Goal: Contribute content: Contribute content

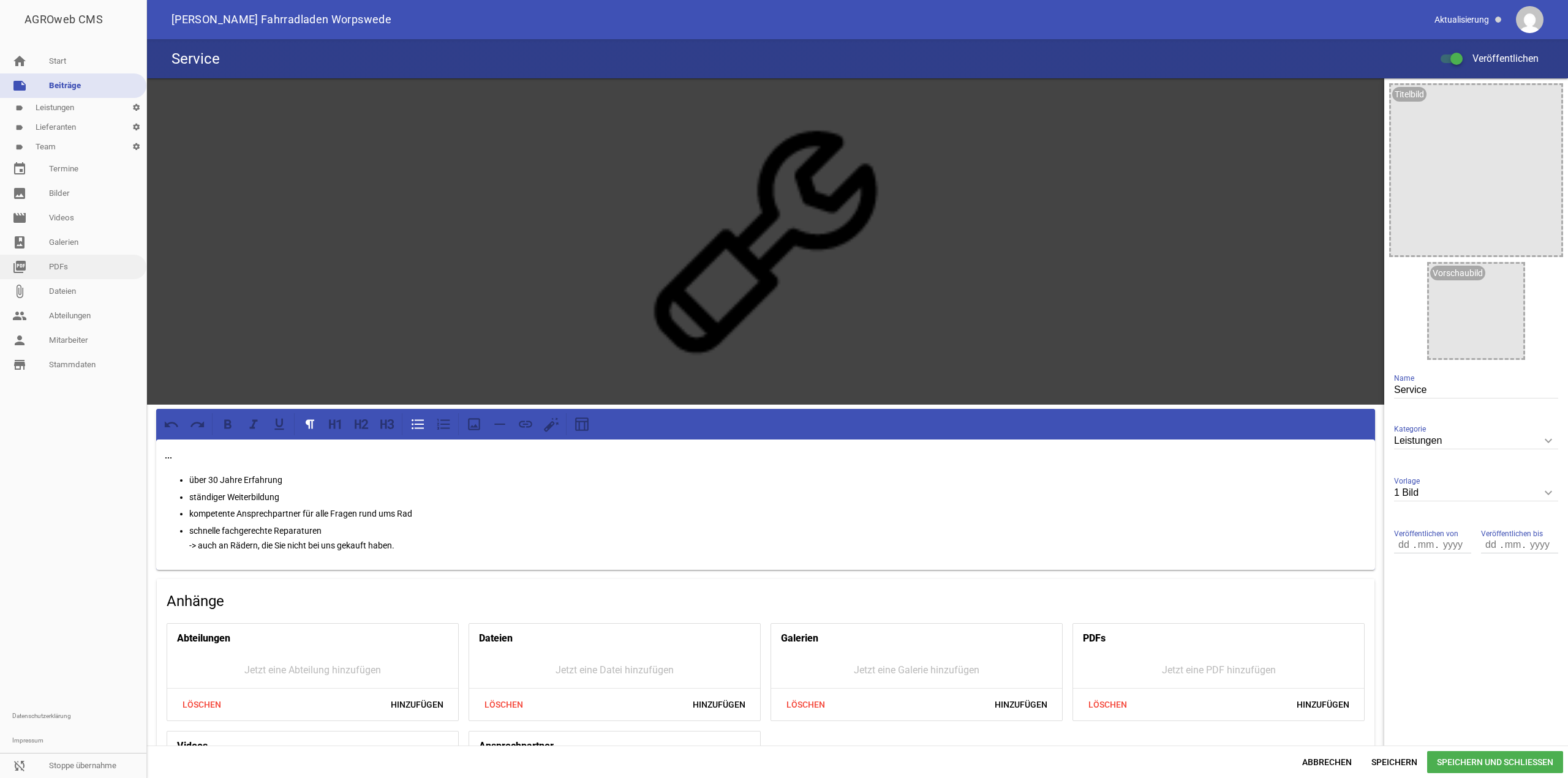
scroll to position [96, 0]
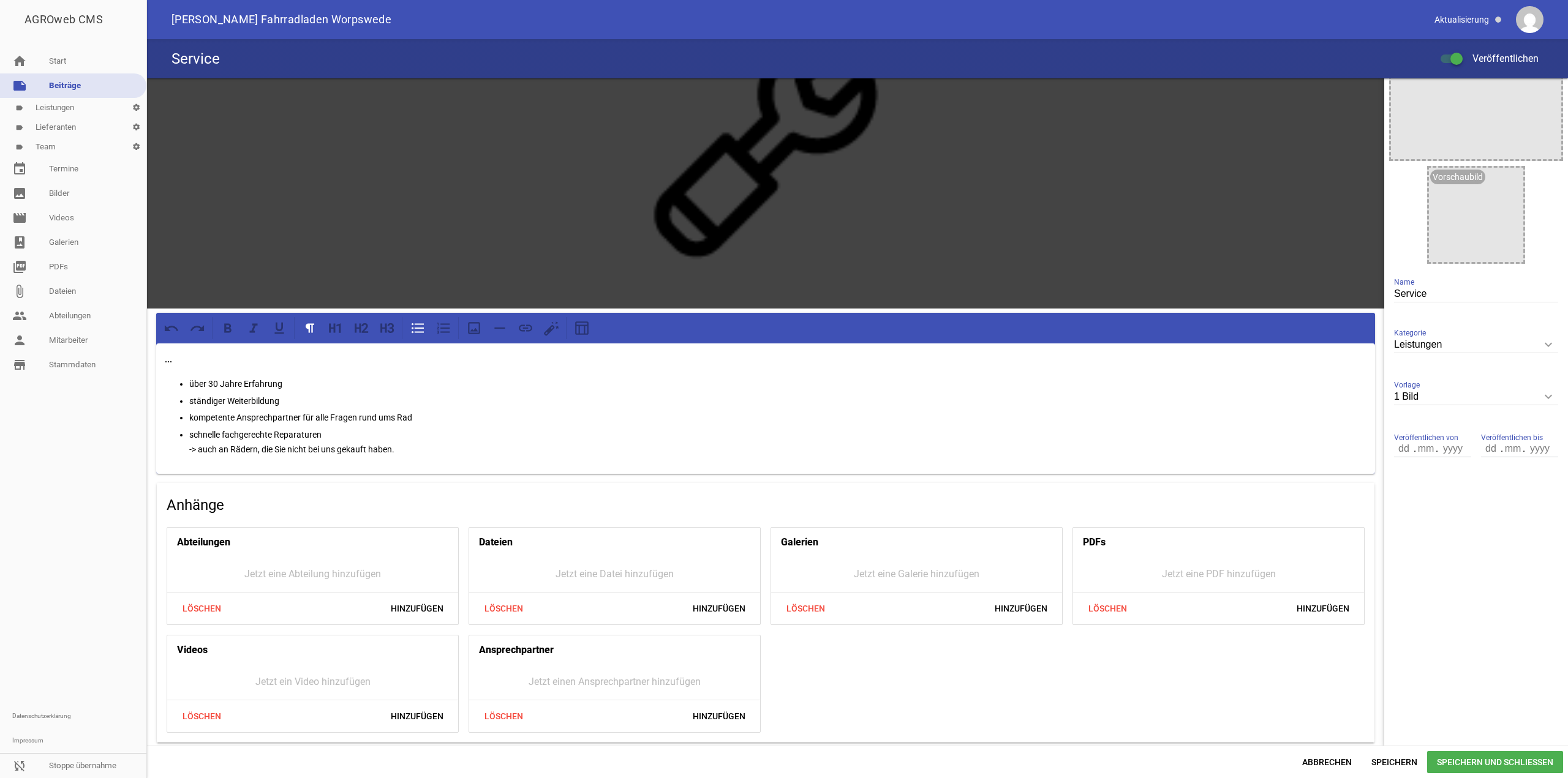
click at [1307, 765] on span "Abbrechen" at bounding box center [1328, 762] width 70 height 22
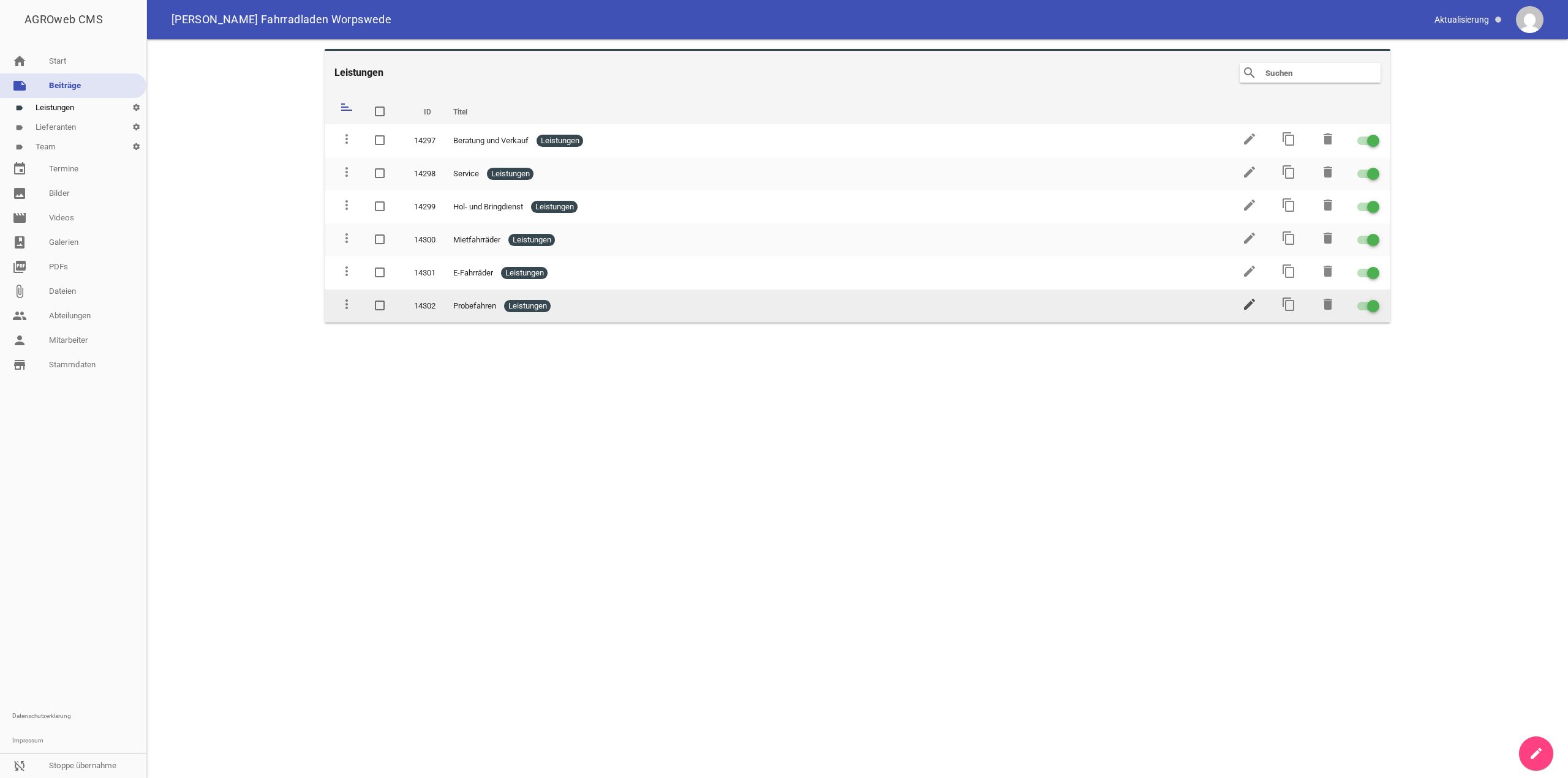
click at [1243, 307] on icon "edit" at bounding box center [1250, 305] width 15 height 15
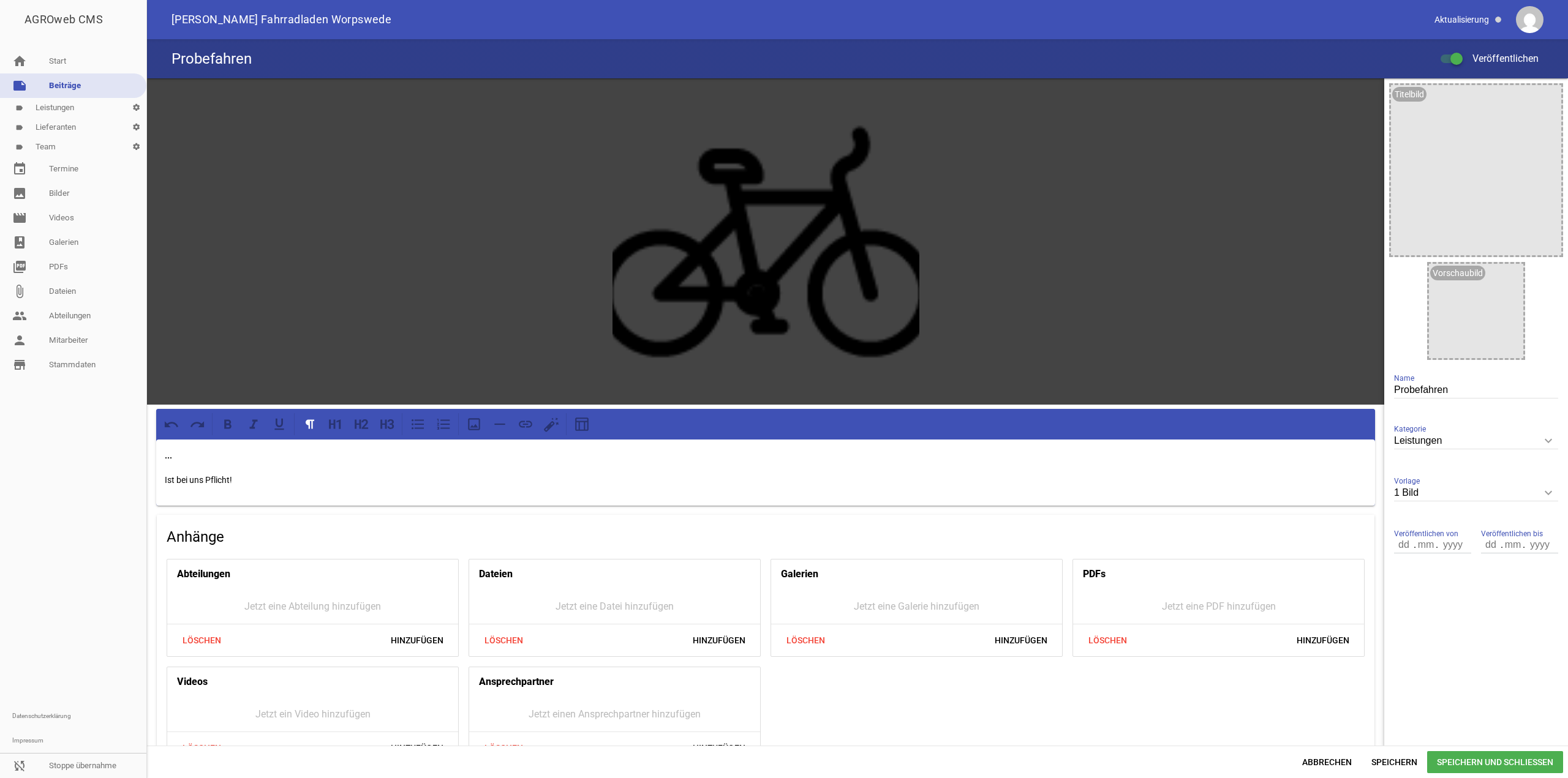
click at [1308, 762] on span "Abbrechen" at bounding box center [1328, 762] width 70 height 22
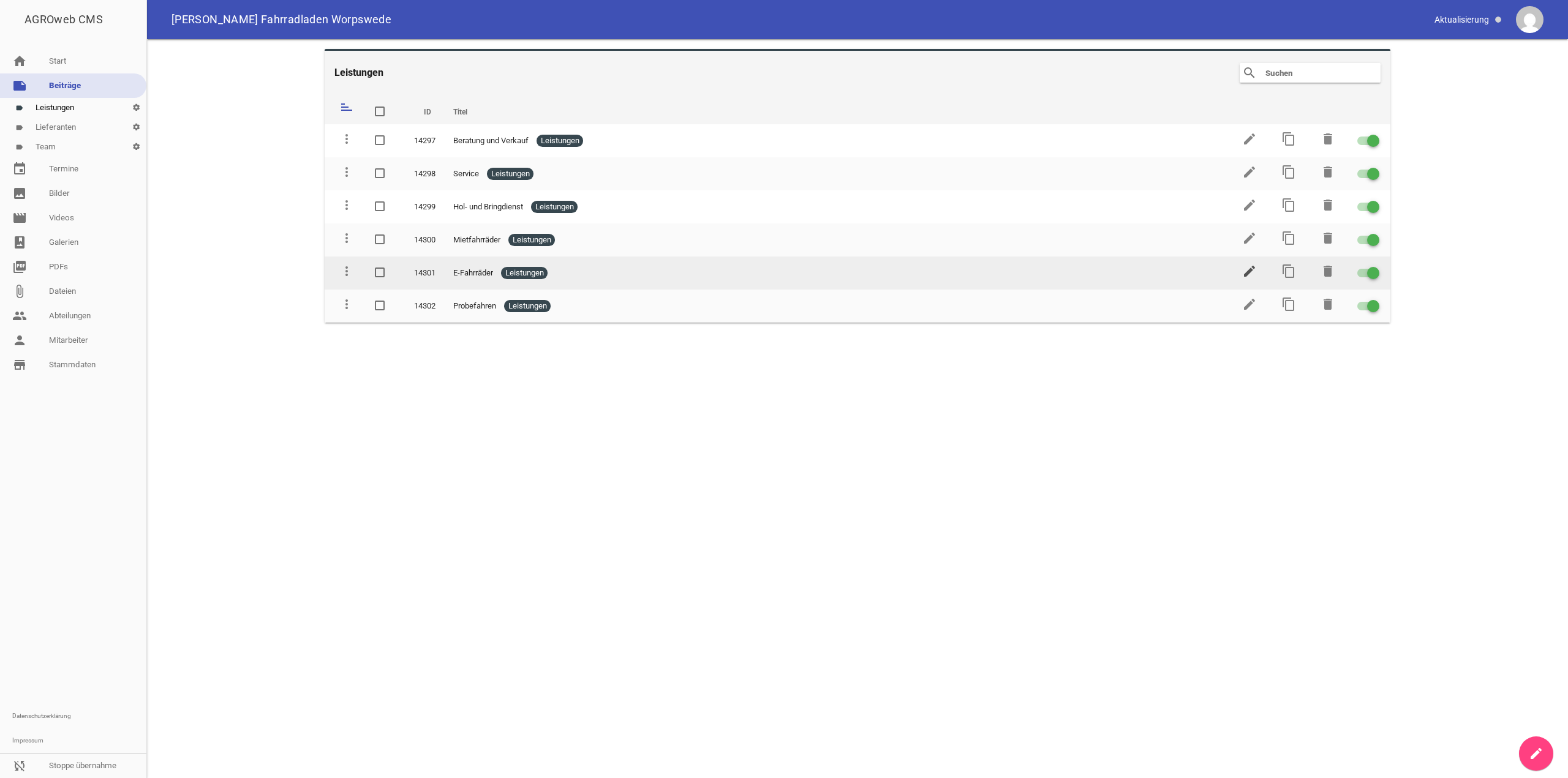
click at [1242, 267] on icon "edit" at bounding box center [1250, 271] width 15 height 15
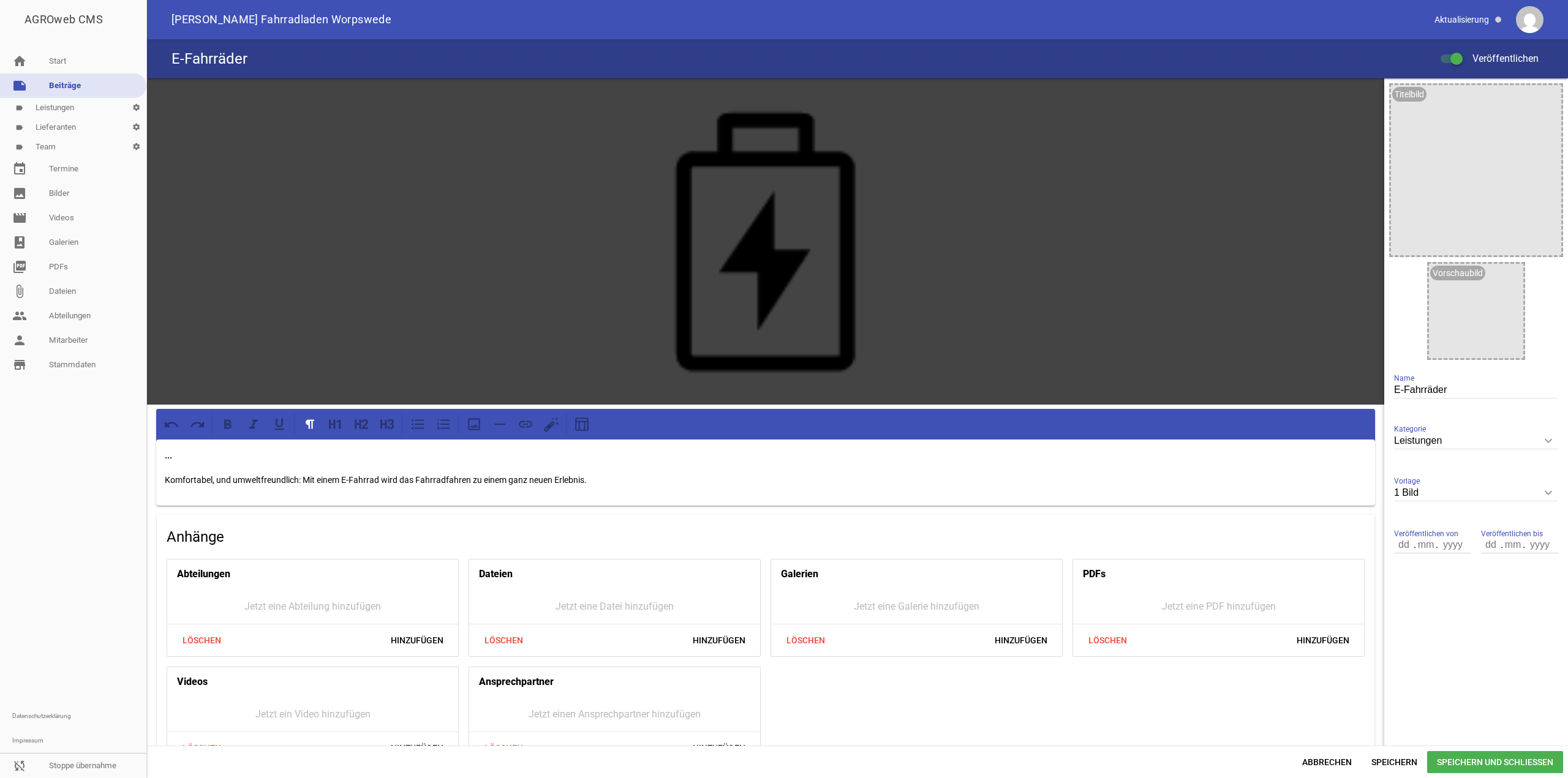
click at [1292, 774] on div "Abbrechen Speichern Speichern und Schließen" at bounding box center [858, 762] width 1421 height 33
click at [1302, 767] on span "Abbrechen" at bounding box center [1328, 762] width 70 height 22
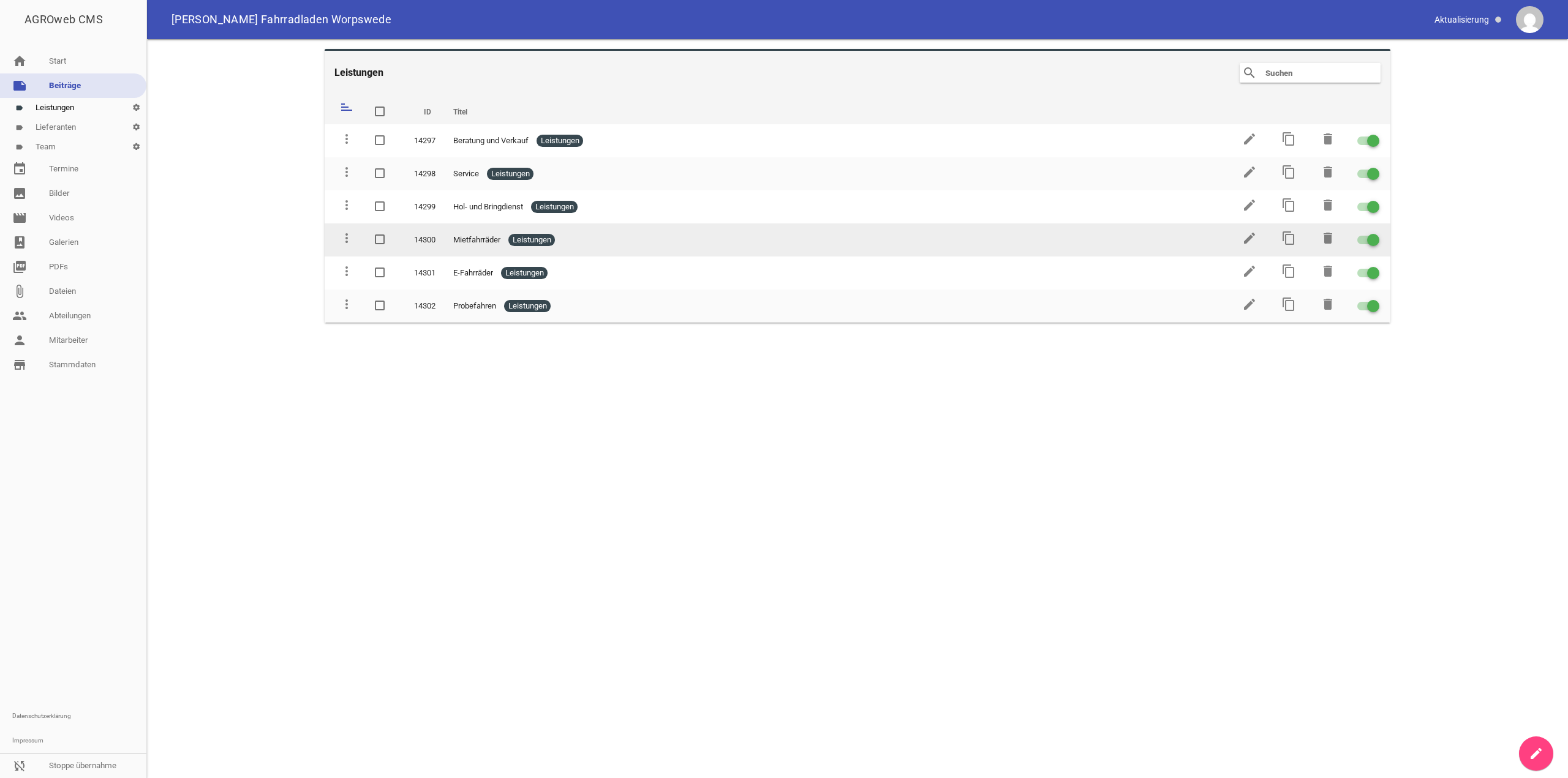
click at [1258, 235] on td "edit" at bounding box center [1248, 240] width 39 height 33
click at [1254, 235] on icon "edit" at bounding box center [1250, 238] width 15 height 15
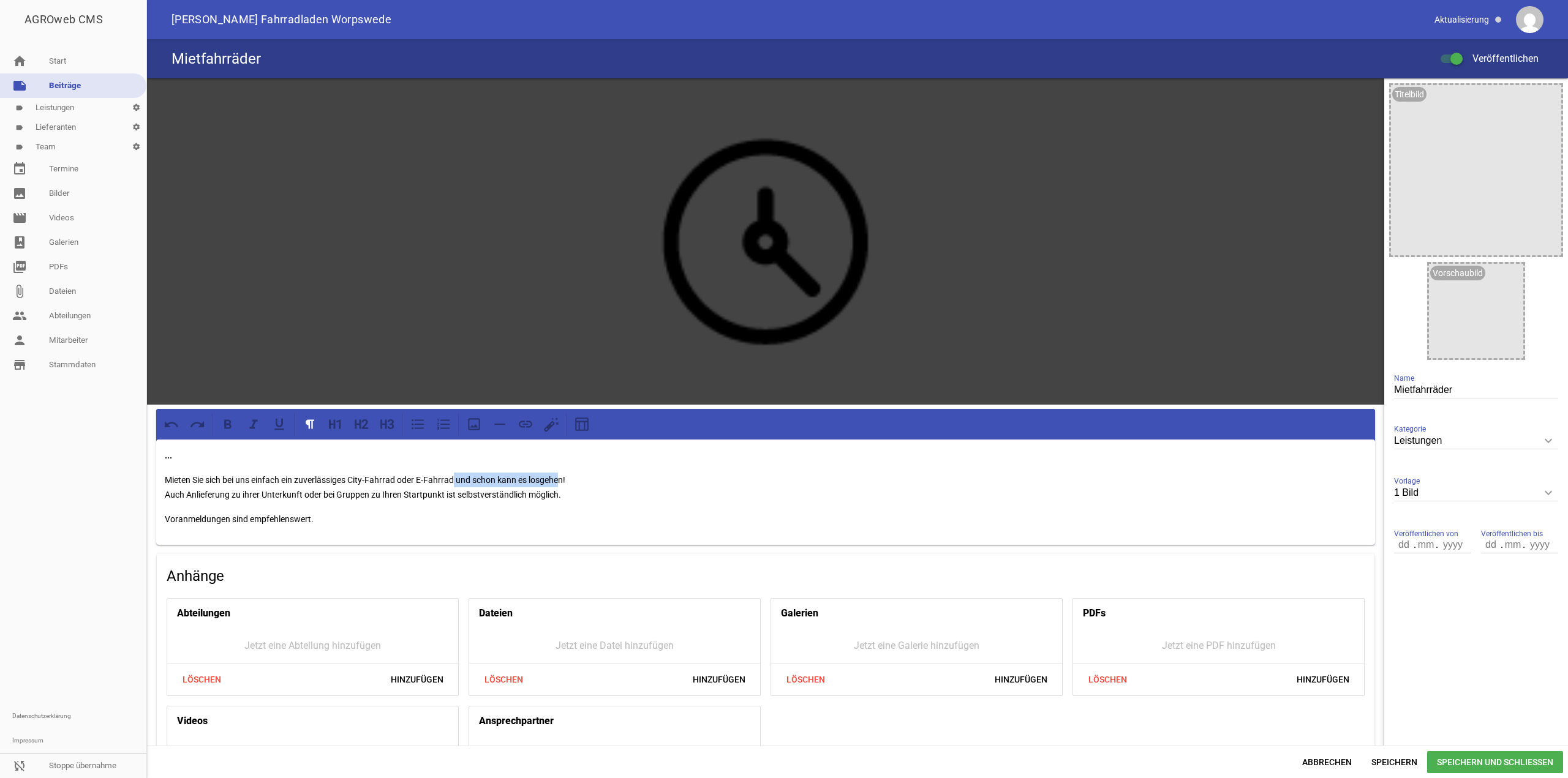
drag, startPoint x: 455, startPoint y: 476, endPoint x: 564, endPoint y: 477, distance: 109.0
click at [564, 477] on p "Mieten Sie sich bei uns einfach ein zuverlässiges City-Fahrrad oder E-Fahrrad u…" at bounding box center [766, 487] width 1202 height 30
click at [485, 489] on p "Mieten Sie sich bei uns einfach ein zuverlässiges City-Fahrrad oder E-Fahrrad! …" at bounding box center [766, 487] width 1202 height 30
click at [1399, 763] on span "Speichern" at bounding box center [1394, 762] width 66 height 22
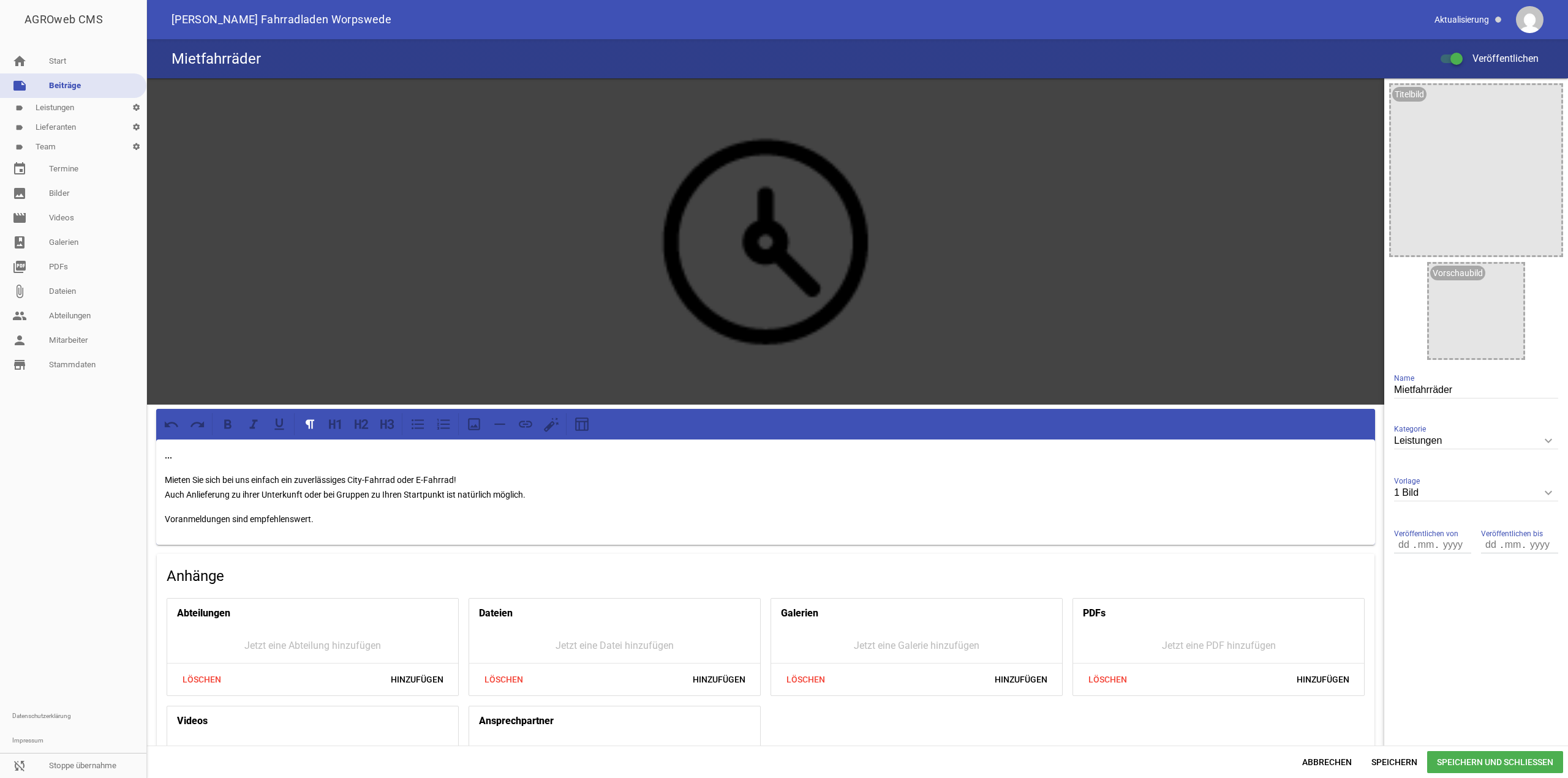
click at [471, 495] on p "Mieten Sie sich bei uns einfach ein zuverlässiges City-Fahrrad oder E-Fahrrad! …" at bounding box center [766, 487] width 1202 height 30
click at [1414, 756] on span "Speichern" at bounding box center [1394, 762] width 66 height 22
click at [1445, 761] on span "Speichern und Schließen" at bounding box center [1495, 762] width 136 height 22
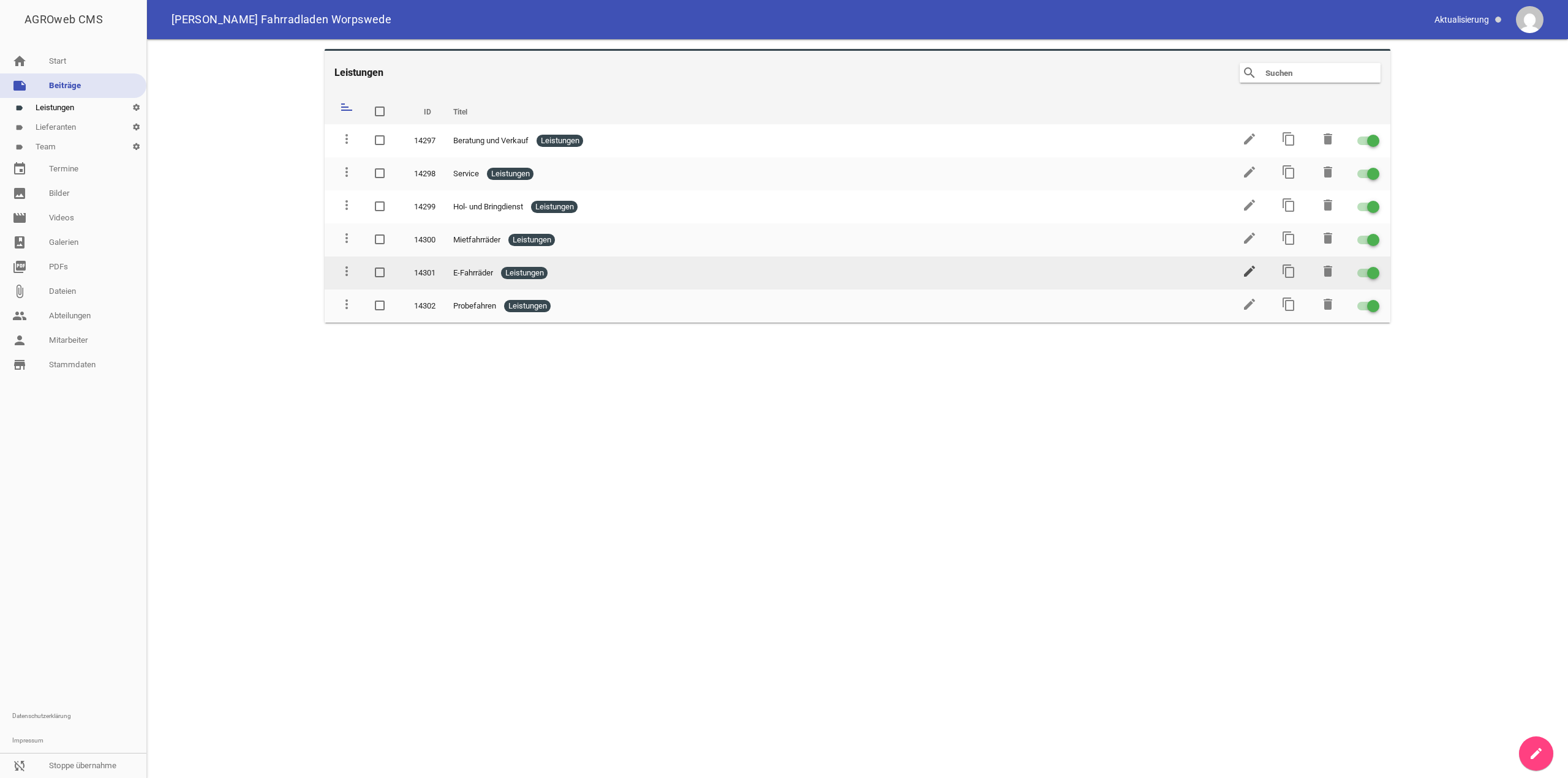
click at [1256, 268] on icon "edit" at bounding box center [1250, 271] width 15 height 15
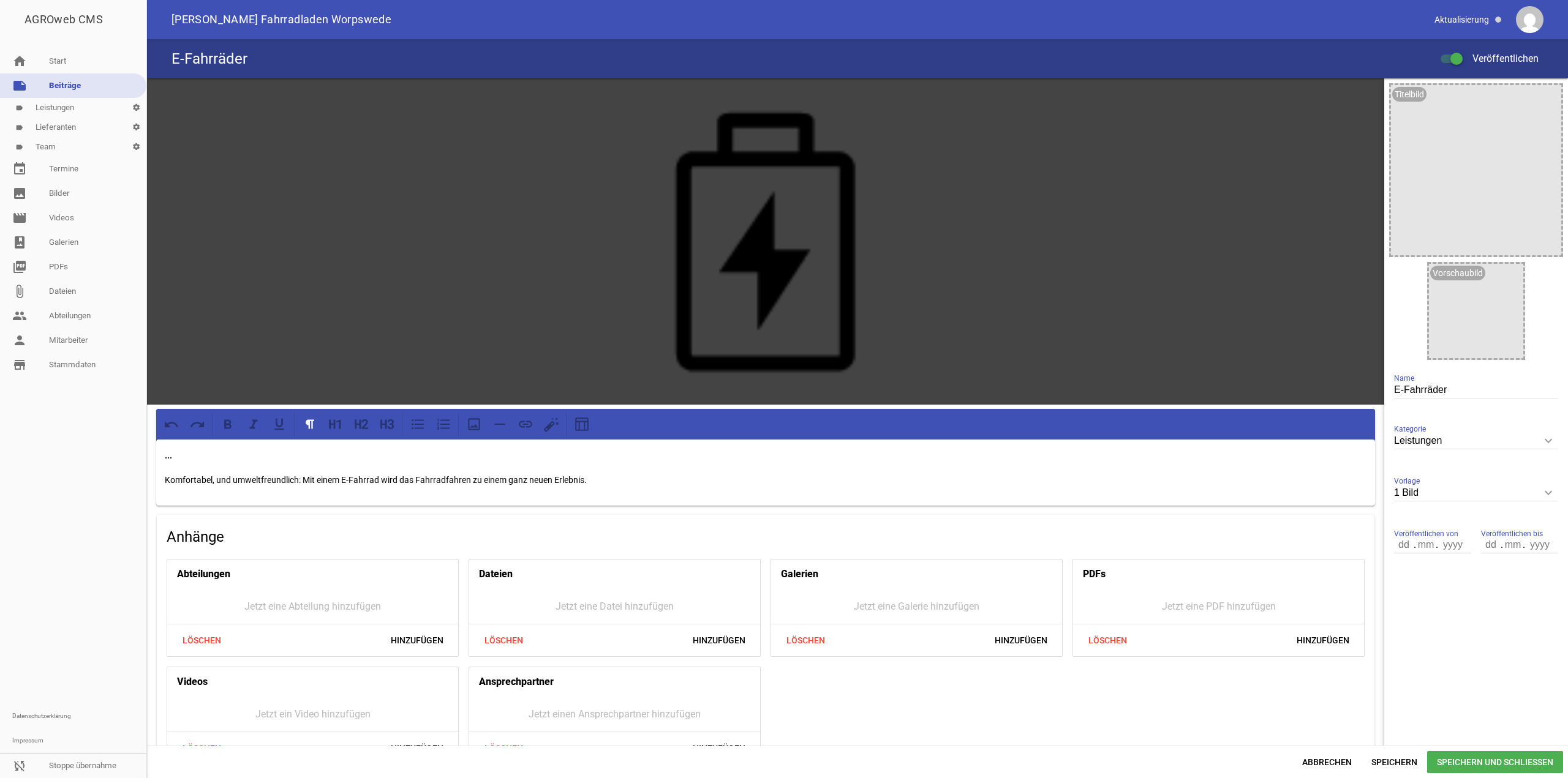
click at [305, 478] on p "Komfortabel, und umweltfreundlich: Mit einem E-Fahrrad wird das Fahrradfahren z…" at bounding box center [766, 480] width 1202 height 15
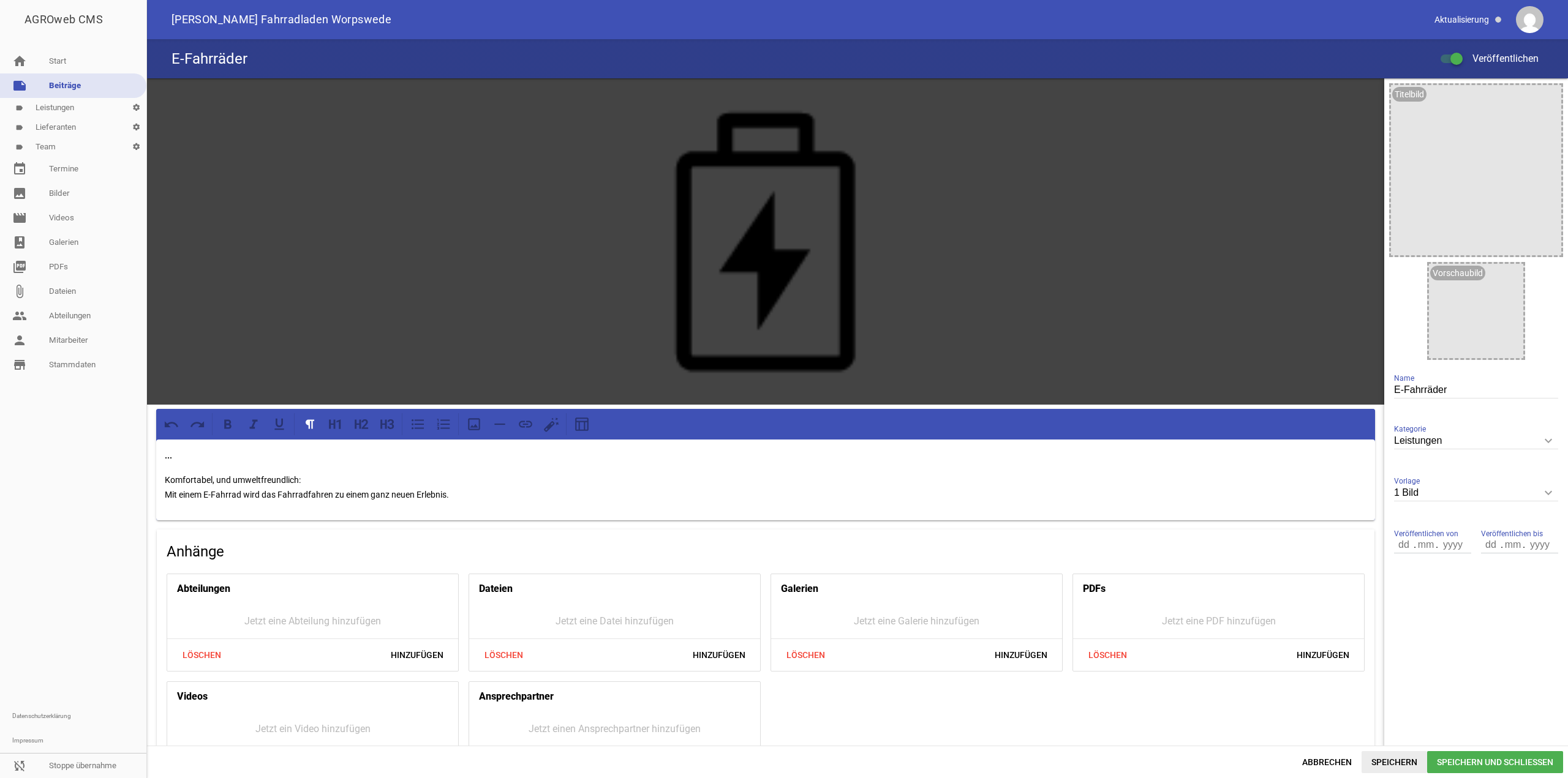
click at [1371, 756] on span "Speichern" at bounding box center [1394, 762] width 66 height 22
click at [363, 482] on p "Komfortabel, und umweltfreundlich: Mit einem E-Fahrrad wird das Fahrradfahren z…" at bounding box center [766, 487] width 1202 height 30
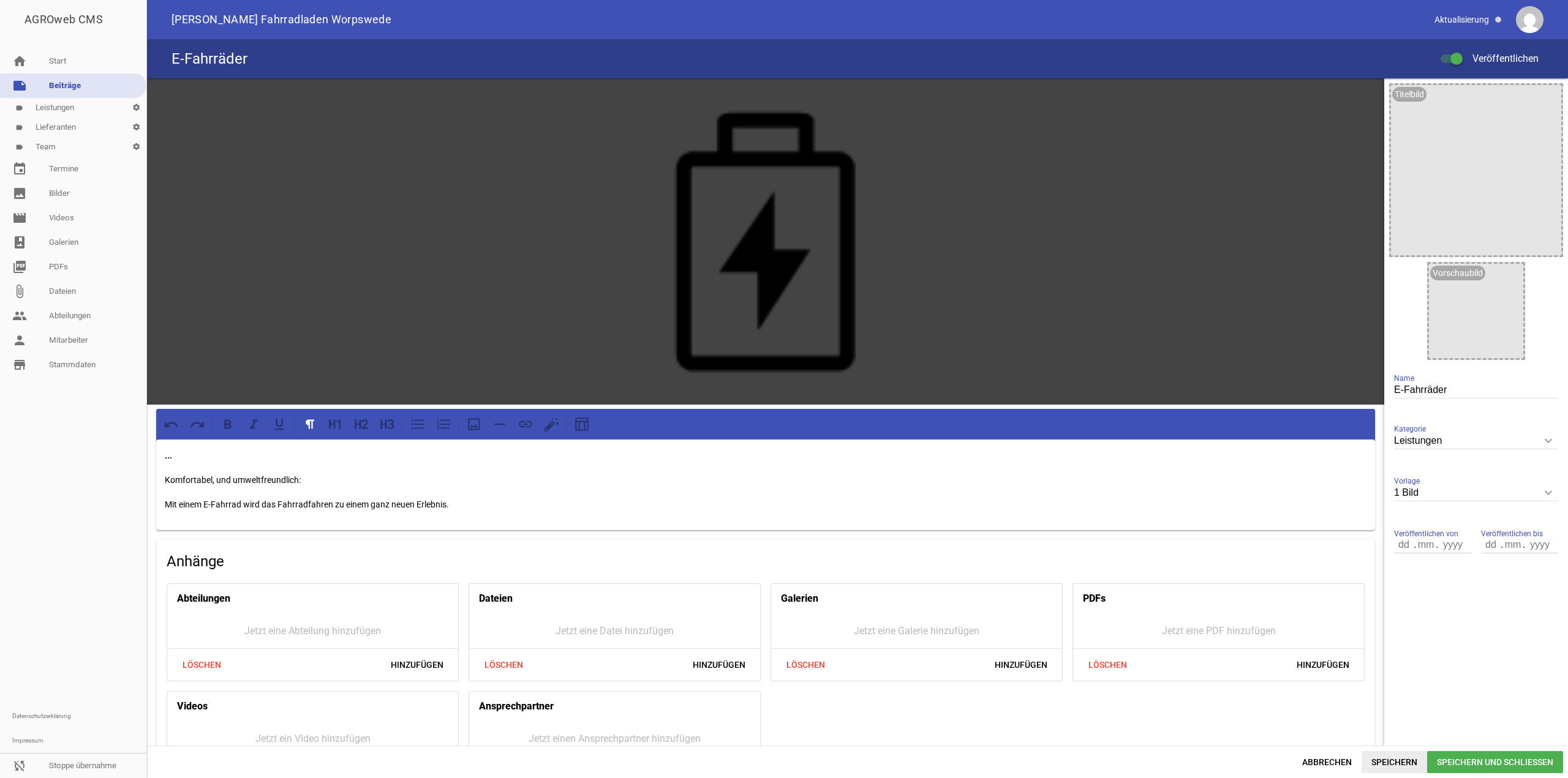
click at [1384, 761] on span "Speichern" at bounding box center [1394, 762] width 66 height 22
click at [465, 518] on div "... Komfortabel, und umweltfreundlich: Mit einem E-Fahrrad wird das Fahrradfahr…" at bounding box center [765, 484] width 1219 height 91
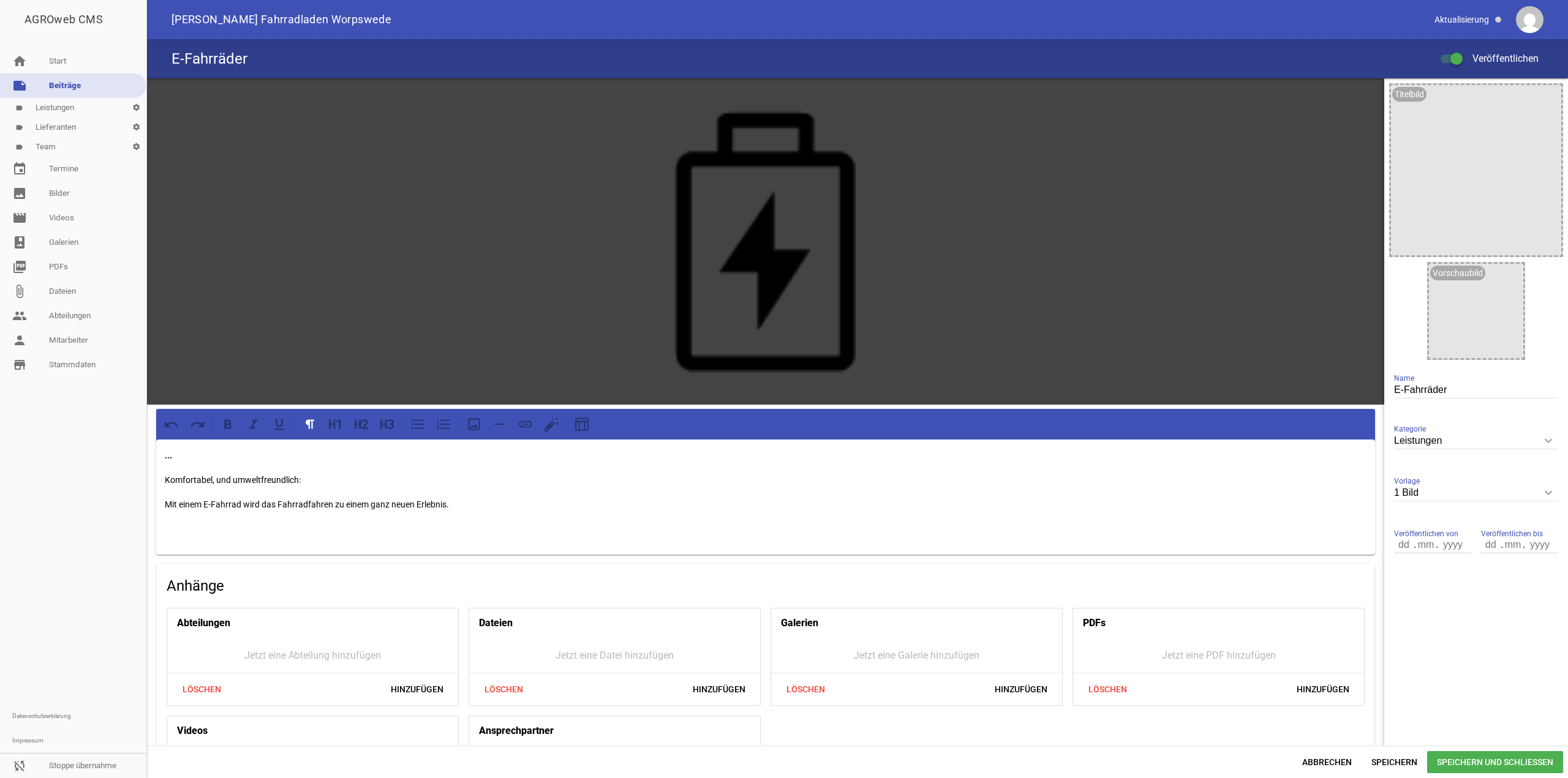
click at [409, 538] on div "... Komfortabel, und umweltfreundlich: Mit einem E-Fahrrad wird das Fahrradfahr…" at bounding box center [765, 497] width 1219 height 115
click at [1387, 763] on span "Speichern" at bounding box center [1394, 762] width 66 height 22
click at [1348, 762] on span "Abbrechen" at bounding box center [1328, 762] width 70 height 22
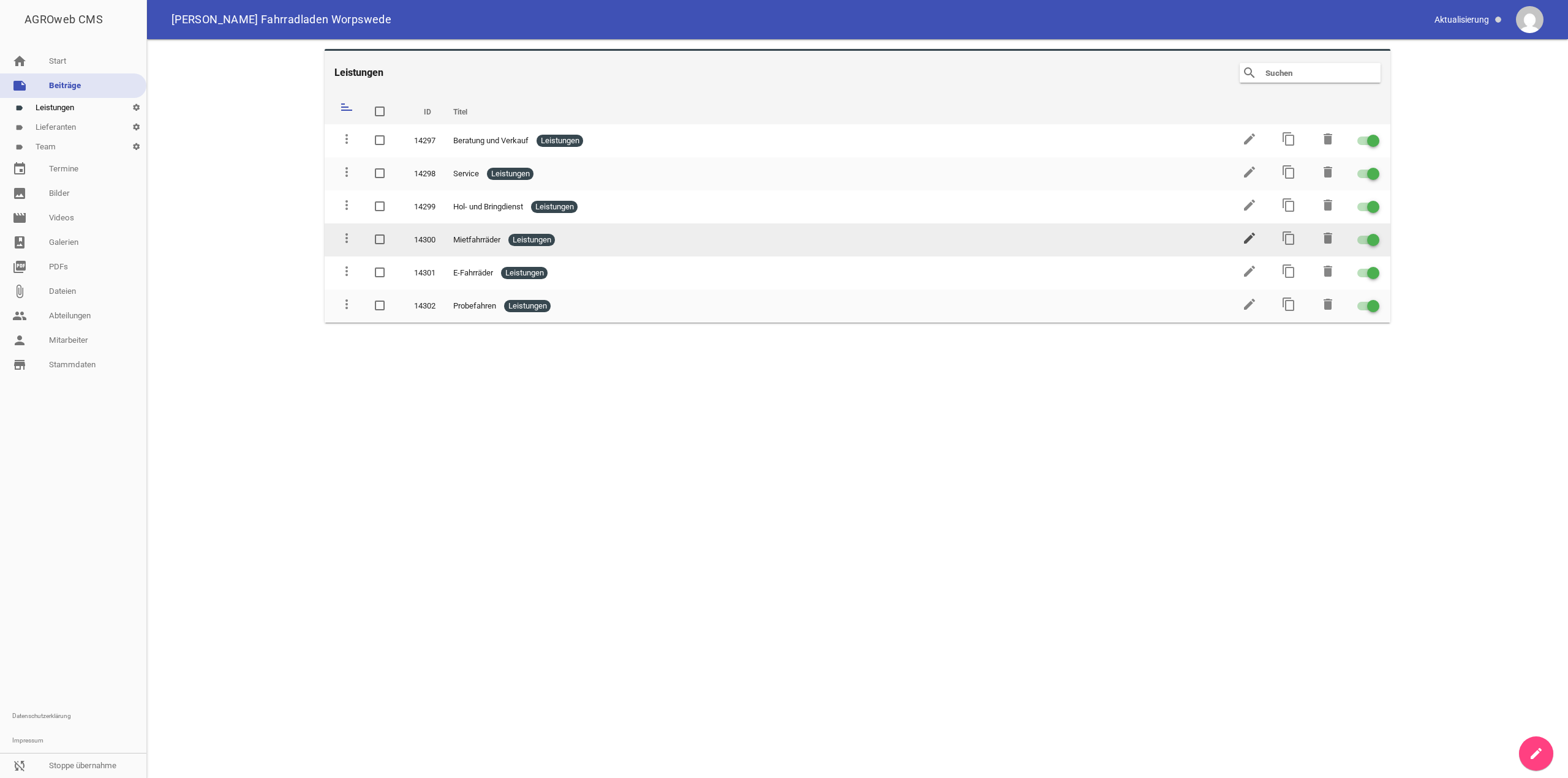
click at [1250, 242] on icon "edit" at bounding box center [1250, 238] width 15 height 15
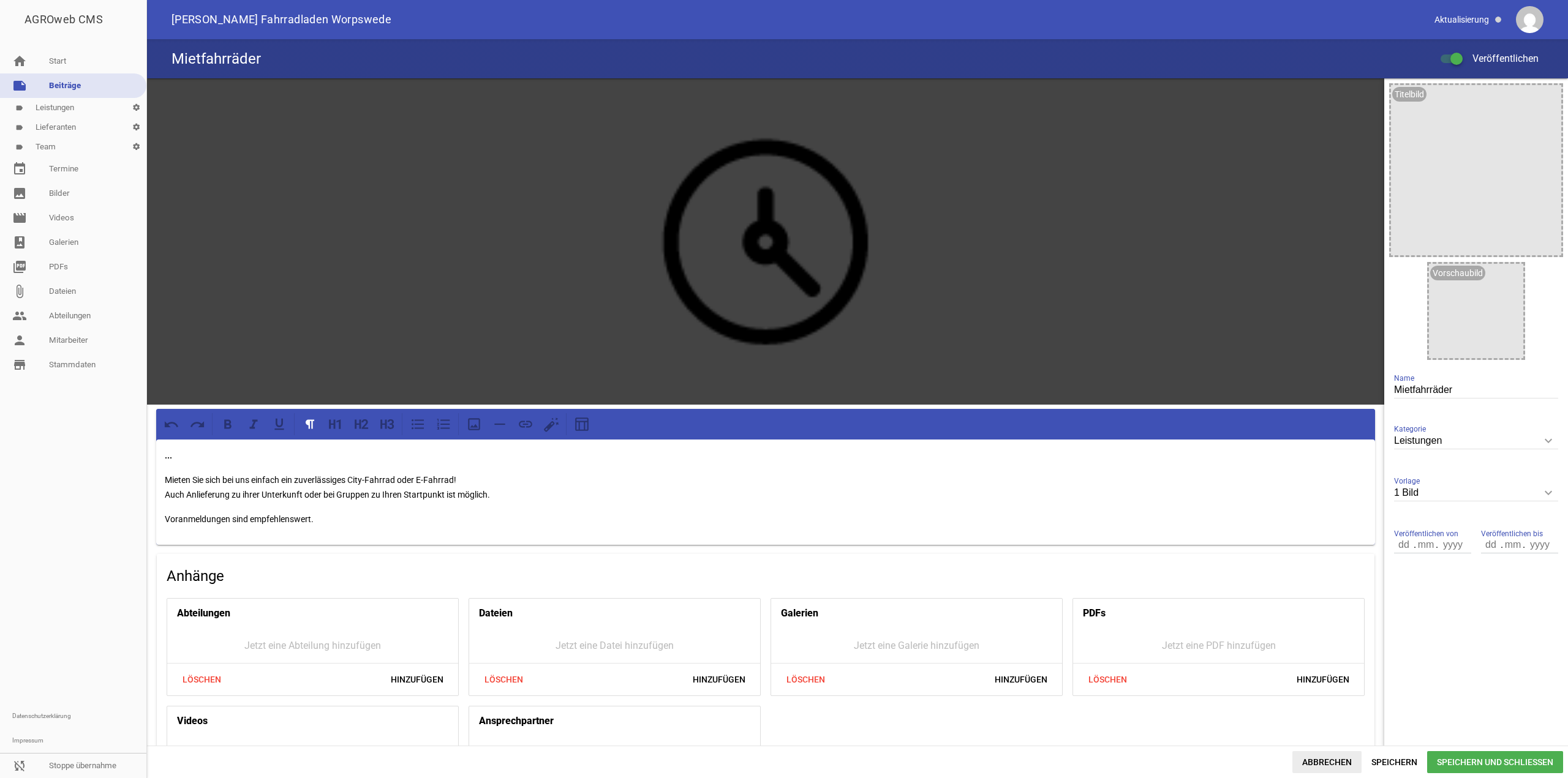
click at [1304, 766] on span "Abbrechen" at bounding box center [1328, 762] width 70 height 22
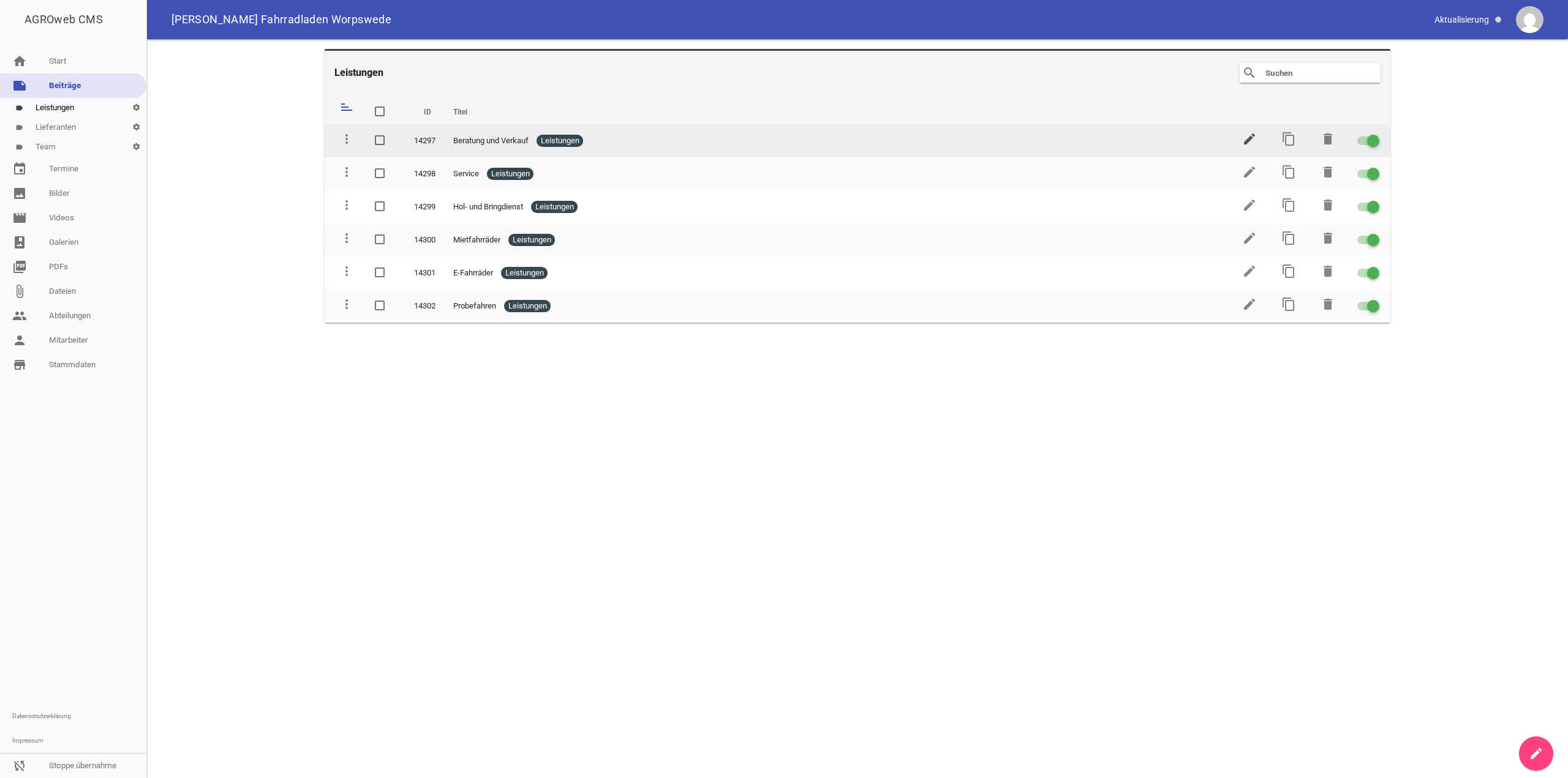
click at [1244, 141] on icon "edit" at bounding box center [1250, 139] width 15 height 15
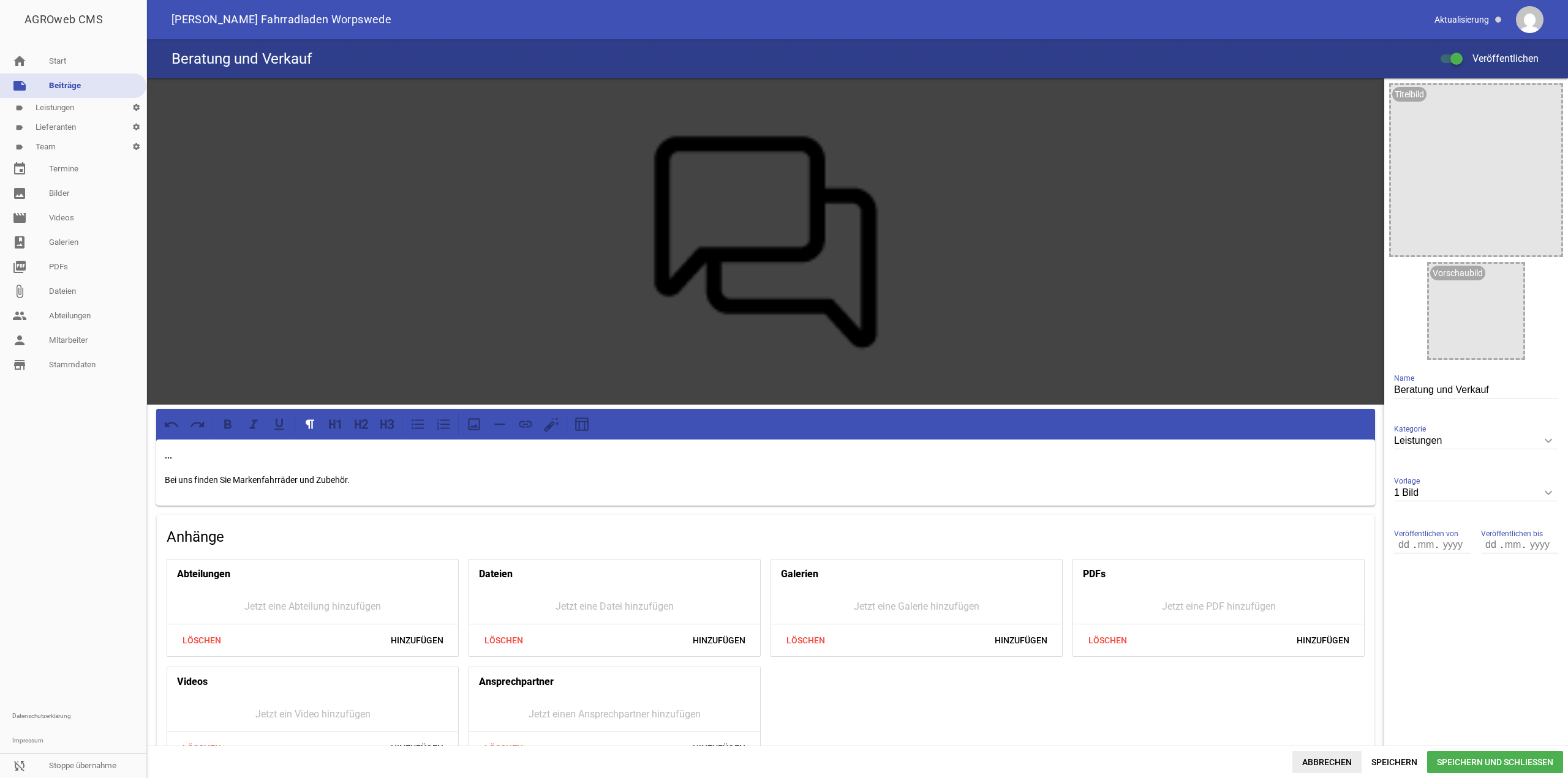
click at [1339, 760] on span "Abbrechen" at bounding box center [1328, 762] width 70 height 22
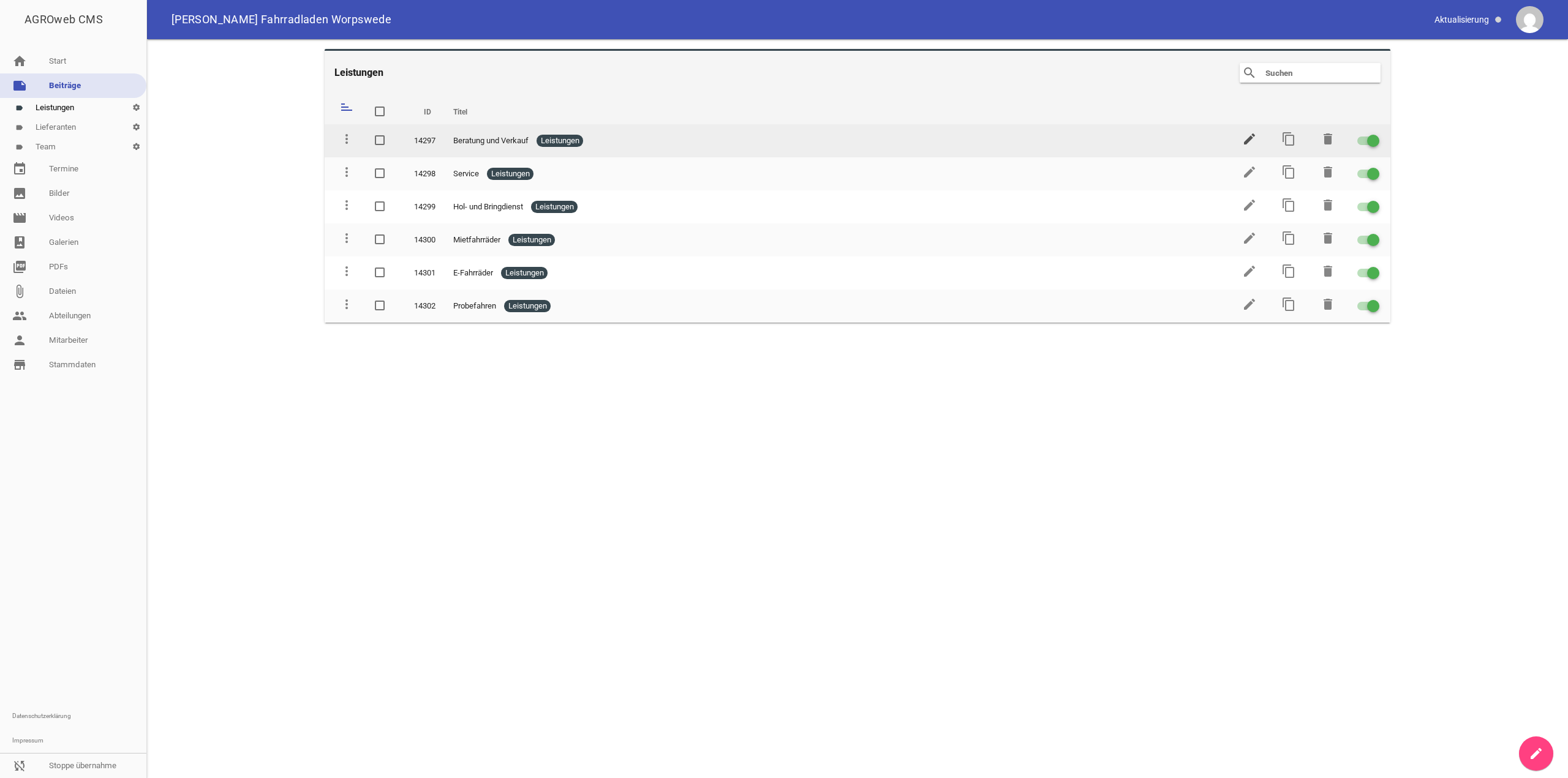
click at [1251, 136] on icon "edit" at bounding box center [1250, 139] width 15 height 15
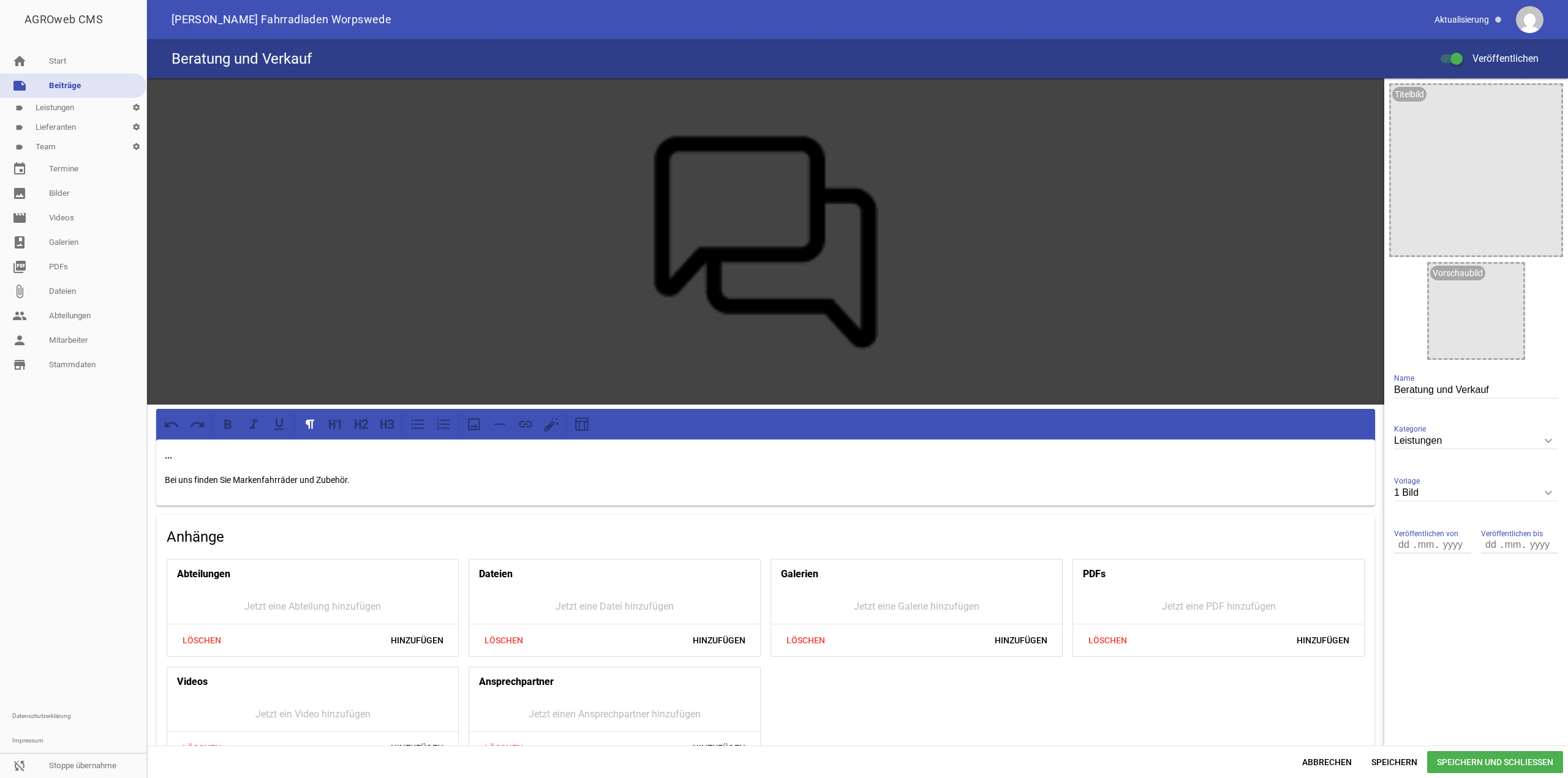
click at [428, 483] on p "Bei uns finden Sie Markenfahrräder und Zubehör." at bounding box center [766, 480] width 1202 height 15
click at [872, 476] on p "Bei uns finden Sie Markenfahrräder und Zubehör. Besuchen Sie uns und schauen Si…" at bounding box center [766, 480] width 1202 height 15
click at [883, 483] on p "Bei uns finden Sie Markenfahrräder und Zubehör. Besuchen Sie uns und schauen Si…" at bounding box center [766, 480] width 1202 height 15
click at [843, 480] on p "Bei uns finden Sie Markenfahrräder und Zubehör. Besuchen Sie uns und schauen Si…" at bounding box center [766, 480] width 1202 height 15
click at [966, 474] on p "Bei uns finden Sie Markenfahrräder und Zubehör. Besuchen Sie uns und schauen Si…" at bounding box center [766, 480] width 1202 height 15
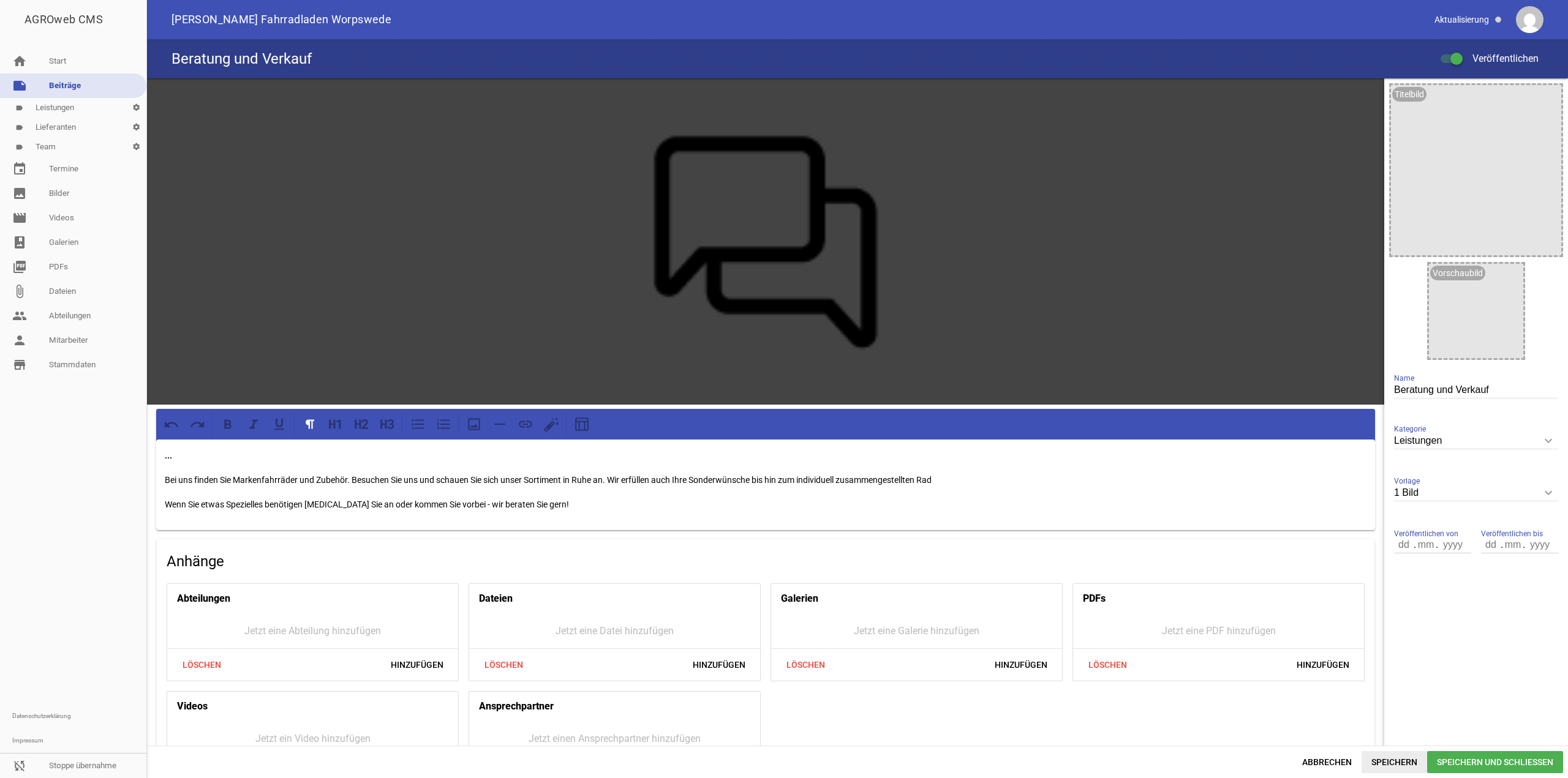
click at [1405, 762] on span "Speichern" at bounding box center [1394, 762] width 66 height 22
drag, startPoint x: 952, startPoint y: 471, endPoint x: 609, endPoint y: 467, distance: 343.0
click at [609, 467] on div "... Bei uns finden Sie Markenfahrräder und Zubehör. Besuchen Sie uns und schaue…" at bounding box center [765, 484] width 1219 height 91
click at [1411, 760] on span "Speichern" at bounding box center [1394, 762] width 66 height 22
click at [158, 500] on div "... Bei uns finden Sie Markenfahrräder und Zubehör. Besuchen Sie uns und schaue…" at bounding box center [765, 484] width 1219 height 91
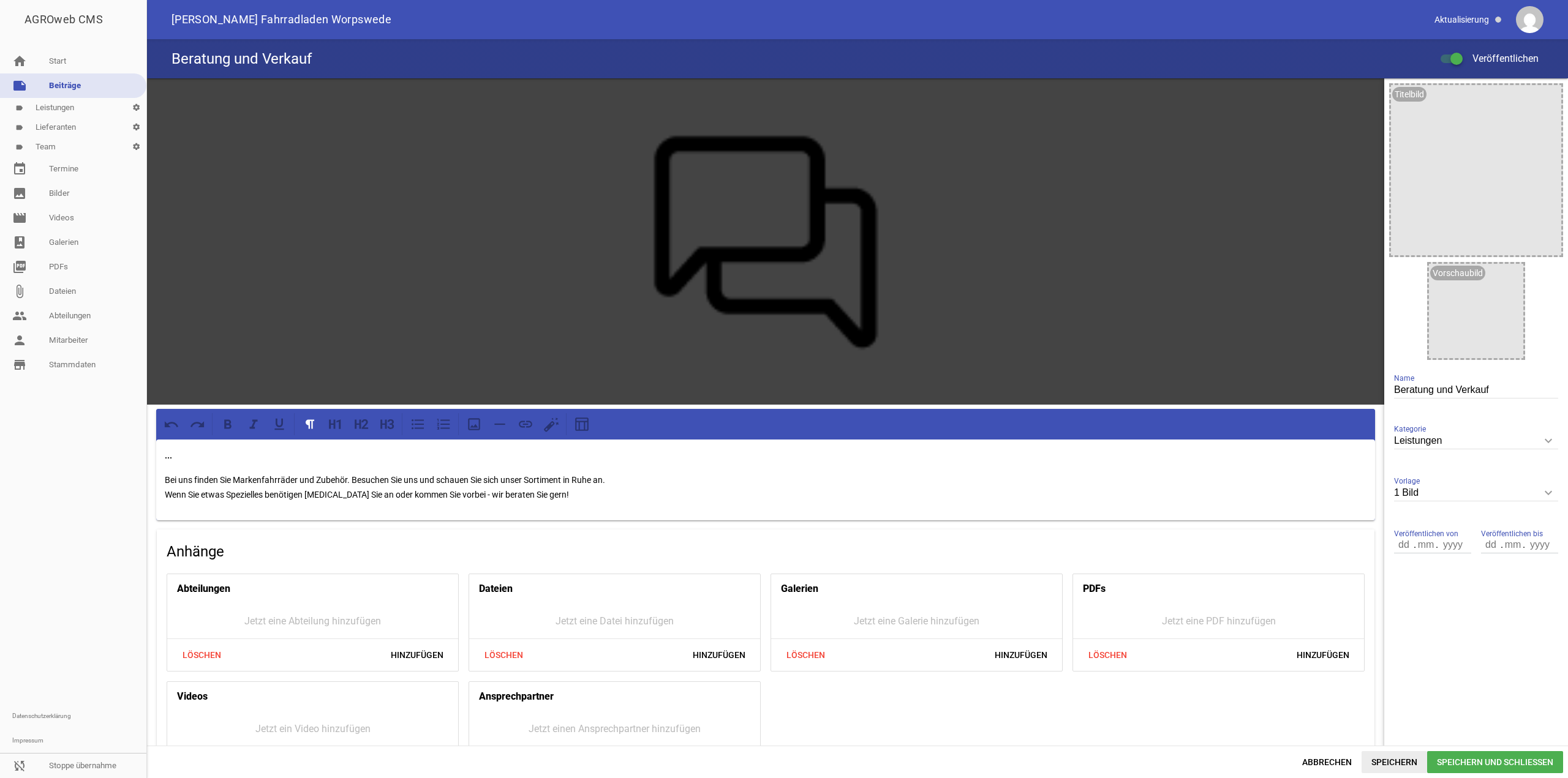
click at [1372, 760] on span "Speichern" at bounding box center [1394, 762] width 66 height 22
click at [1304, 760] on span "Abbrechen" at bounding box center [1328, 762] width 70 height 22
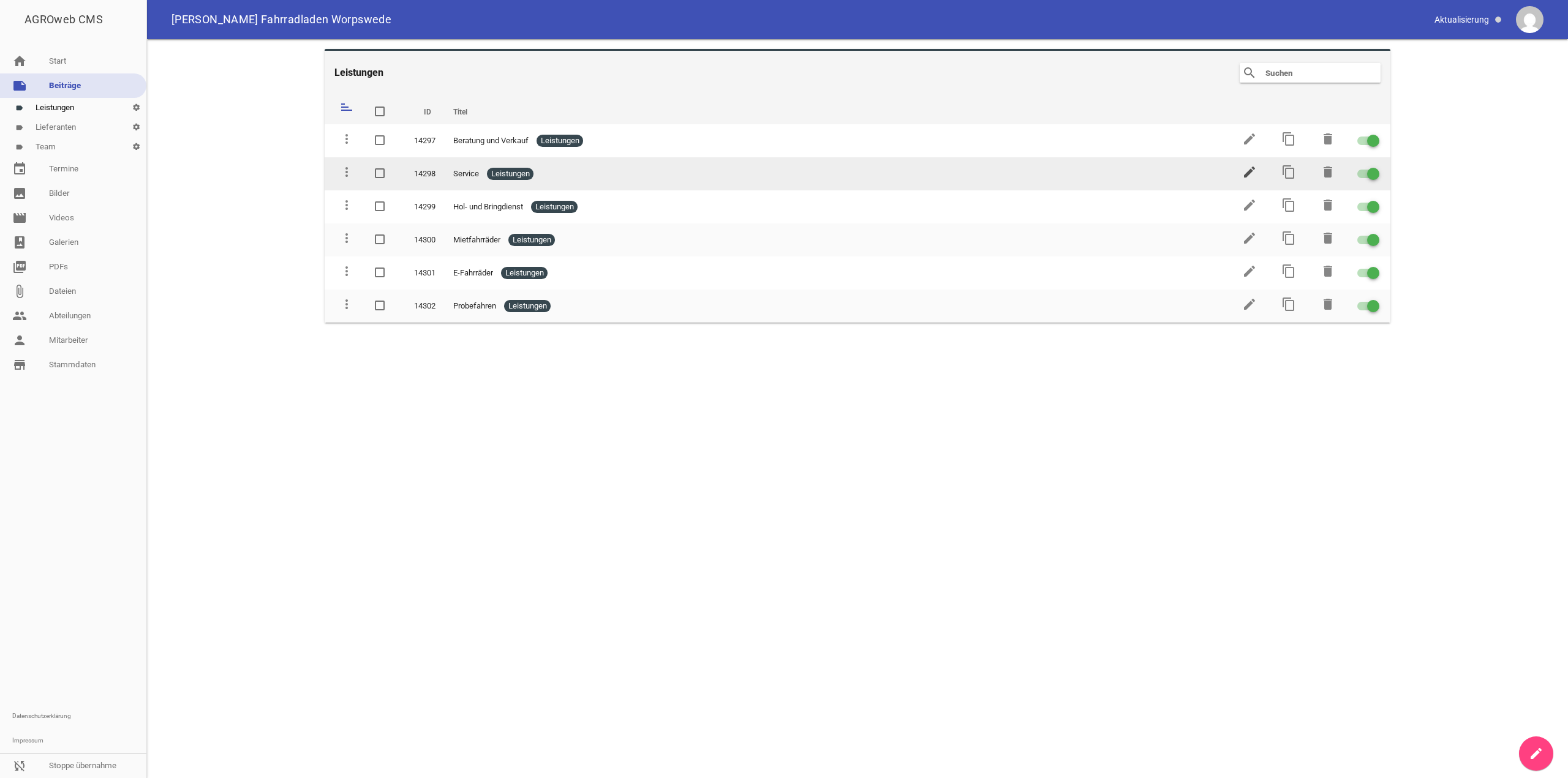
click at [1247, 173] on icon "edit" at bounding box center [1250, 172] width 15 height 15
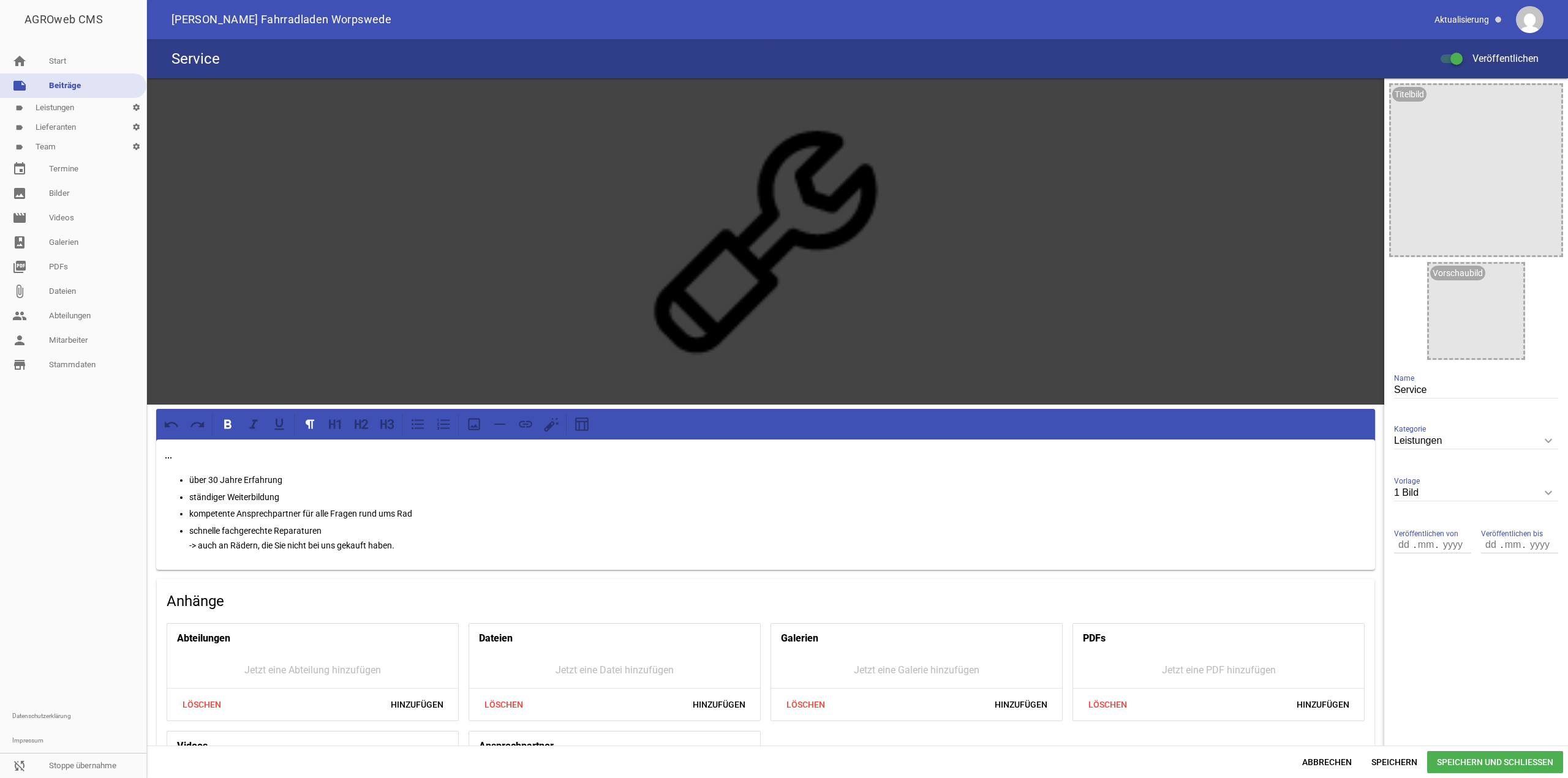
click at [292, 461] on p "..." at bounding box center [766, 456] width 1202 height 15
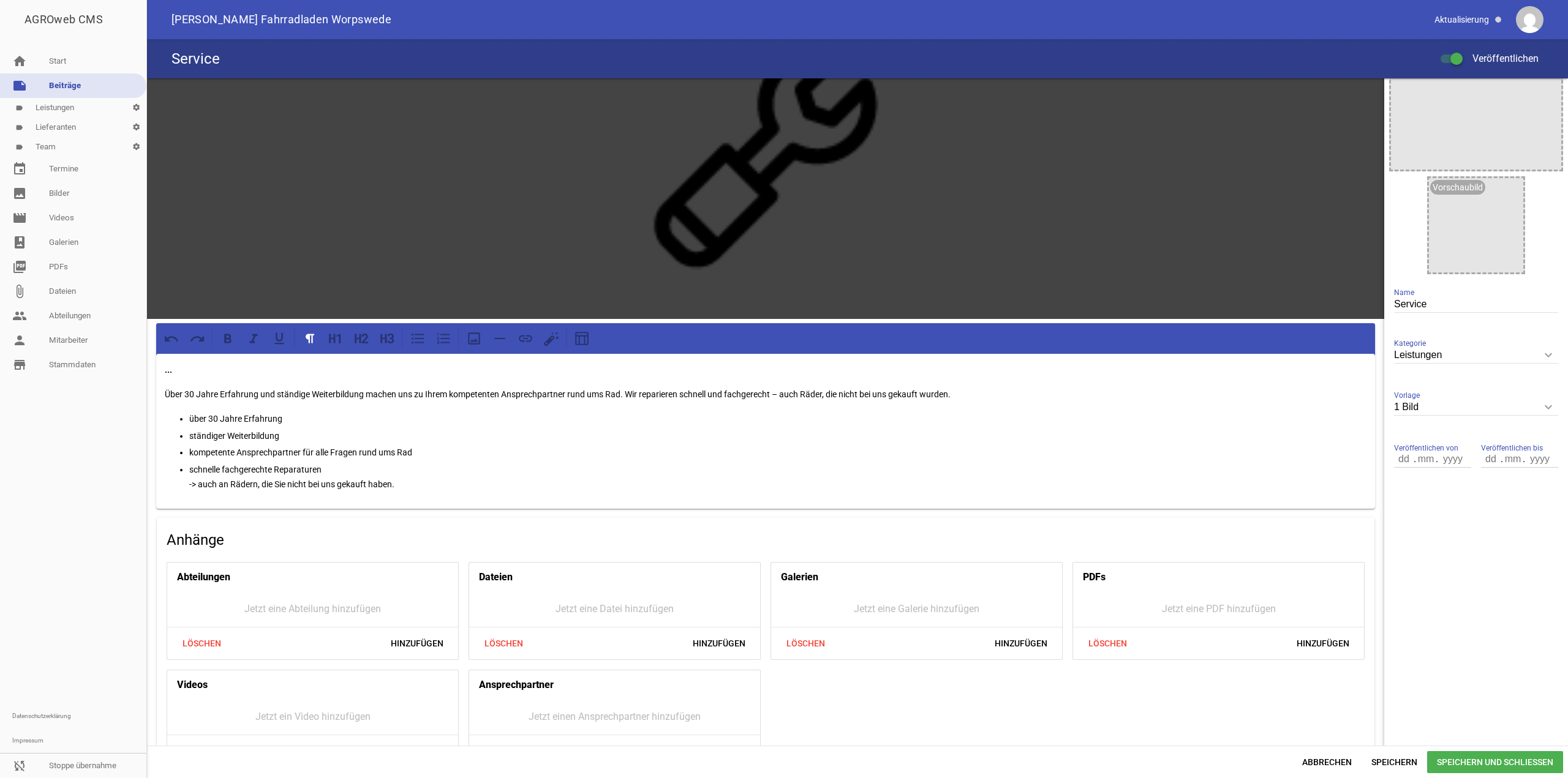
scroll to position [121, 0]
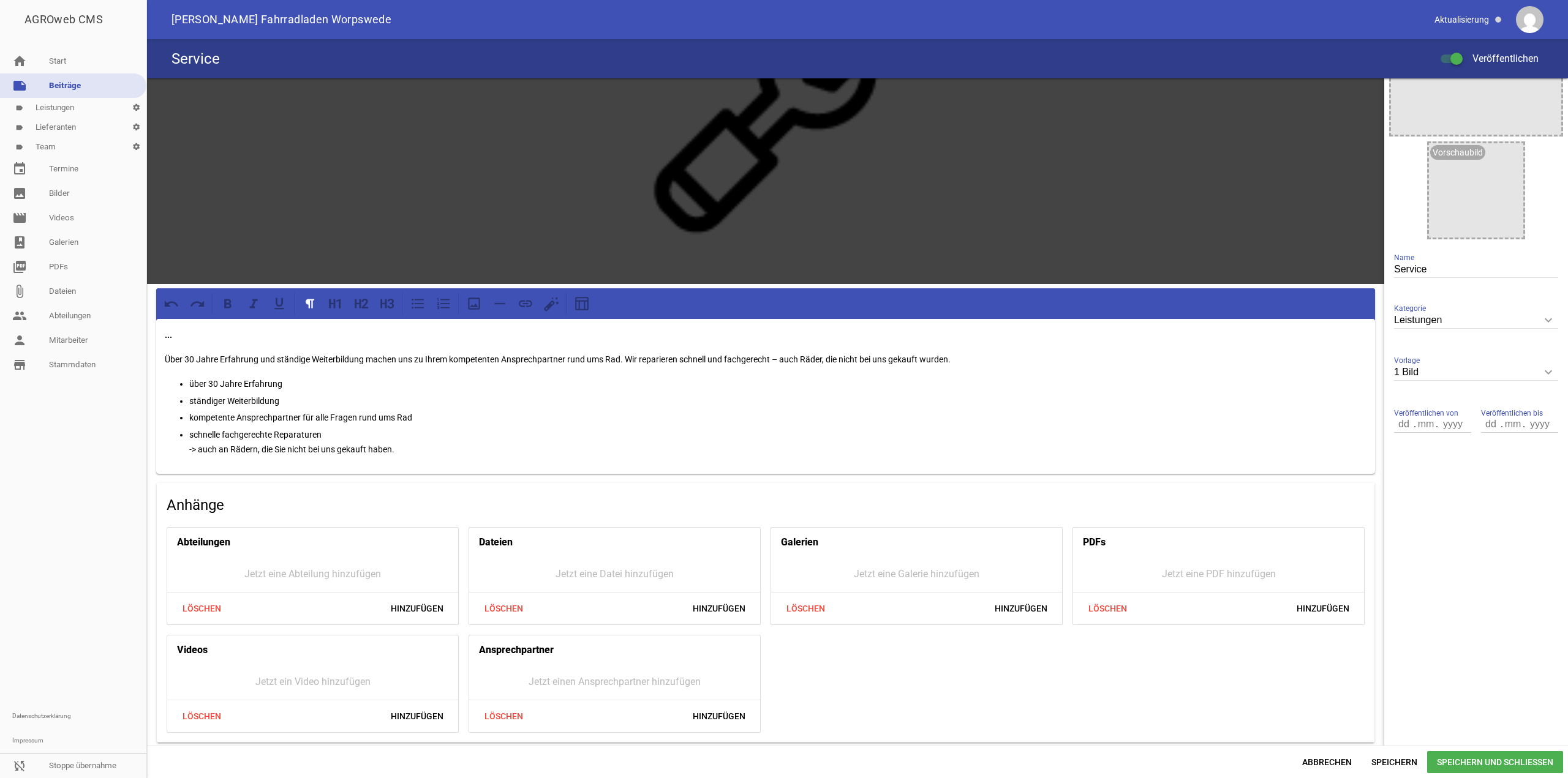
click at [950, 355] on p "Über 30 Jahre Erfahrung und ständige Weiterbildung machen uns zu Ihrem kompeten…" at bounding box center [766, 359] width 1202 height 15
click at [960, 354] on p "Über 30 Jahre Erfahrung und ständige Weiterbildung machen uns zu Ihrem kompeten…" at bounding box center [766, 359] width 1202 height 15
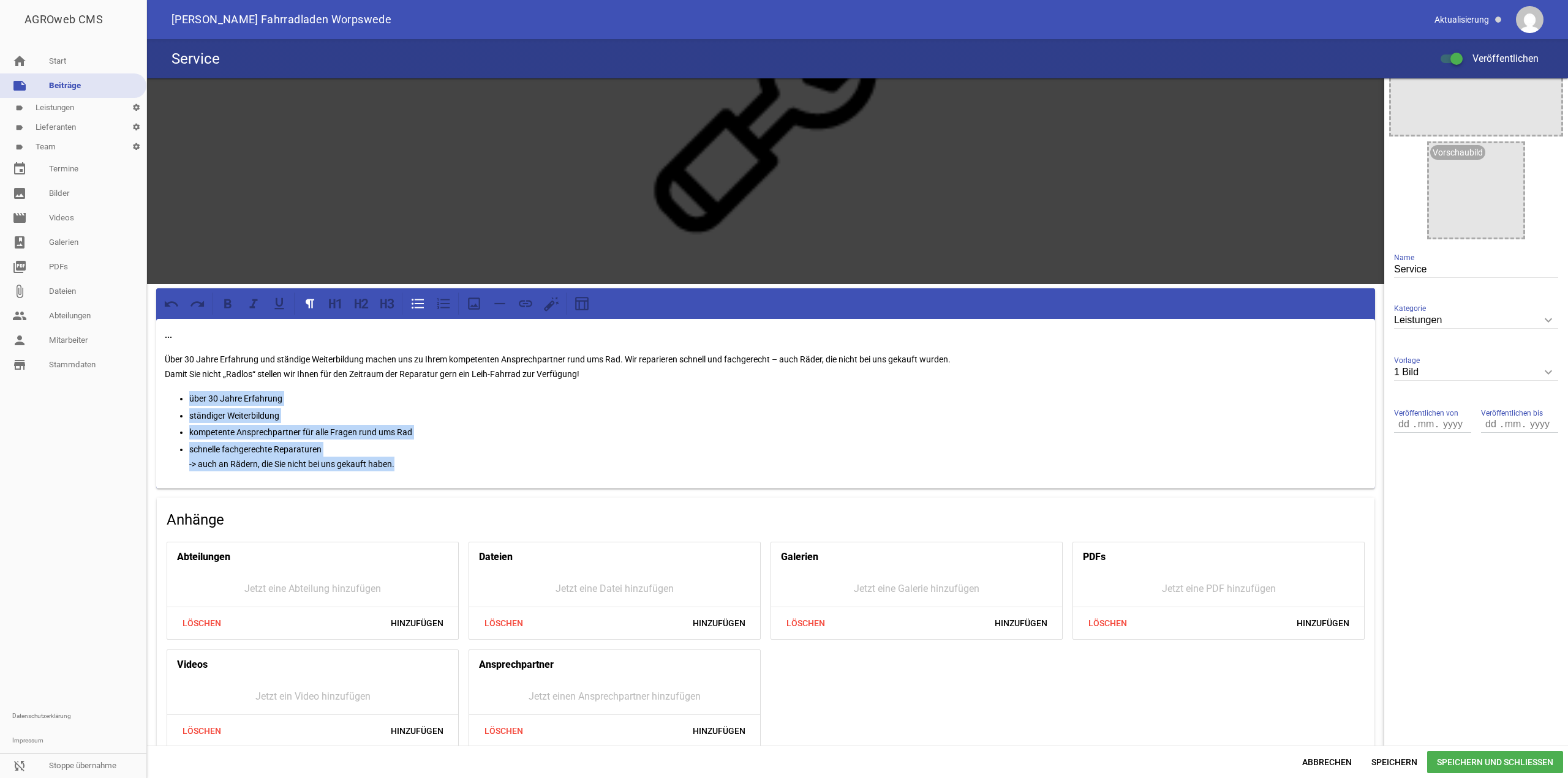
drag, startPoint x: 420, startPoint y: 461, endPoint x: 104, endPoint y: 393, distance: 323.2
click at [104, 393] on div "AGROweb CMS home Start note Beiträge label Leistungen settings label Lieferante…" at bounding box center [784, 389] width 1568 height 778
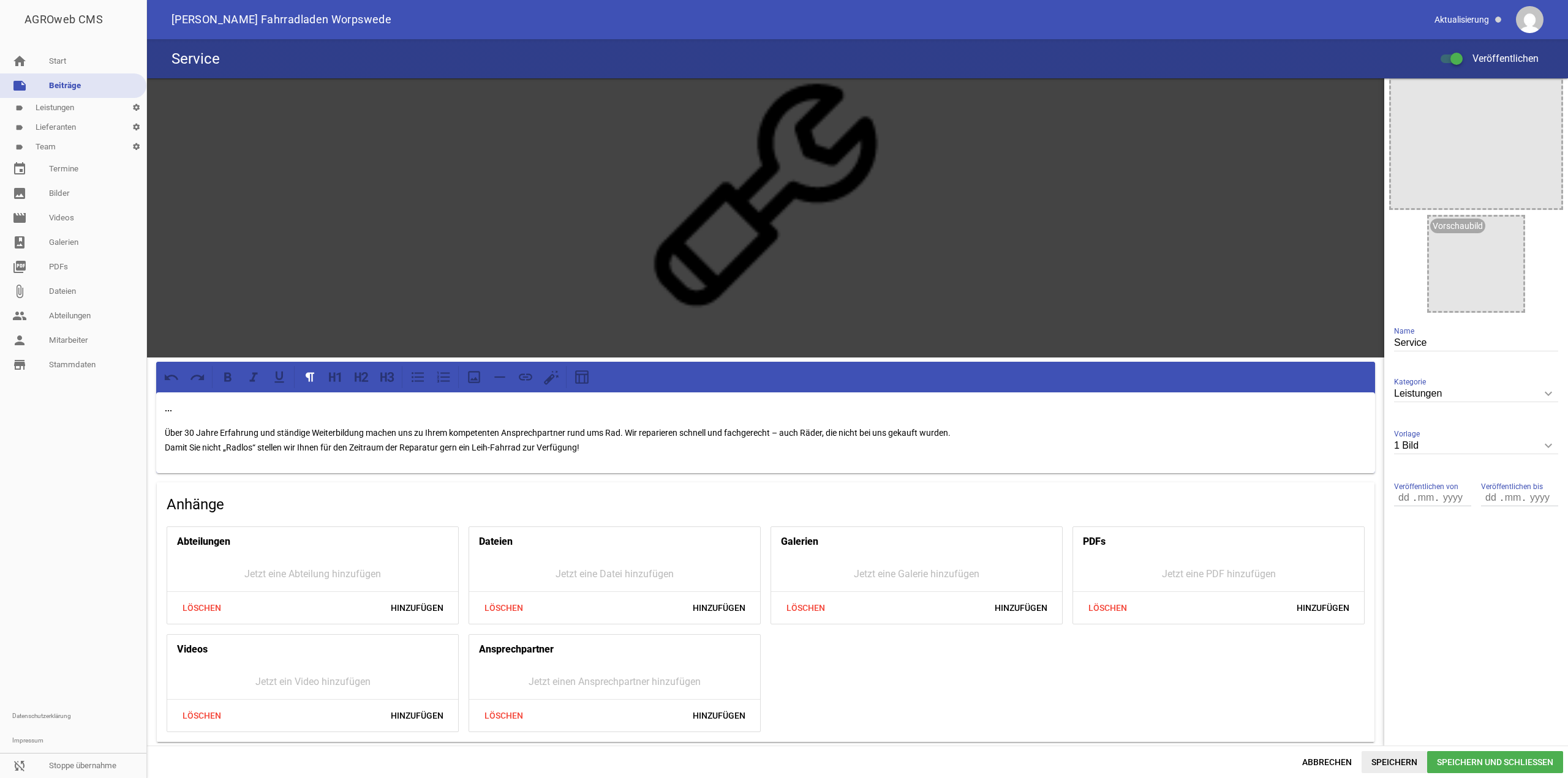
click at [1383, 754] on span "Speichern" at bounding box center [1394, 762] width 66 height 22
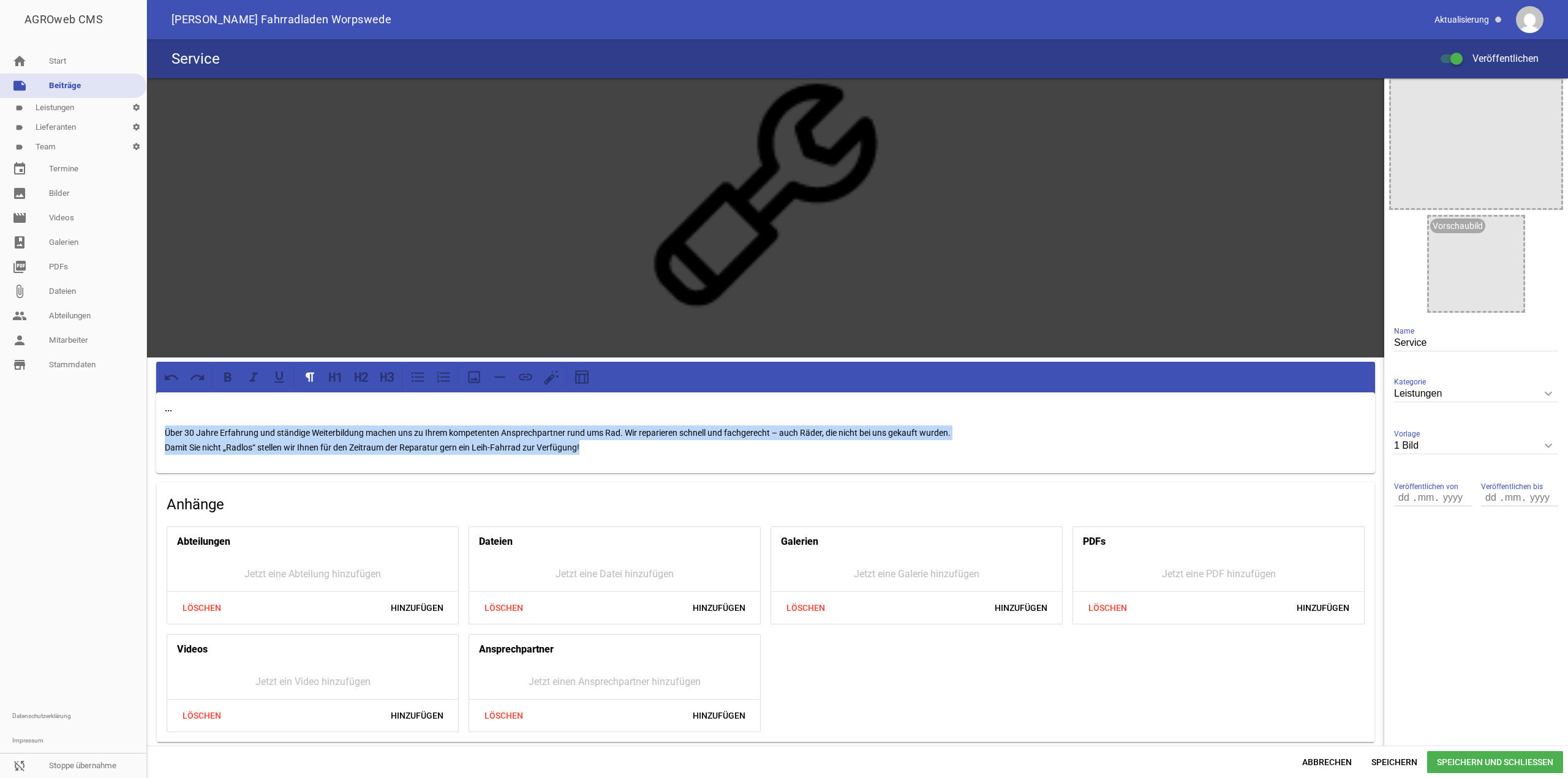
drag, startPoint x: 617, startPoint y: 442, endPoint x: 158, endPoint y: 426, distance: 459.3
click at [158, 426] on div "... Über 30 Jahre Erfahrung und ständige Weiterbildung machen uns zu Ihrem komp…" at bounding box center [765, 433] width 1219 height 81
copy p "Über 30 Jahre Erfahrung und ständige Weiterbildung machen uns zu Ihrem kompeten…"
click at [613, 454] on div "... Über 30 Jahre Erfahrung und ständige Weiterbildung machen uns zu Ihrem komp…" at bounding box center [765, 433] width 1219 height 81
drag, startPoint x: 544, startPoint y: 448, endPoint x: 127, endPoint y: 433, distance: 417.3
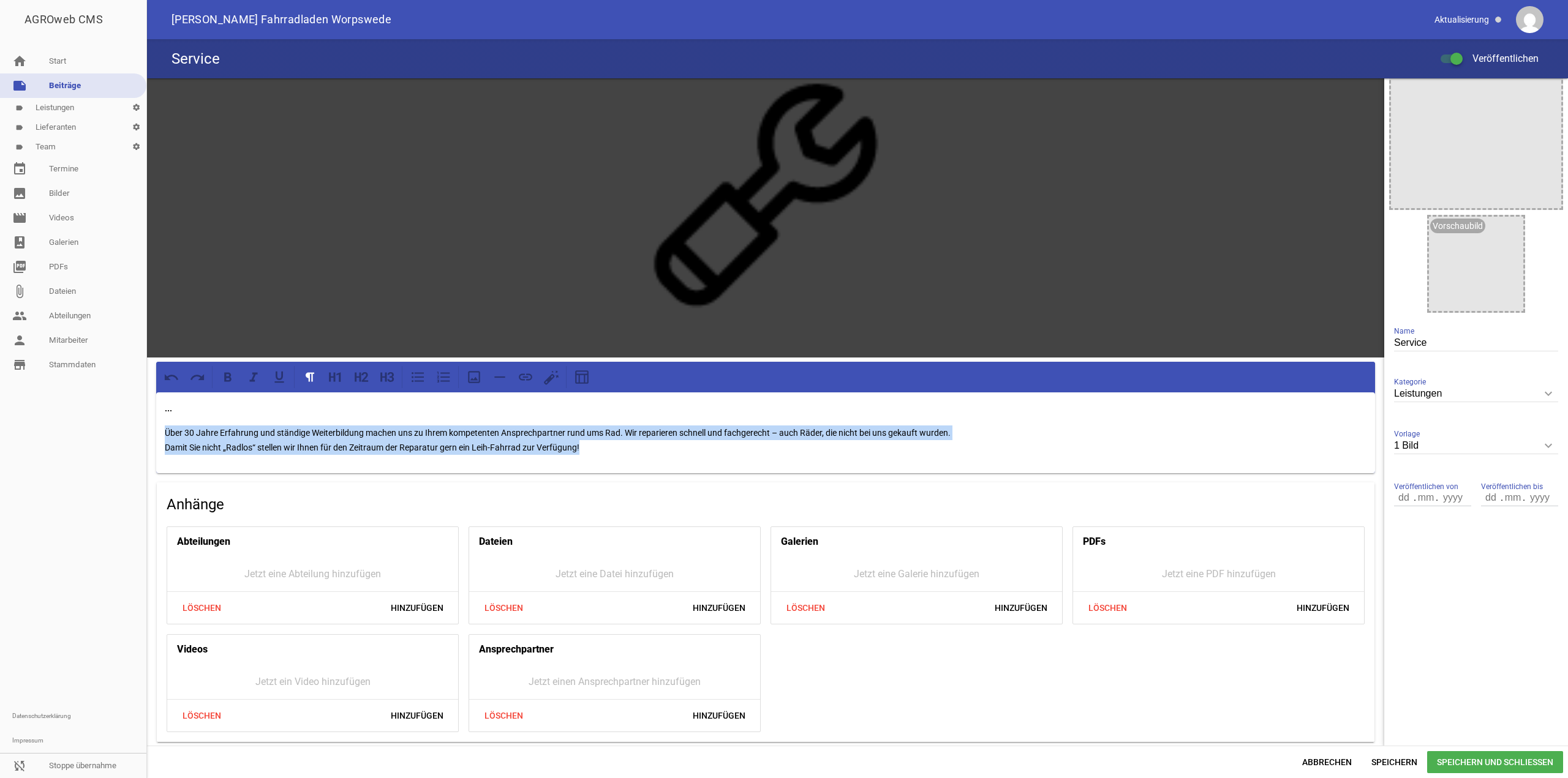
click at [127, 433] on div "AGROweb CMS home Start note Beiträge label Leistungen settings label Lieferante…" at bounding box center [784, 389] width 1568 height 778
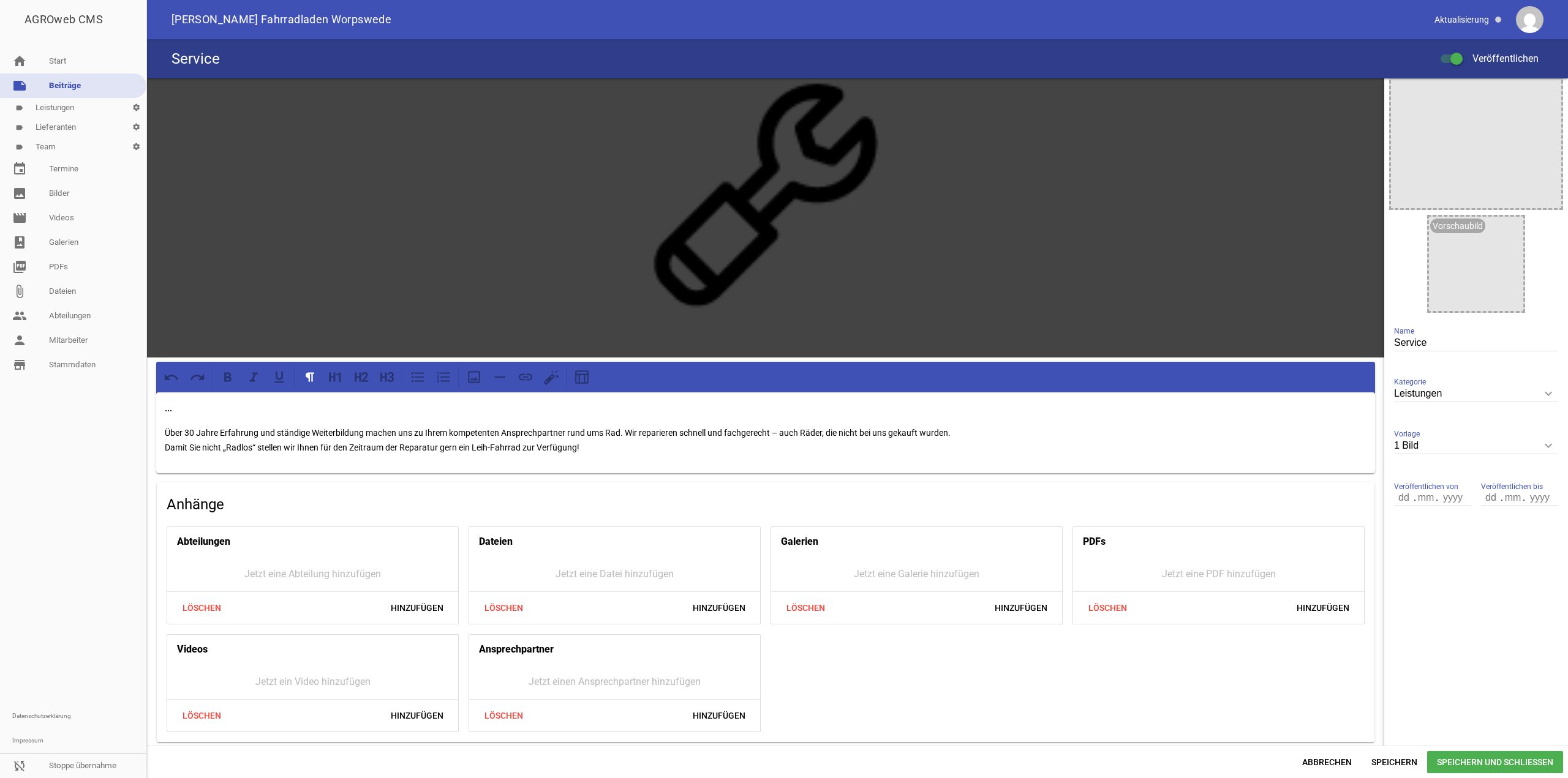
scroll to position [33, 0]
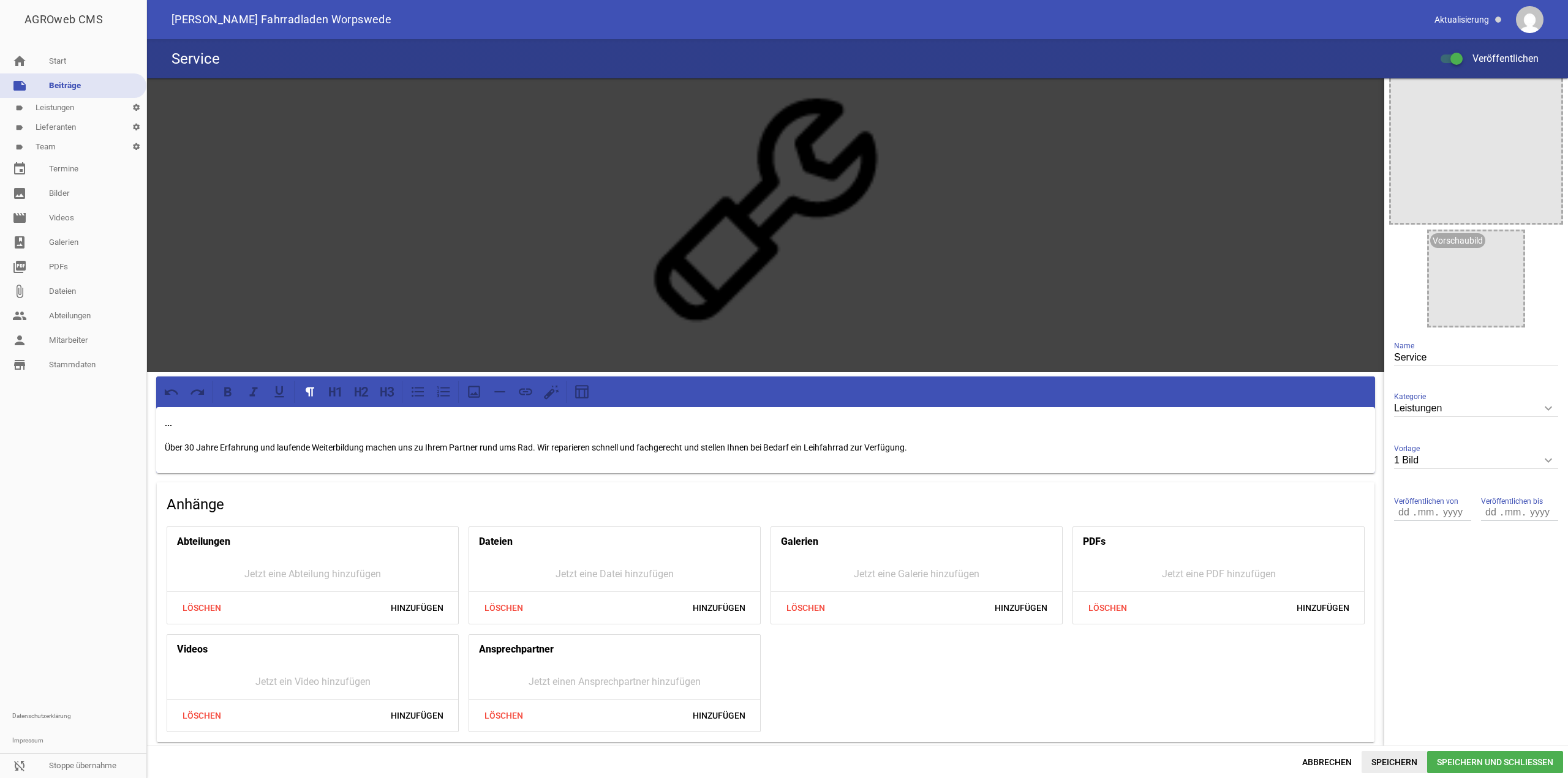
click at [1376, 759] on span "Speichern" at bounding box center [1394, 762] width 66 height 22
click at [540, 449] on p "Über 30 Jahre Erfahrung und laufende Weiterbildung machen uns zu Ihrem Partner …" at bounding box center [766, 447] width 1202 height 15
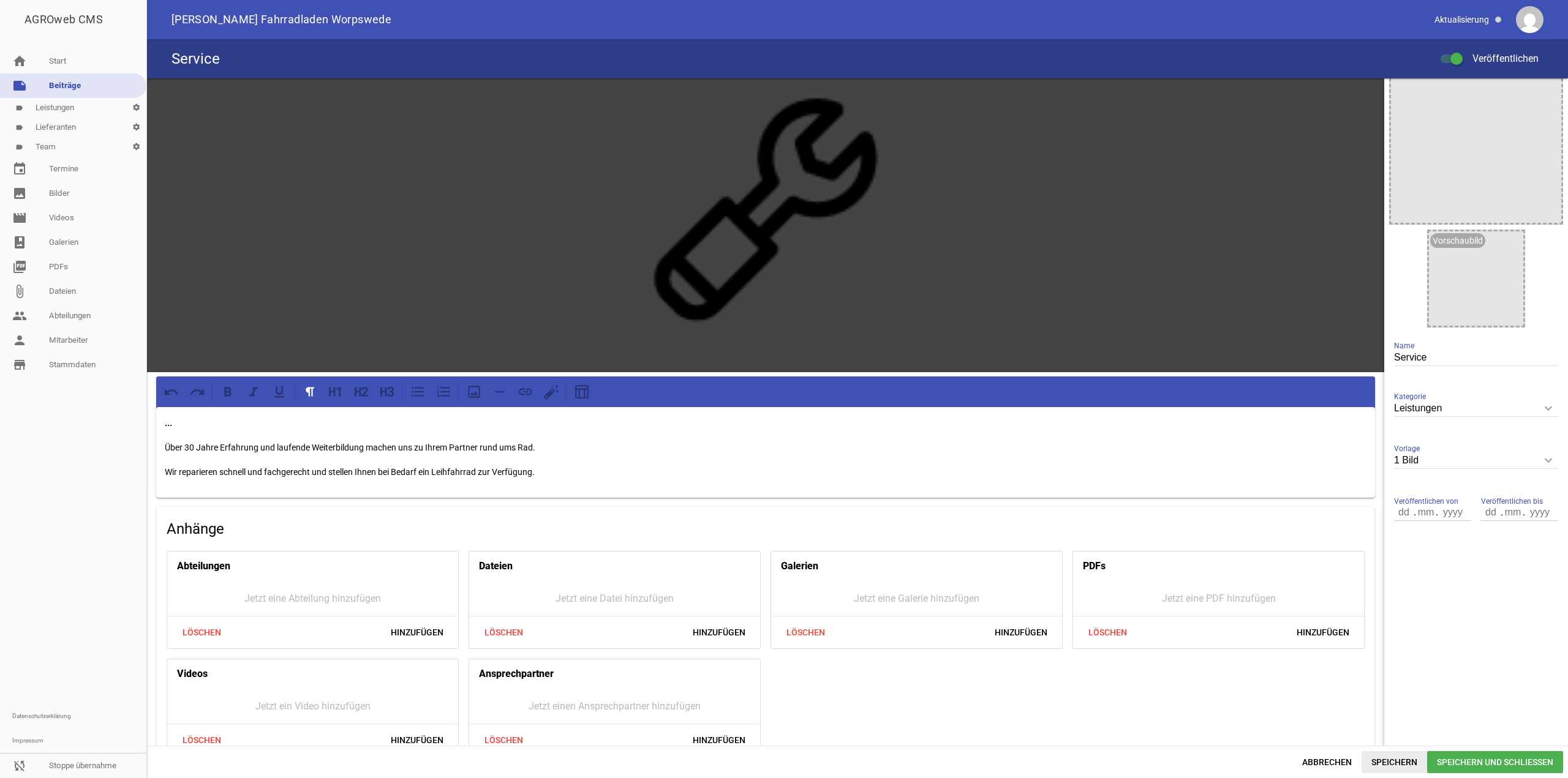
click at [1387, 757] on span "Speichern" at bounding box center [1394, 762] width 66 height 22
click at [1427, 761] on span "Speichern und Schließen" at bounding box center [1495, 762] width 136 height 22
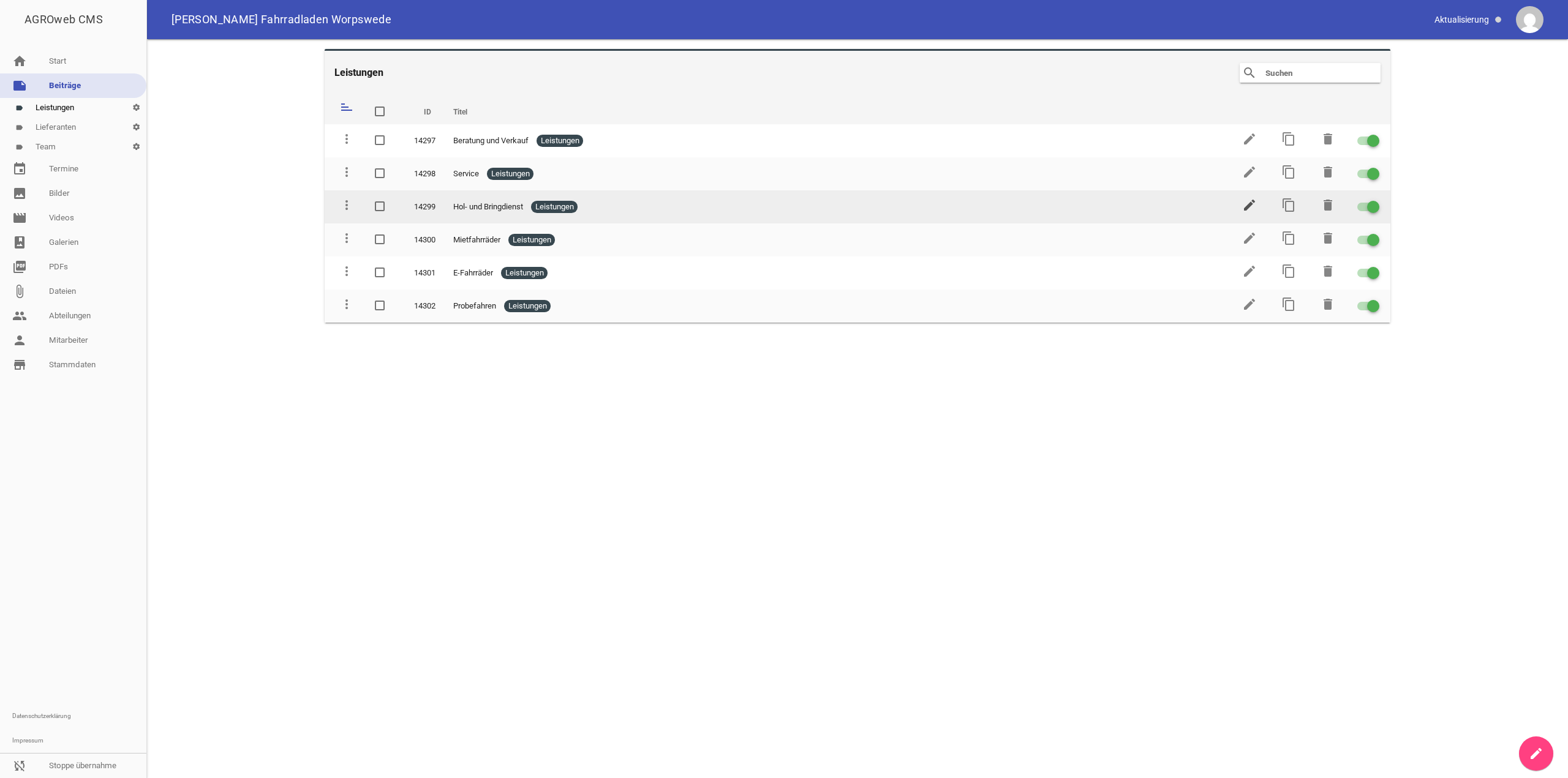
click at [1251, 204] on icon "edit" at bounding box center [1250, 205] width 15 height 15
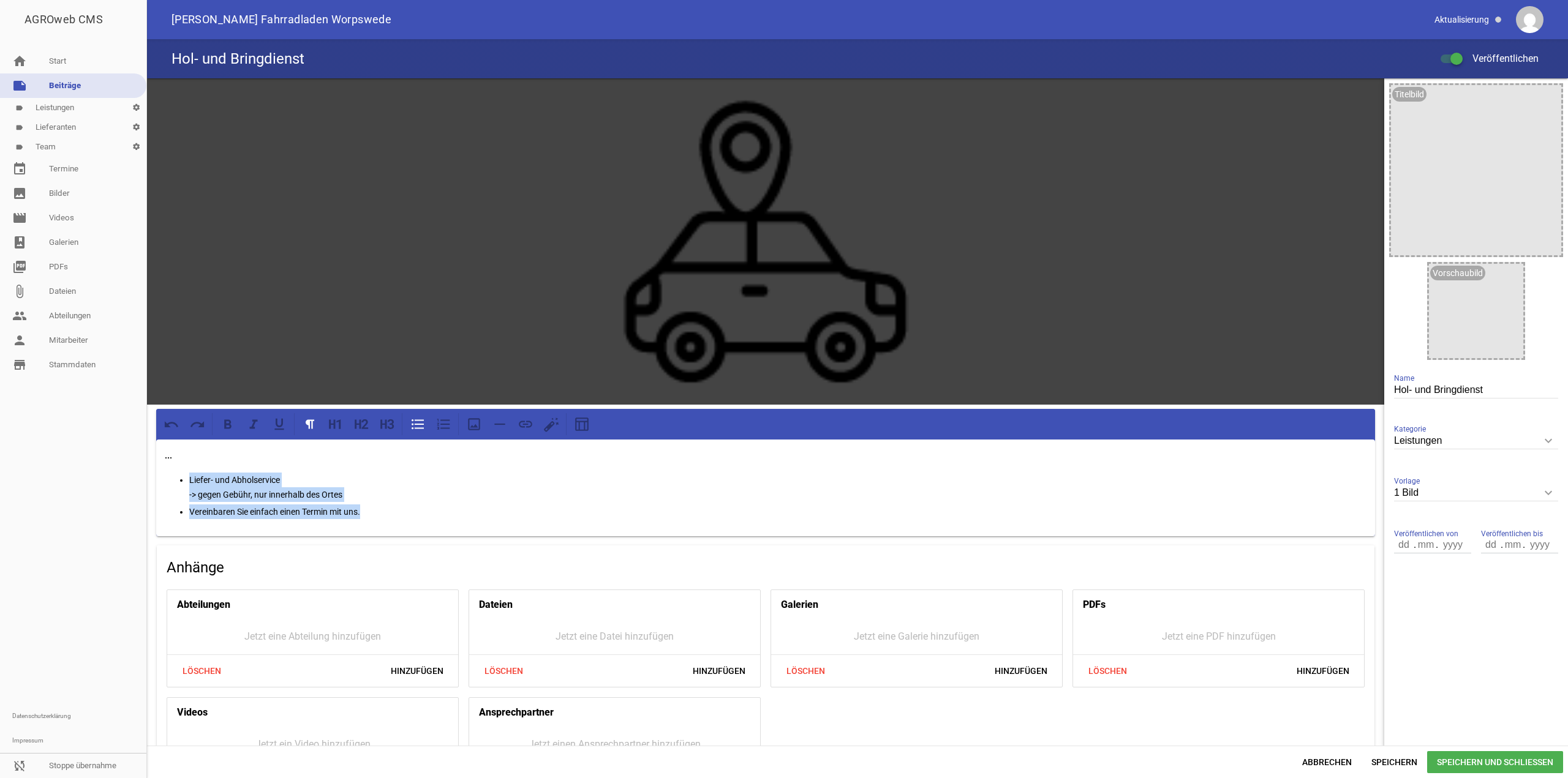
drag, startPoint x: 414, startPoint y: 511, endPoint x: 127, endPoint y: 482, distance: 288.5
click at [127, 482] on div "AGROweb CMS home Start note Beiträge label Leistungen settings label Lieferante…" at bounding box center [784, 389] width 1568 height 778
drag, startPoint x: 375, startPoint y: 512, endPoint x: 170, endPoint y: 481, distance: 207.3
click at [170, 481] on ul "Nicht jeder kann sein Fahrrad selbst bringen. Mit unserem Liefer- und Abholserv…" at bounding box center [766, 495] width 1202 height 47
click at [411, 421] on icon at bounding box center [418, 424] width 16 height 16
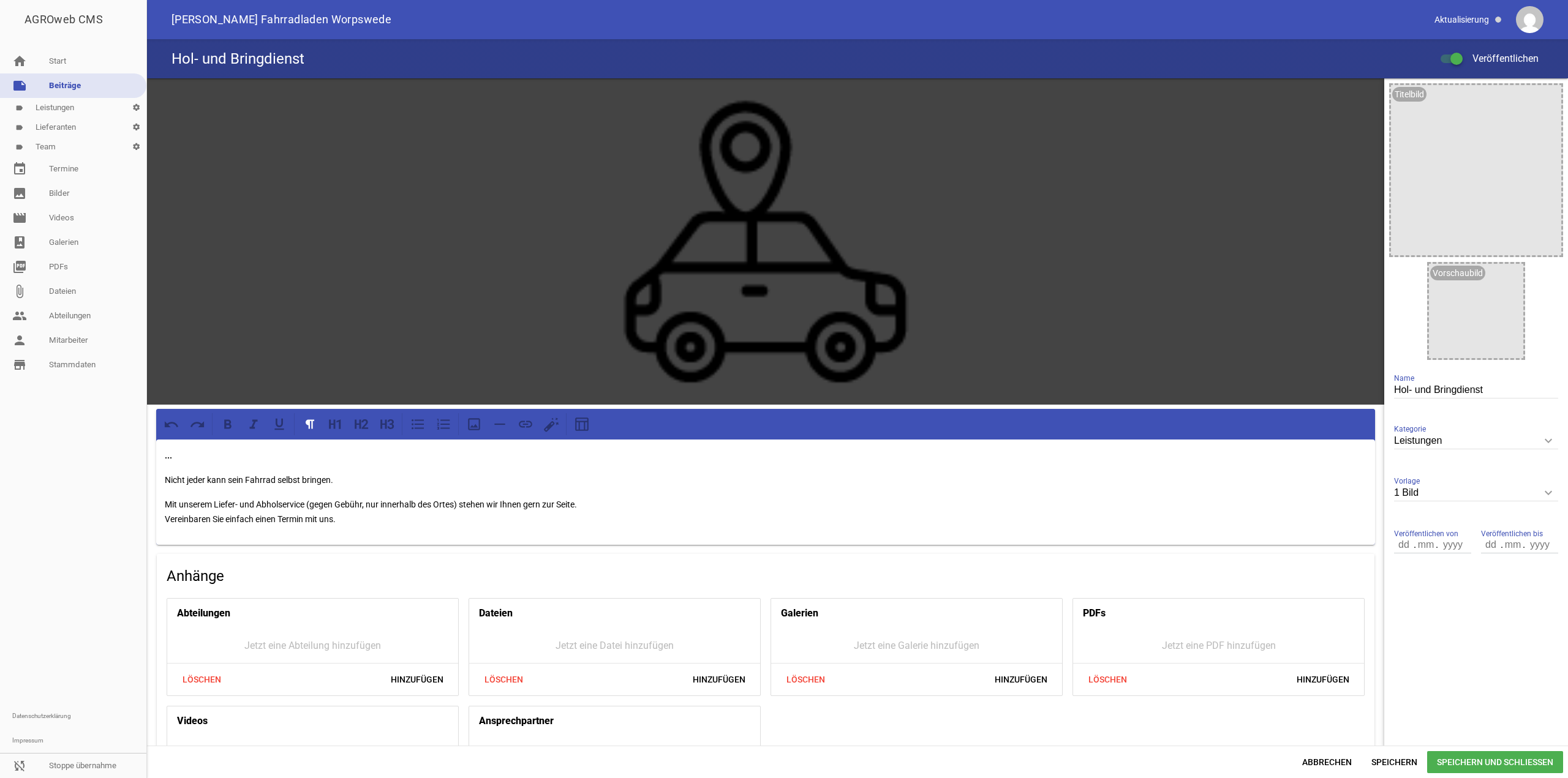
click at [383, 518] on p "Mit unserem Liefer- und Abholservice (gegen Gebühr, nur innerhalb des Ortes) st…" at bounding box center [766, 512] width 1202 height 30
click at [164, 502] on div "... Nicht jeder kann sein Fahrrad selbst bringen. Mit unserem Liefer- und Abhol…" at bounding box center [765, 492] width 1219 height 105
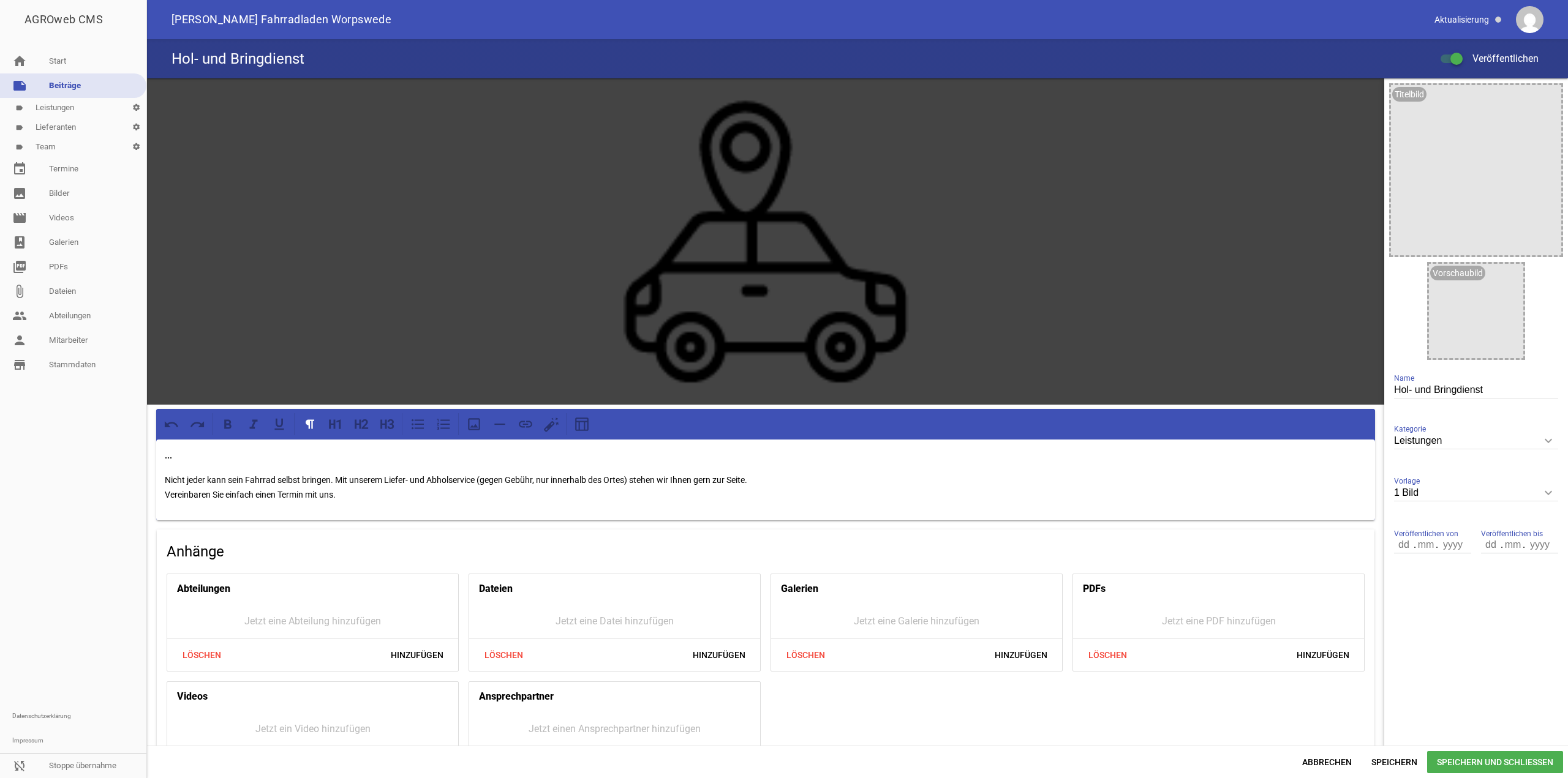
click at [161, 497] on div "... Nicht jeder kann sein Fahrrad selbst bringen. Mit unserem Liefer- und Abhol…" at bounding box center [765, 479] width 1219 height 81
click at [1382, 762] on span "Speichern" at bounding box center [1394, 762] width 66 height 22
click at [166, 498] on p "Nicht jeder kann sein Fahrrad selbst bringen. Mit unserem Liefer- und Abholserv…" at bounding box center [766, 487] width 1202 height 30
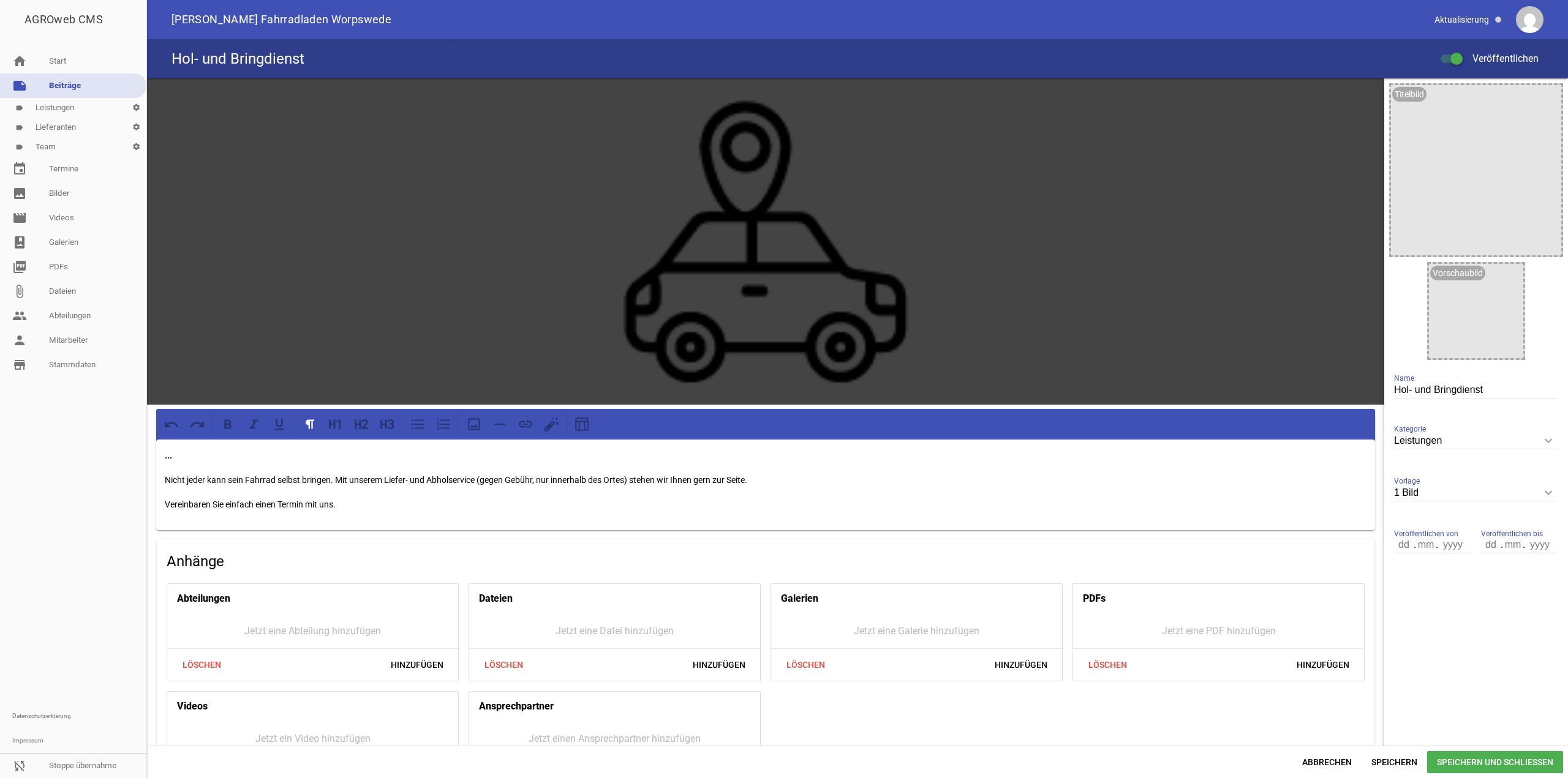
click at [337, 480] on p "Nicht jeder kann sein Fahrrad selbst bringen. Mit unserem Liefer- und Abholserv…" at bounding box center [766, 480] width 1202 height 15
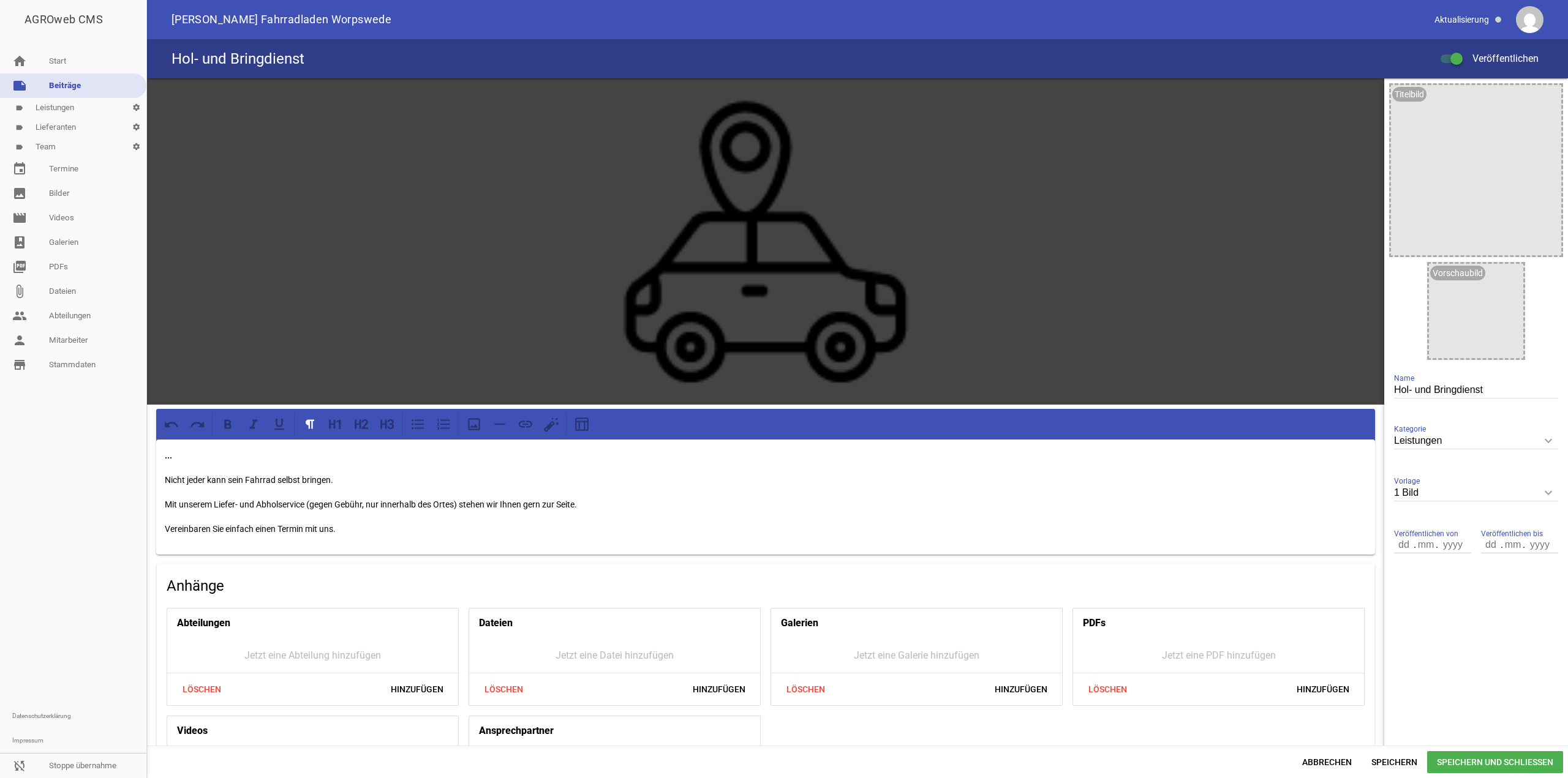
click at [1493, 759] on span "Speichern und Schließen" at bounding box center [1495, 762] width 136 height 22
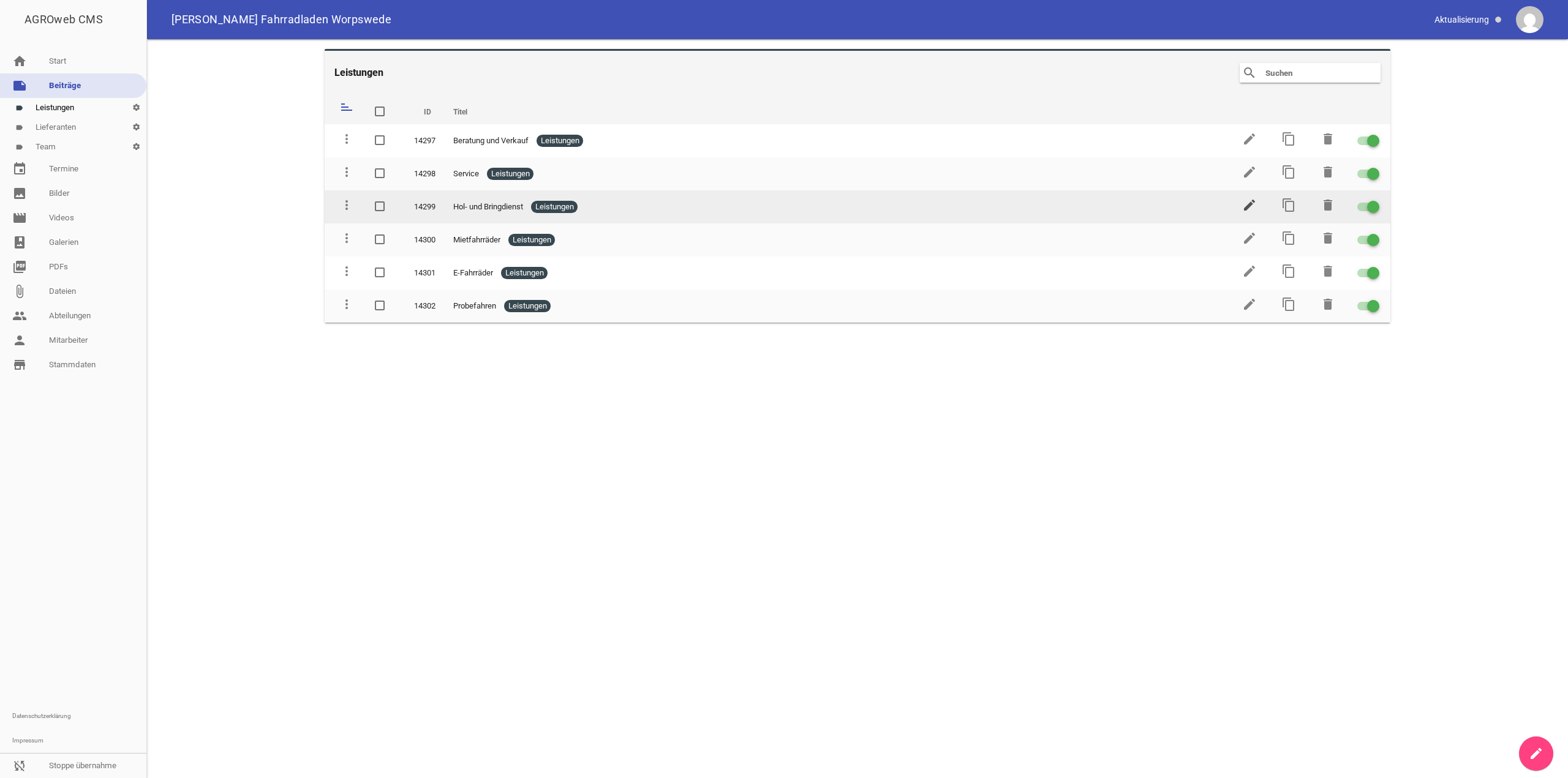
click at [1251, 207] on icon "edit" at bounding box center [1250, 205] width 15 height 15
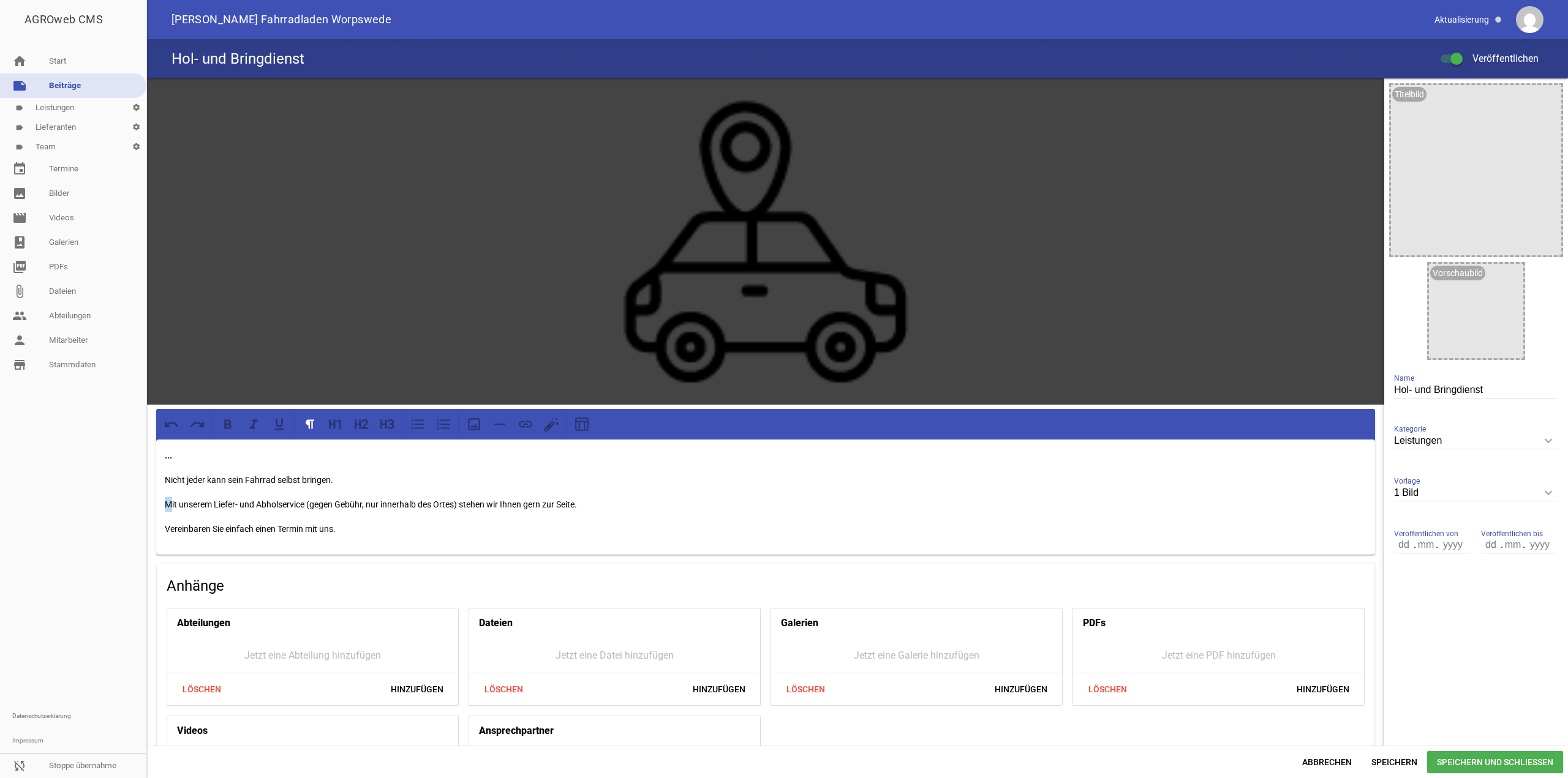
click at [169, 503] on p "Mit unserem Liefer- und Abholservice (gegen Gebühr, nur innerhalb des Ortes) st…" at bounding box center [766, 504] width 1202 height 15
click at [165, 503] on p "Mit unserem Liefer- und Abholservice (gegen Gebühr, nur innerhalb des Ortes) st…" at bounding box center [766, 504] width 1202 height 15
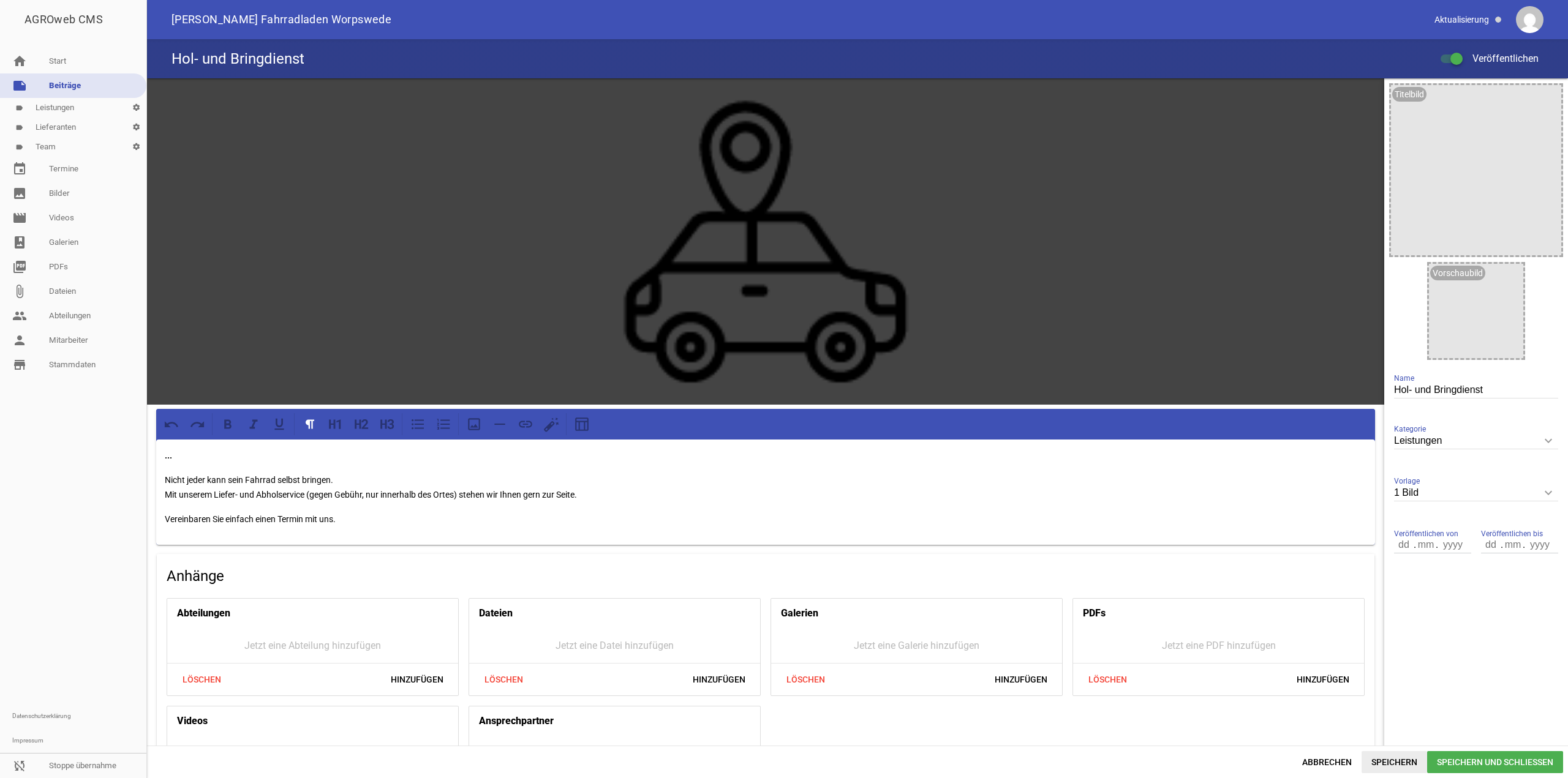
click at [1409, 756] on span "Speichern" at bounding box center [1394, 762] width 66 height 22
click at [1381, 765] on span "Speichern" at bounding box center [1394, 762] width 66 height 22
click at [1297, 764] on span "Abbrechen" at bounding box center [1328, 762] width 70 height 22
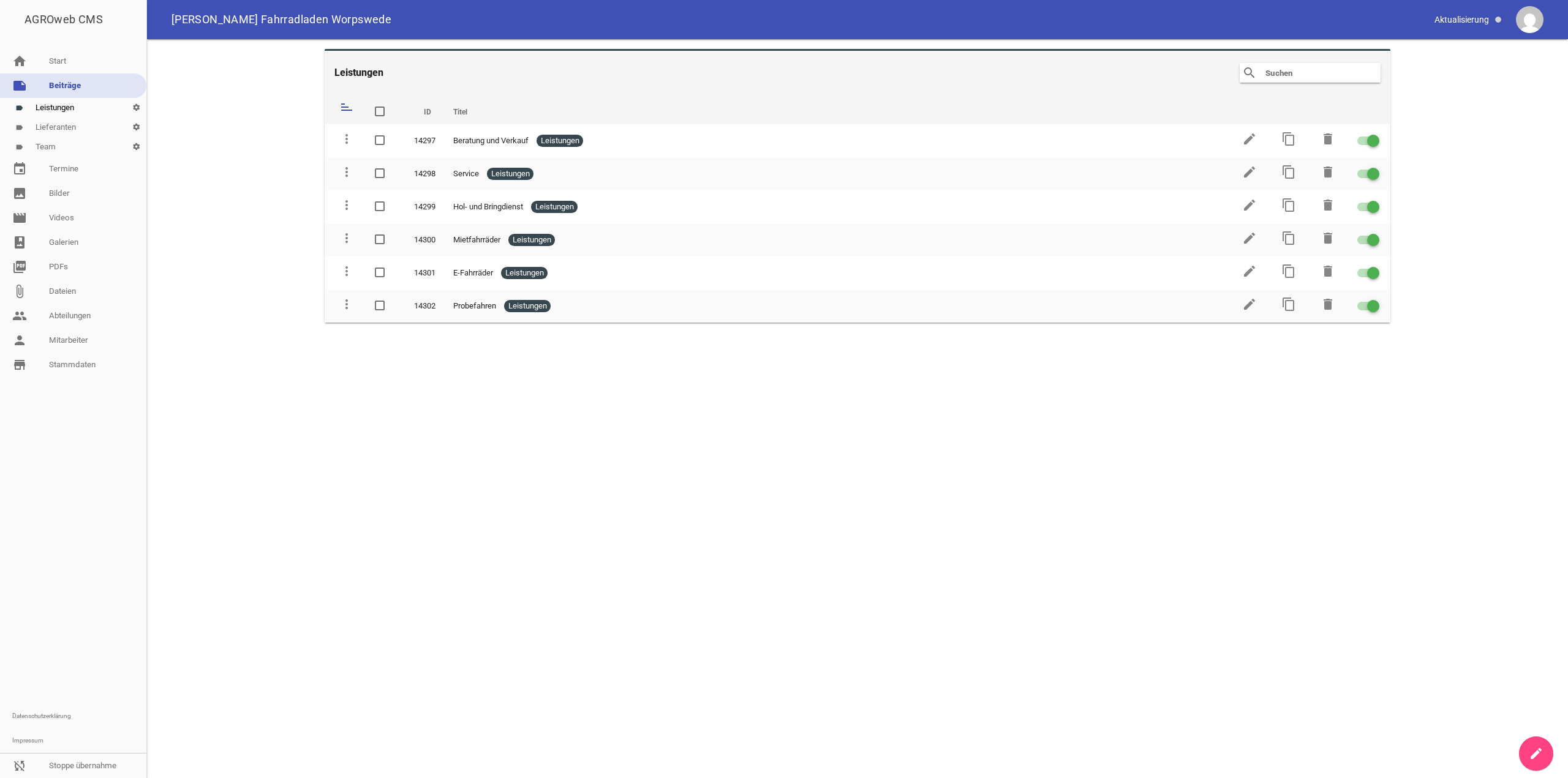
click at [61, 141] on link "label Team settings" at bounding box center [73, 146] width 147 height 19
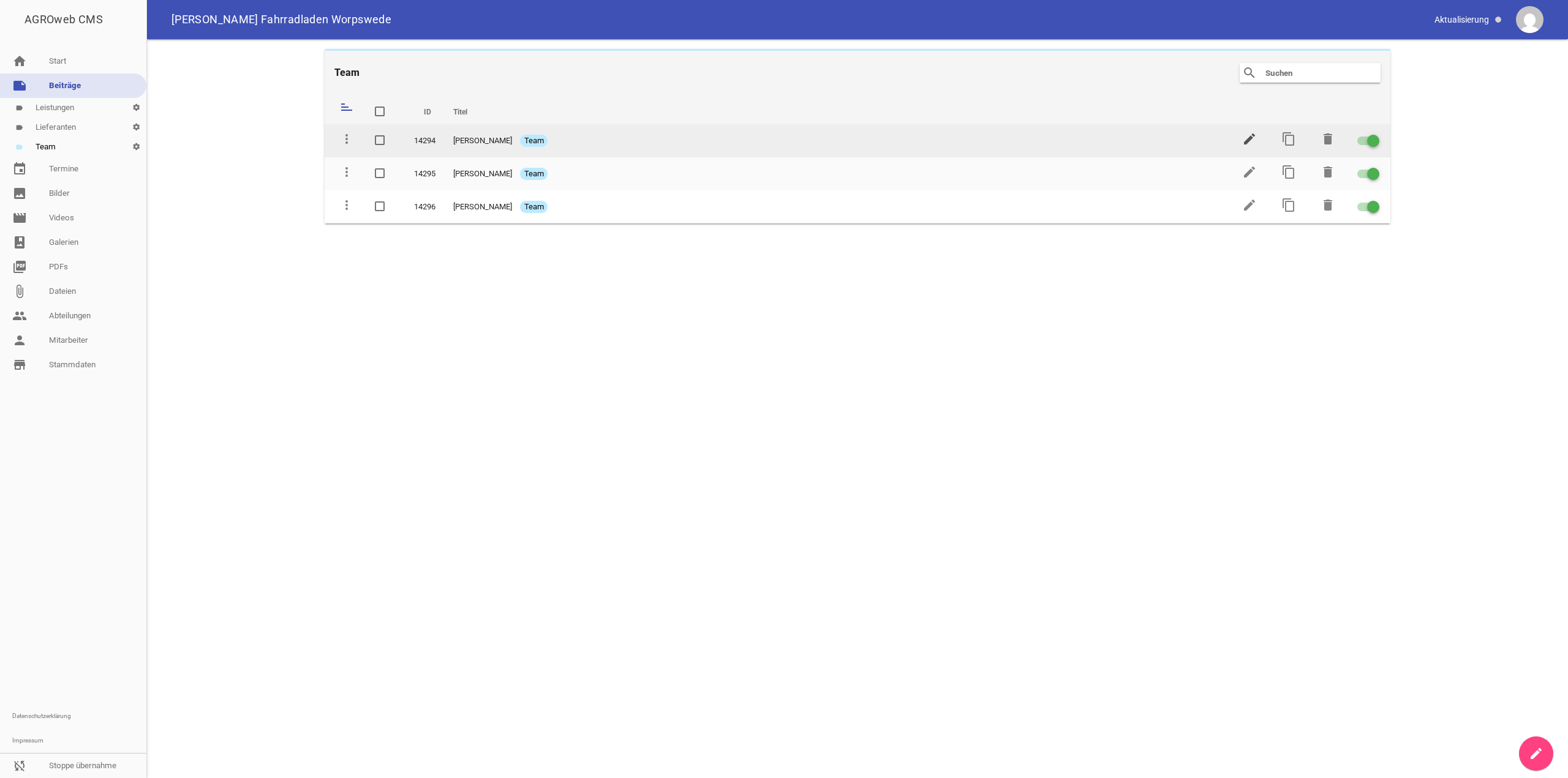
click at [1253, 143] on icon "edit" at bounding box center [1250, 139] width 15 height 15
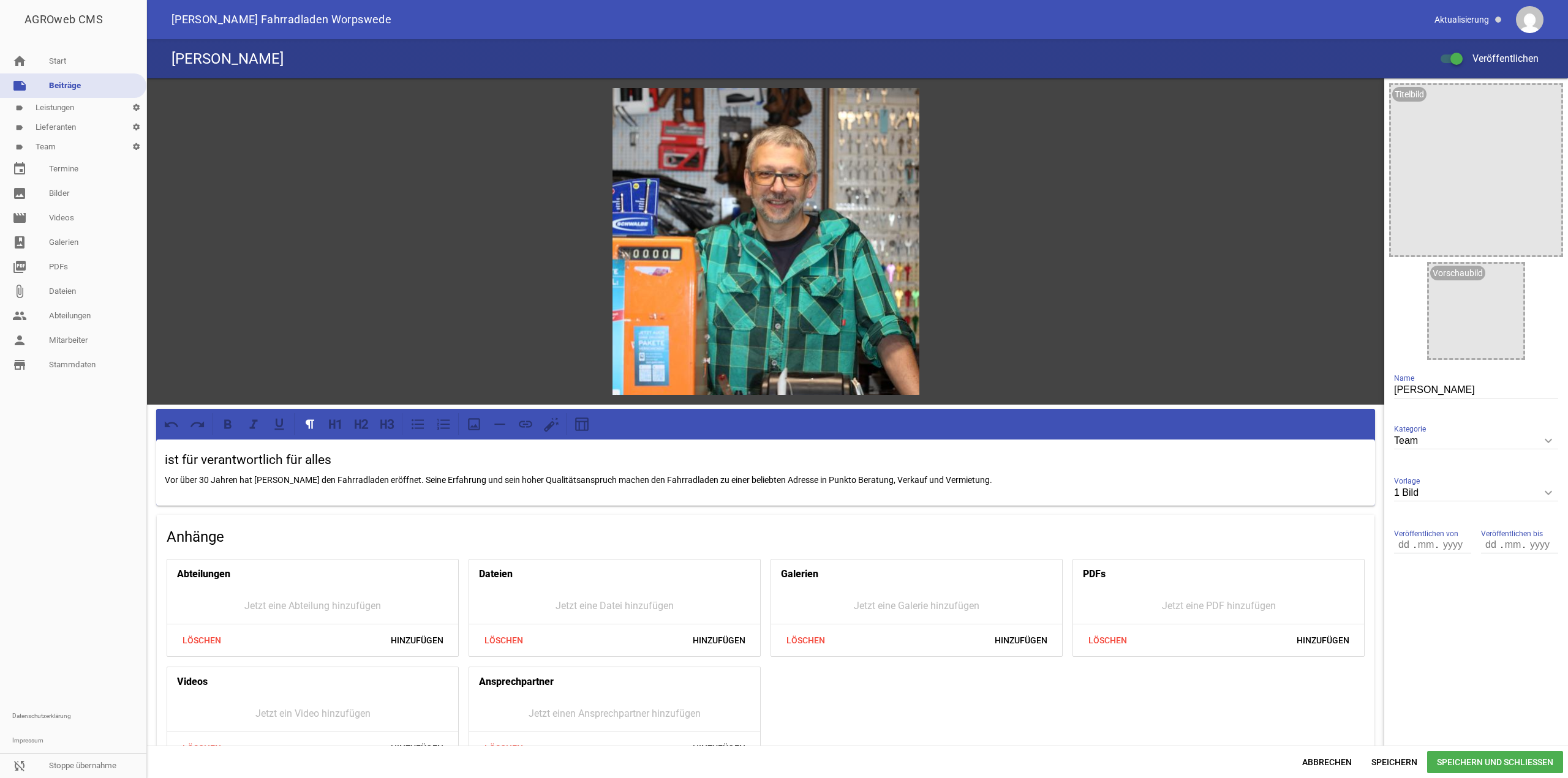
click at [191, 460] on h3 "ist für verantwortlich für alles" at bounding box center [766, 460] width 1202 height 19
click at [1396, 754] on span "Speichern" at bounding box center [1394, 762] width 66 height 22
click at [42, 124] on link "label Lieferanten settings" at bounding box center [73, 127] width 147 height 19
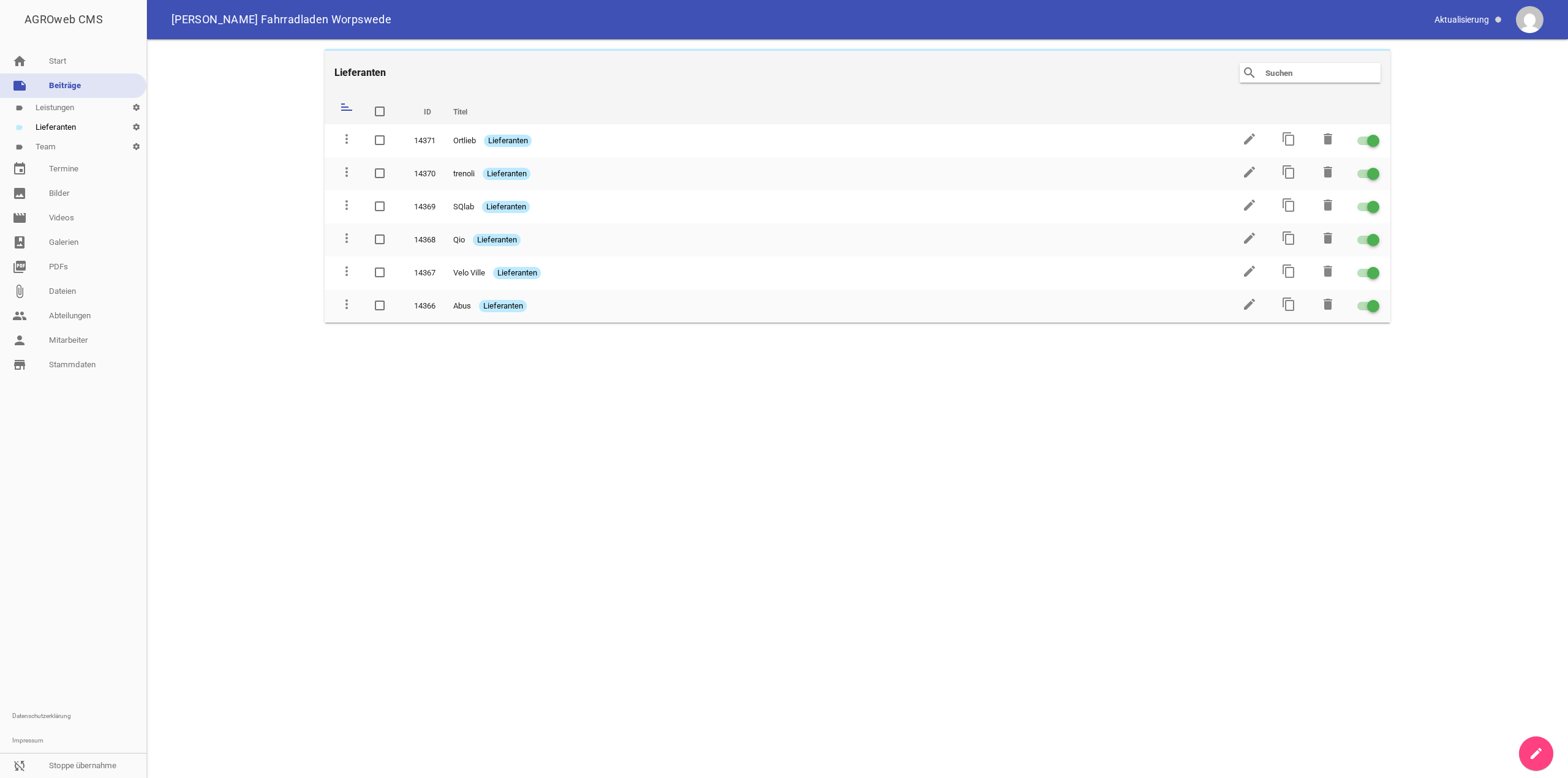
click at [61, 112] on link "label Leistungen settings" at bounding box center [73, 107] width 147 height 19
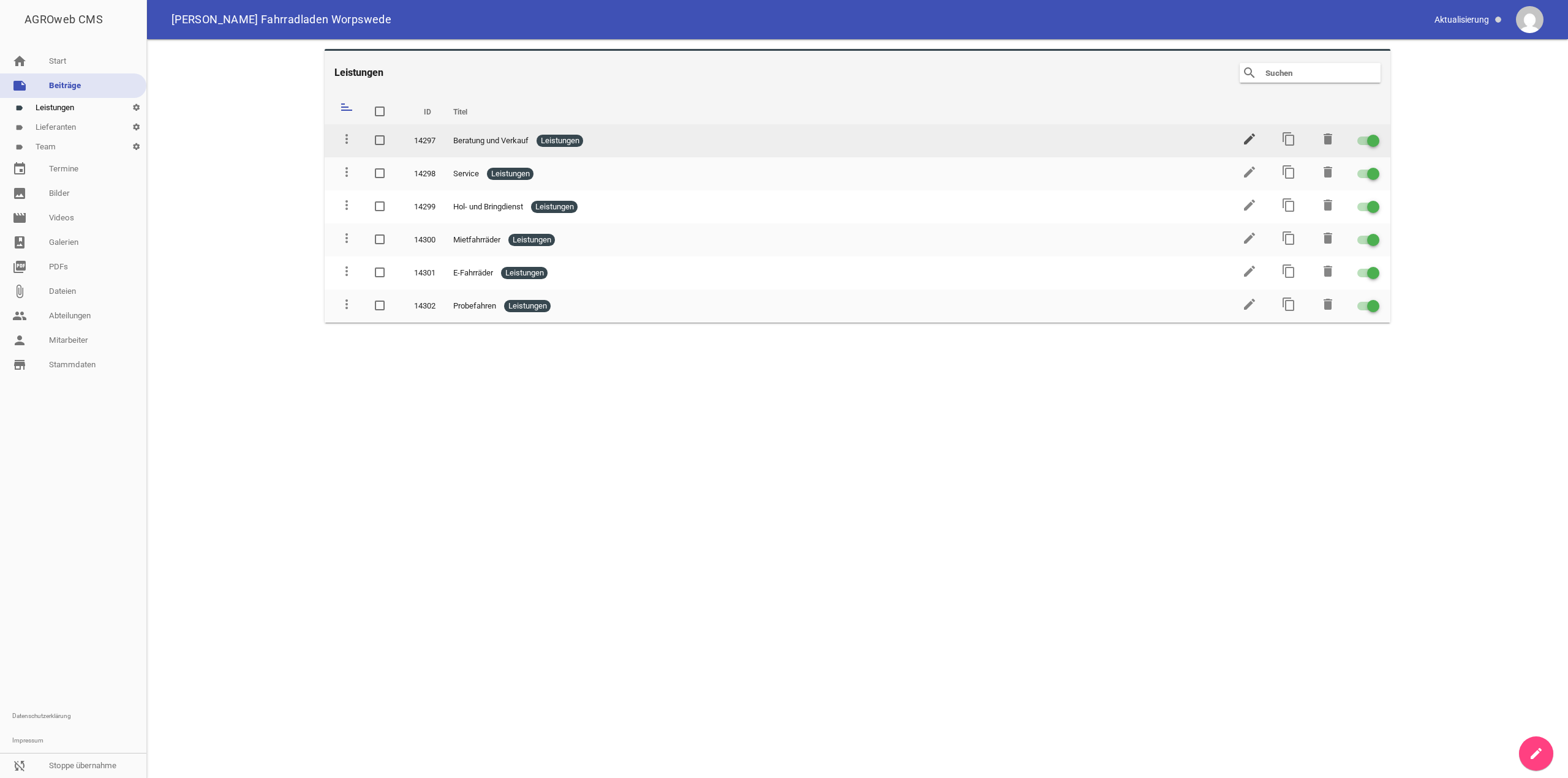
click at [1244, 141] on icon "edit" at bounding box center [1250, 139] width 15 height 15
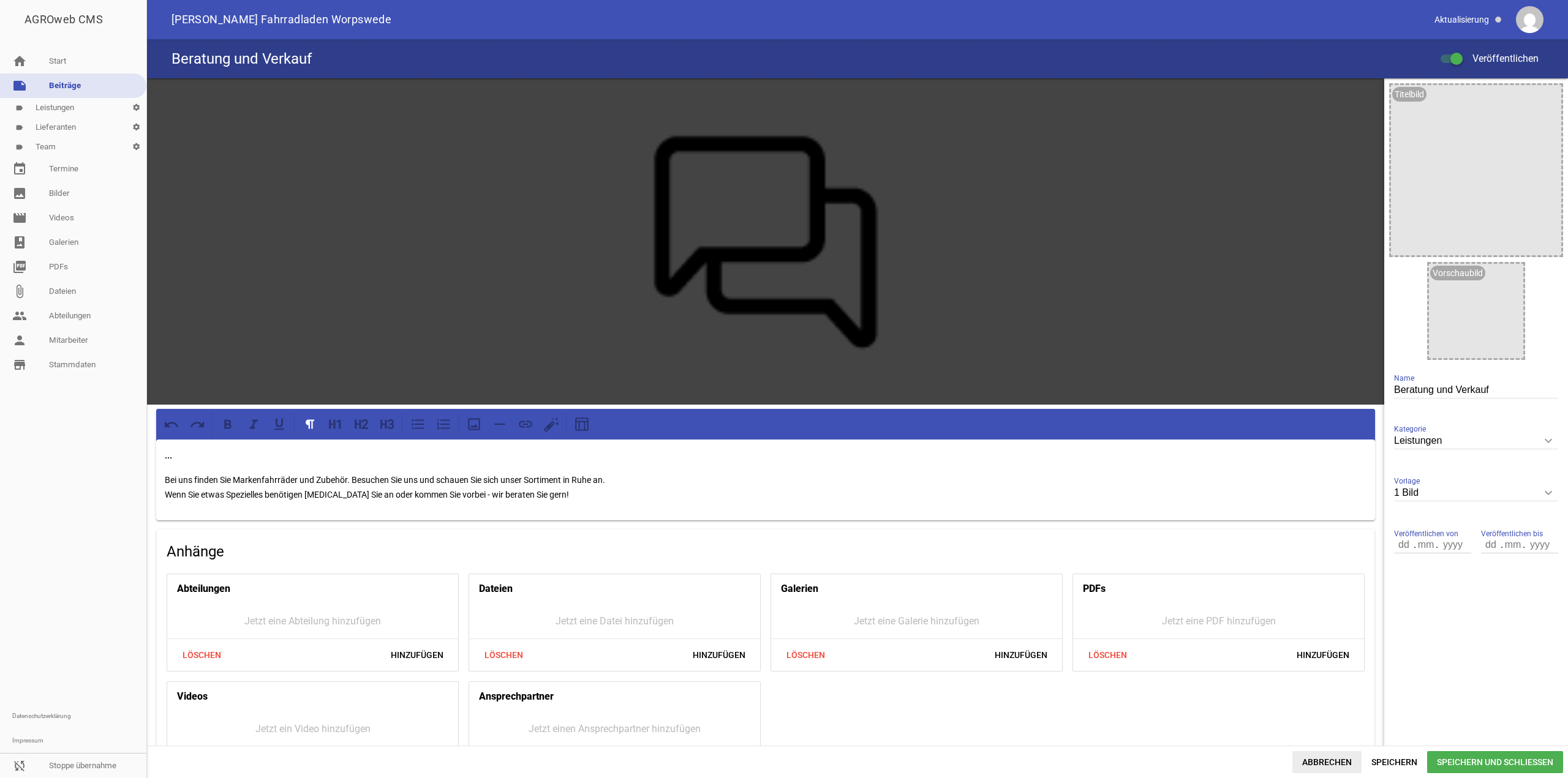
click at [1308, 764] on span "Abbrechen" at bounding box center [1328, 762] width 70 height 22
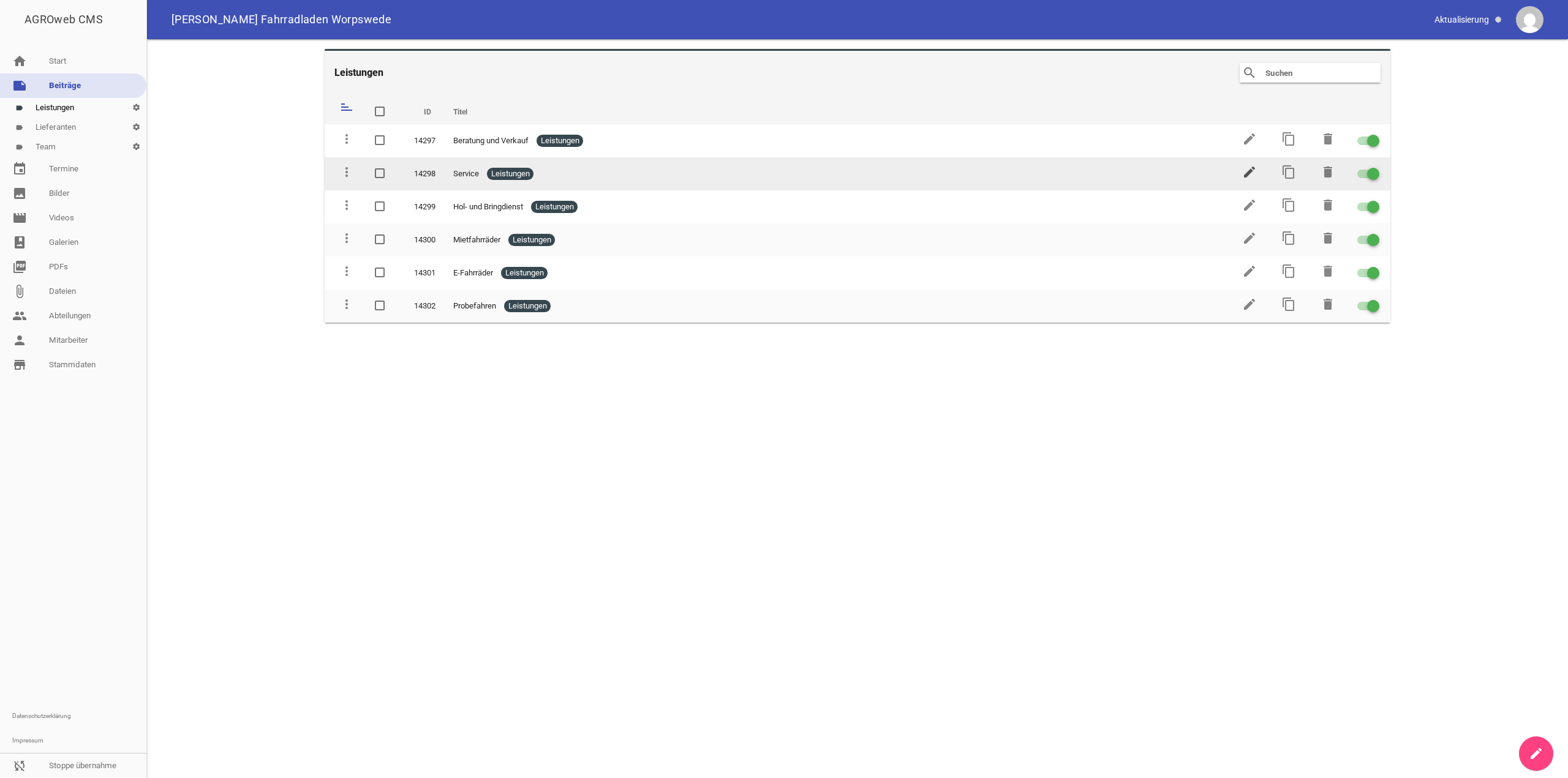
click at [1248, 171] on icon "edit" at bounding box center [1250, 172] width 15 height 15
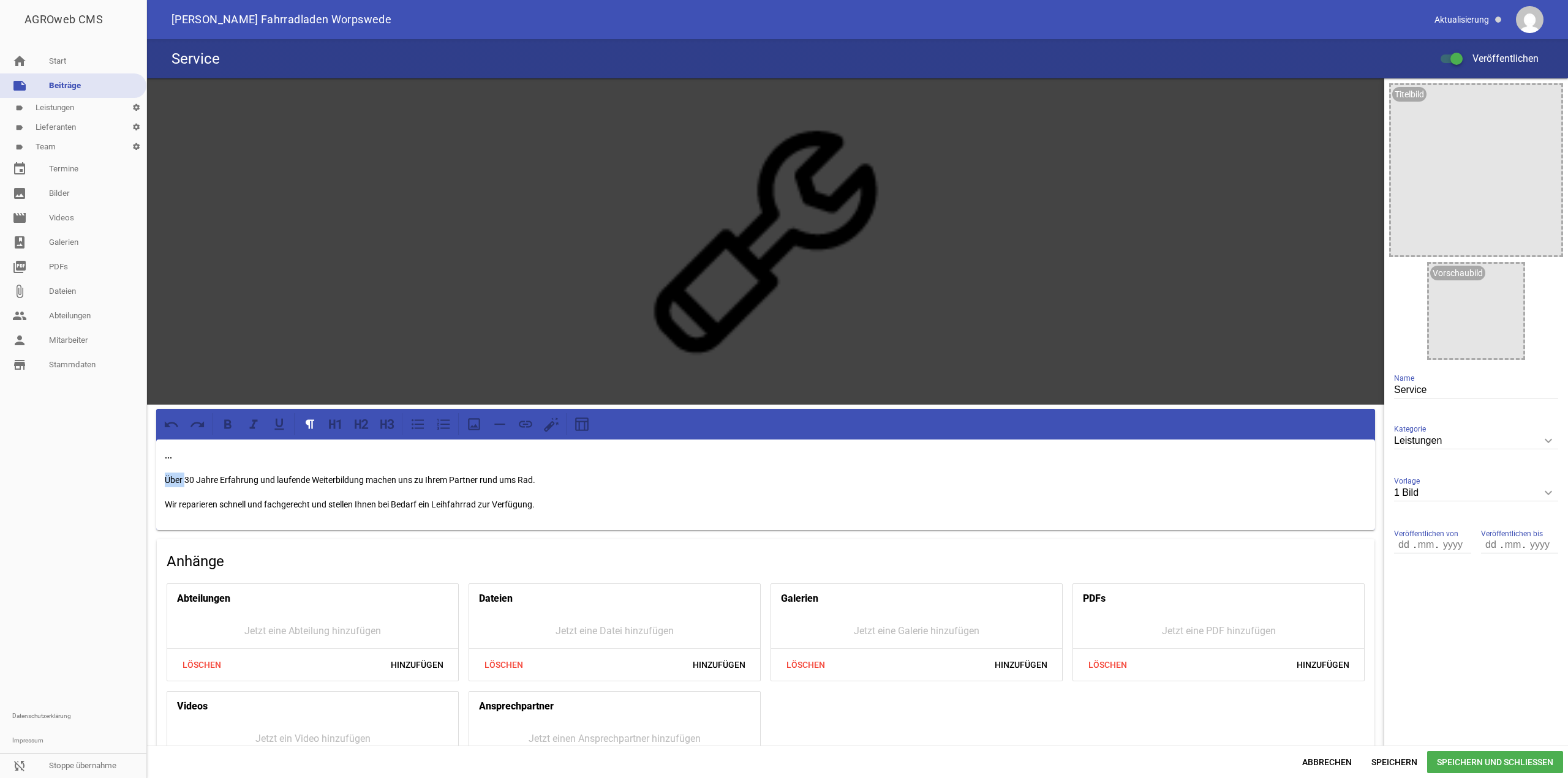
drag, startPoint x: 185, startPoint y: 479, endPoint x: 148, endPoint y: 478, distance: 37.0
click at [148, 478] on div "games image ... Über 30 Jahre Erfahrung und laufende Weiterbildung machen uns z…" at bounding box center [766, 441] width 1237 height 725
click at [1402, 763] on span "Speichern" at bounding box center [1394, 762] width 66 height 22
click at [73, 227] on link "movie Videos" at bounding box center [73, 217] width 147 height 24
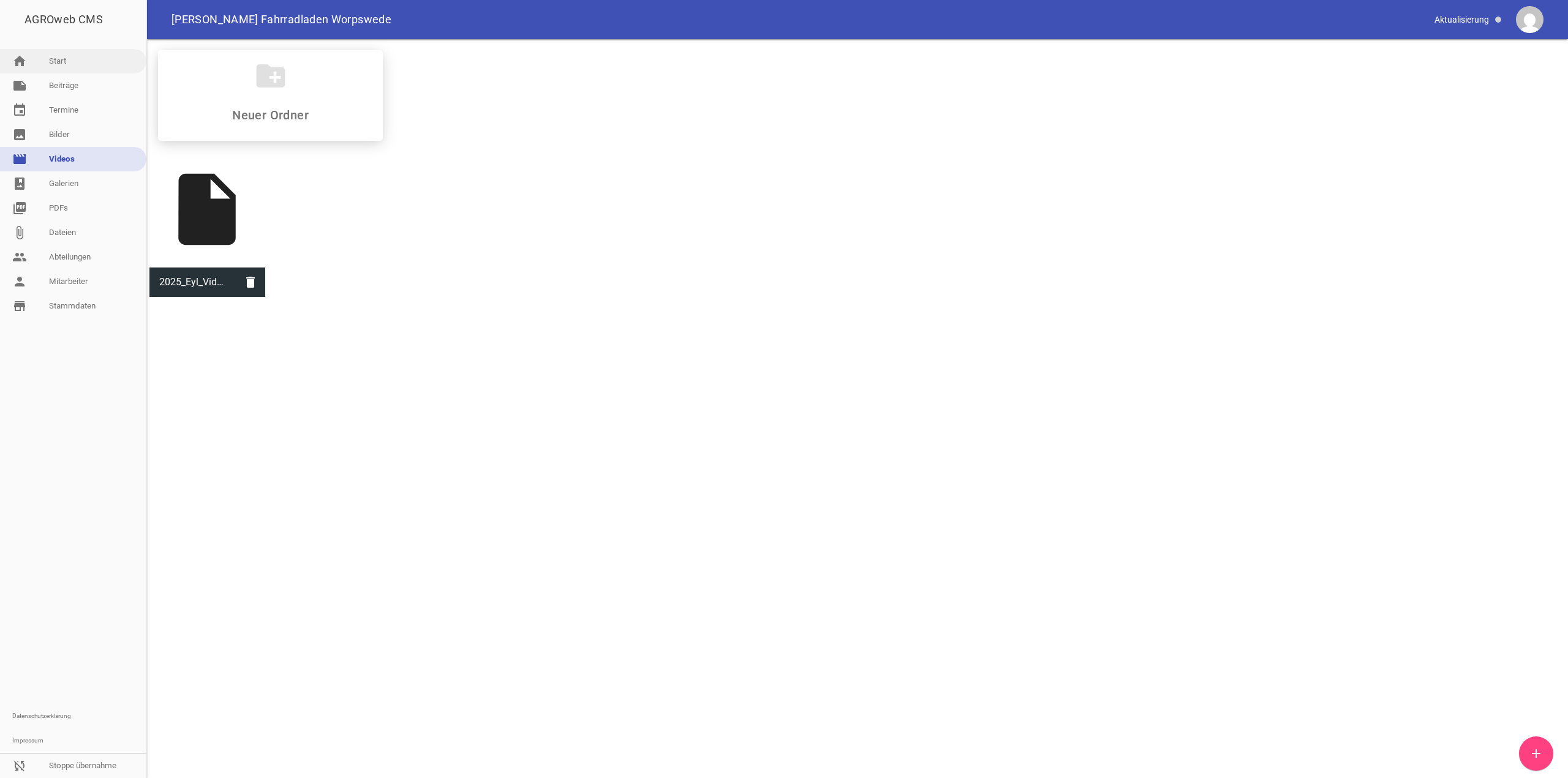
click at [78, 58] on link "home Start" at bounding box center [73, 61] width 147 height 24
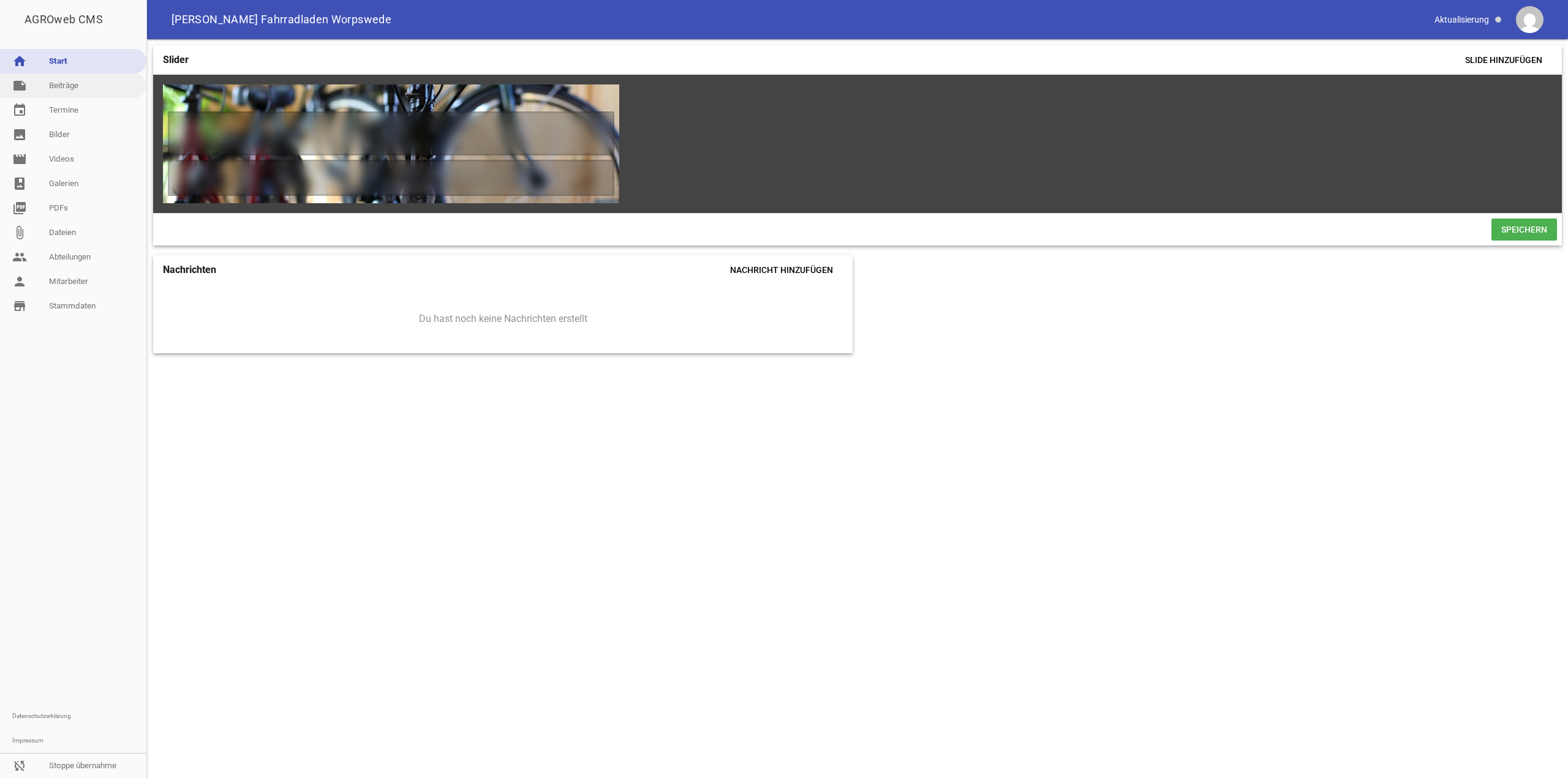
click at [95, 78] on link "note Beiträge" at bounding box center [73, 85] width 147 height 24
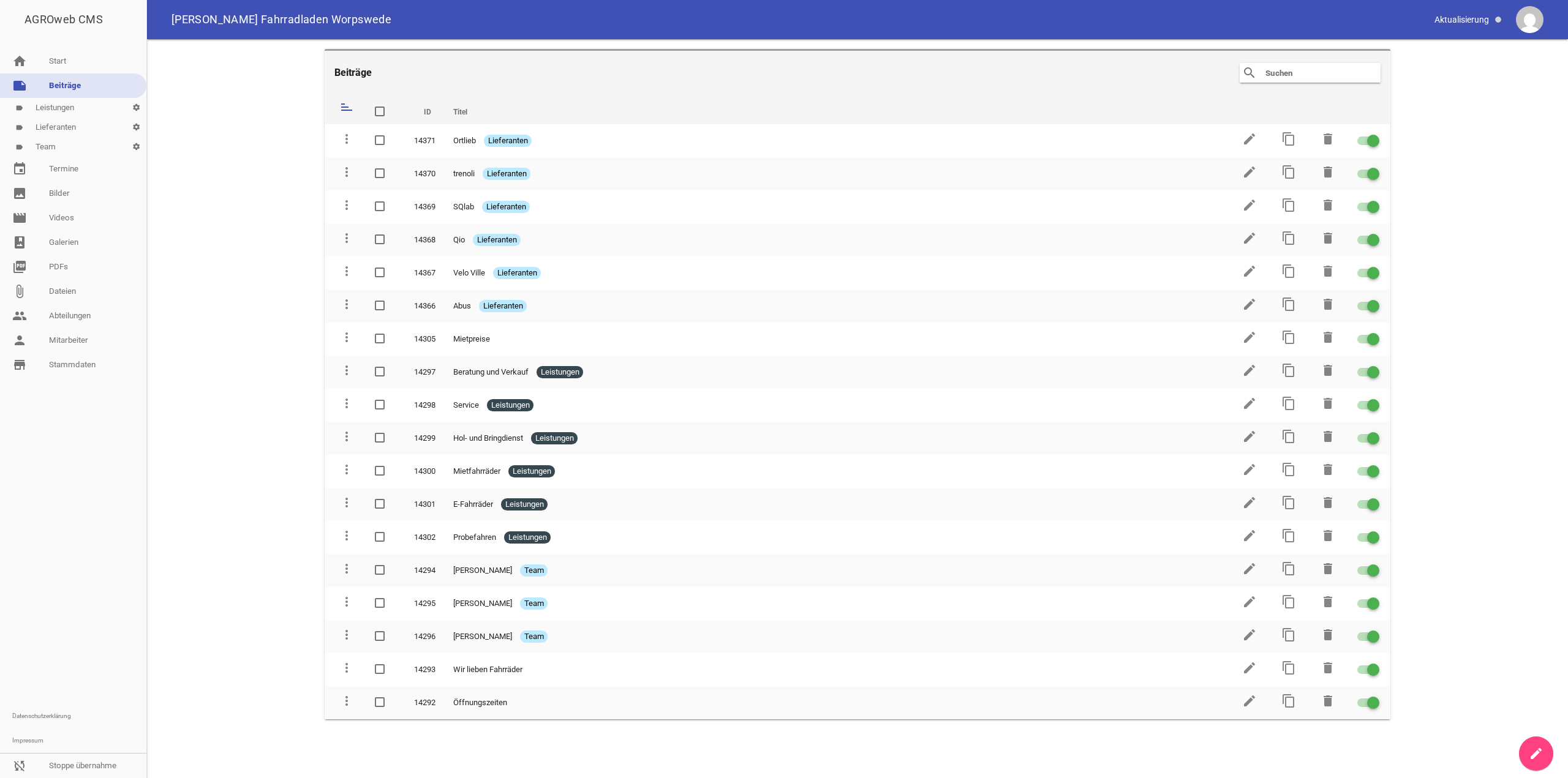
click at [1523, 745] on link "create" at bounding box center [1536, 754] width 34 height 34
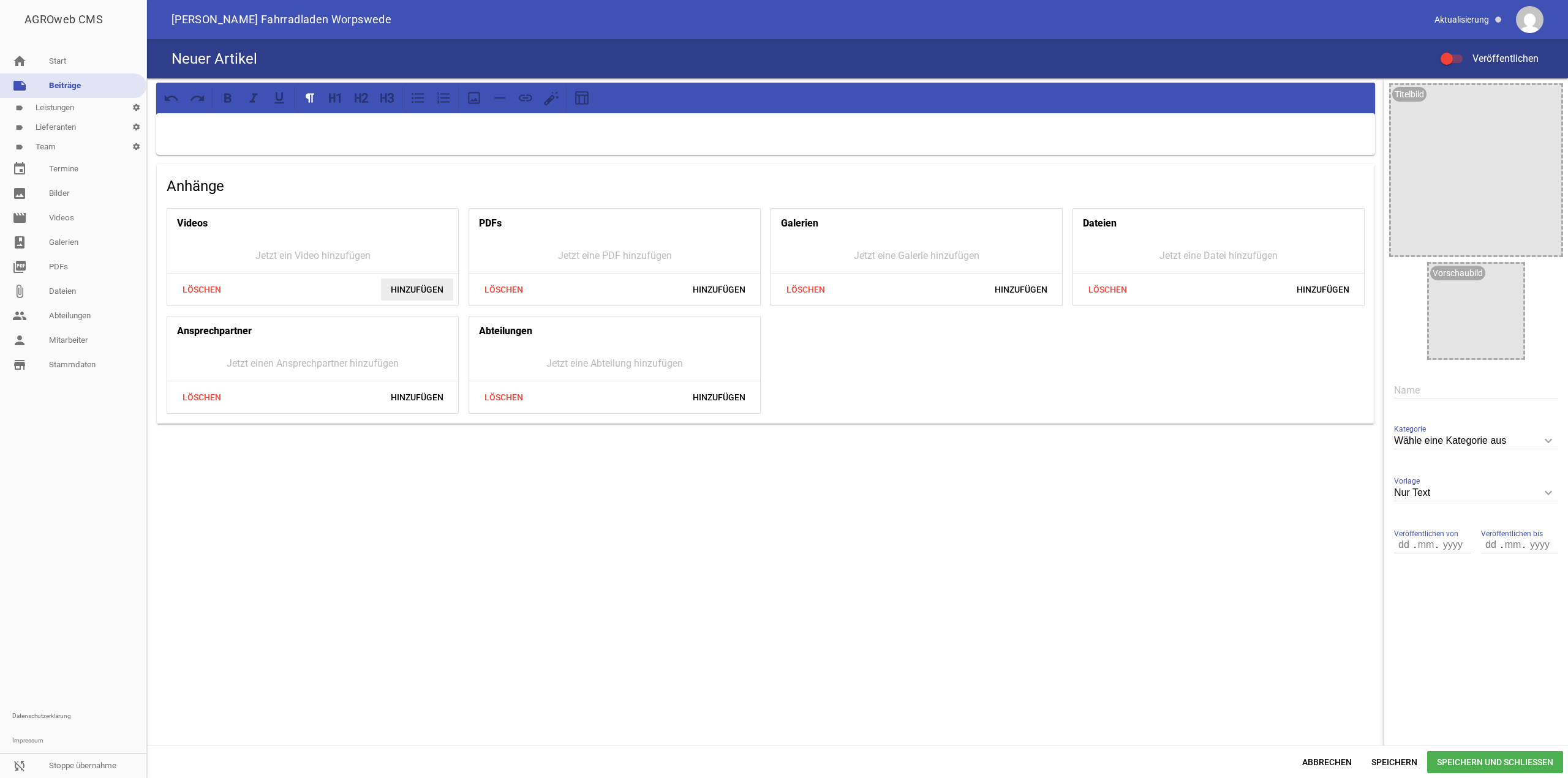
click at [393, 294] on span "Hinzufügen" at bounding box center [417, 290] width 73 height 22
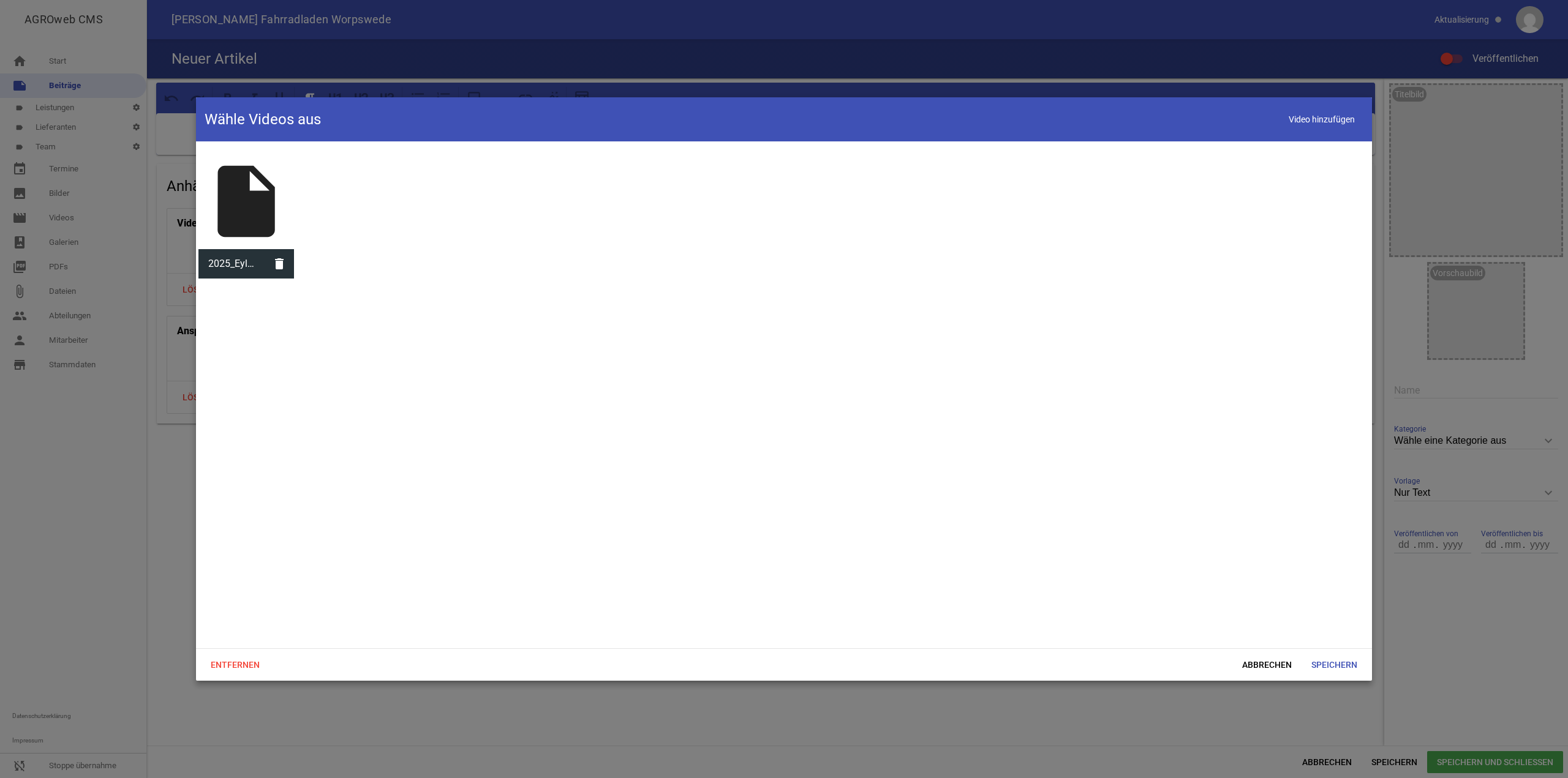
click at [264, 190] on div "insert_drive_file" at bounding box center [246, 201] width 95 height 95
click at [1336, 667] on span "Speichern" at bounding box center [1334, 665] width 66 height 22
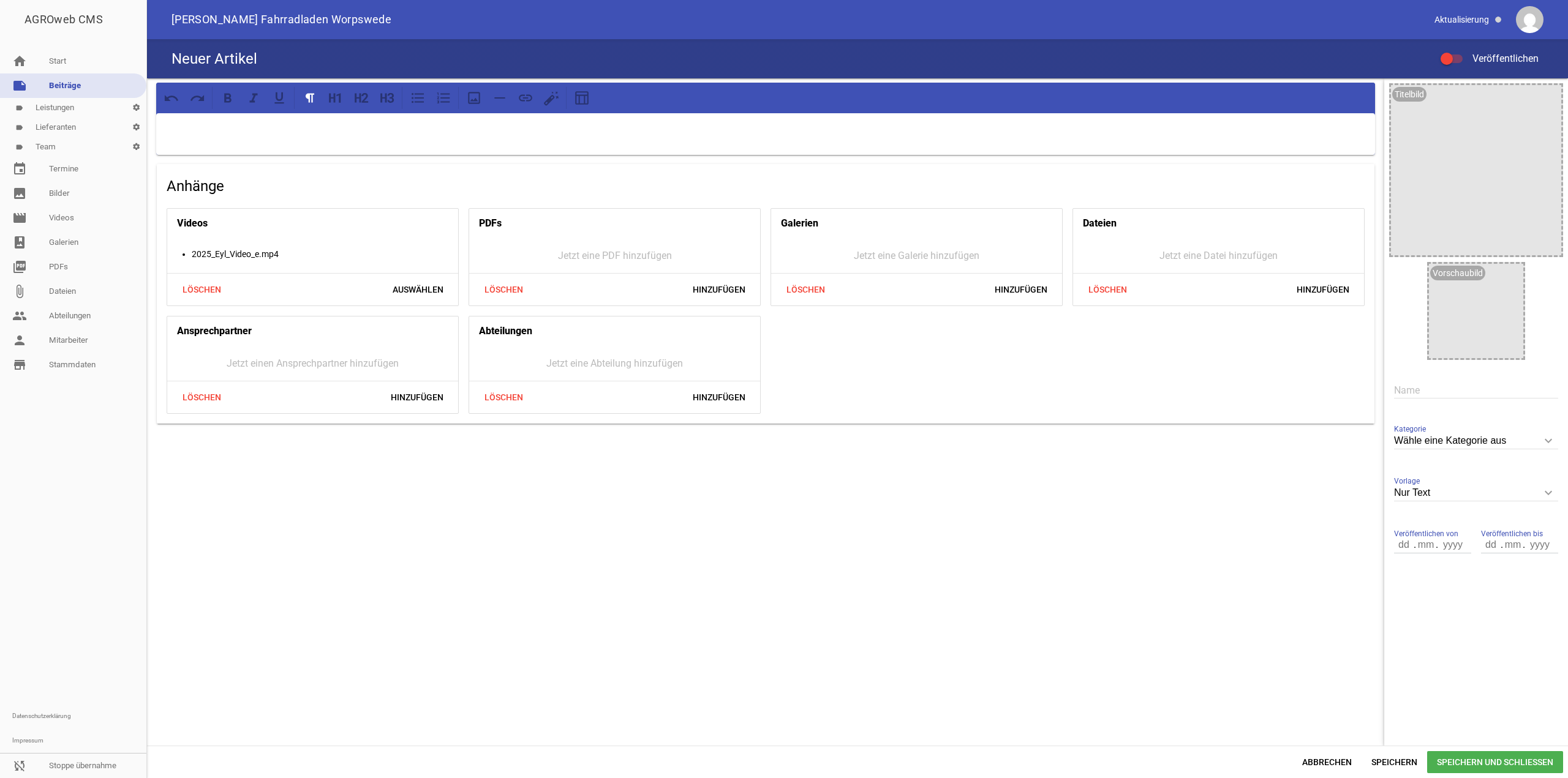
click at [1447, 67] on div "Neuer Artikel Veröffentlichen" at bounding box center [858, 58] width 1421 height 39
click at [1453, 61] on div at bounding box center [1452, 59] width 22 height 9
click at [1458, 52] on input "Veröffentlichen" at bounding box center [1458, 52] width 0 height 0
click at [1392, 757] on span "Speichern" at bounding box center [1394, 762] width 66 height 22
click at [1322, 760] on span "Abbrechen" at bounding box center [1328, 762] width 70 height 22
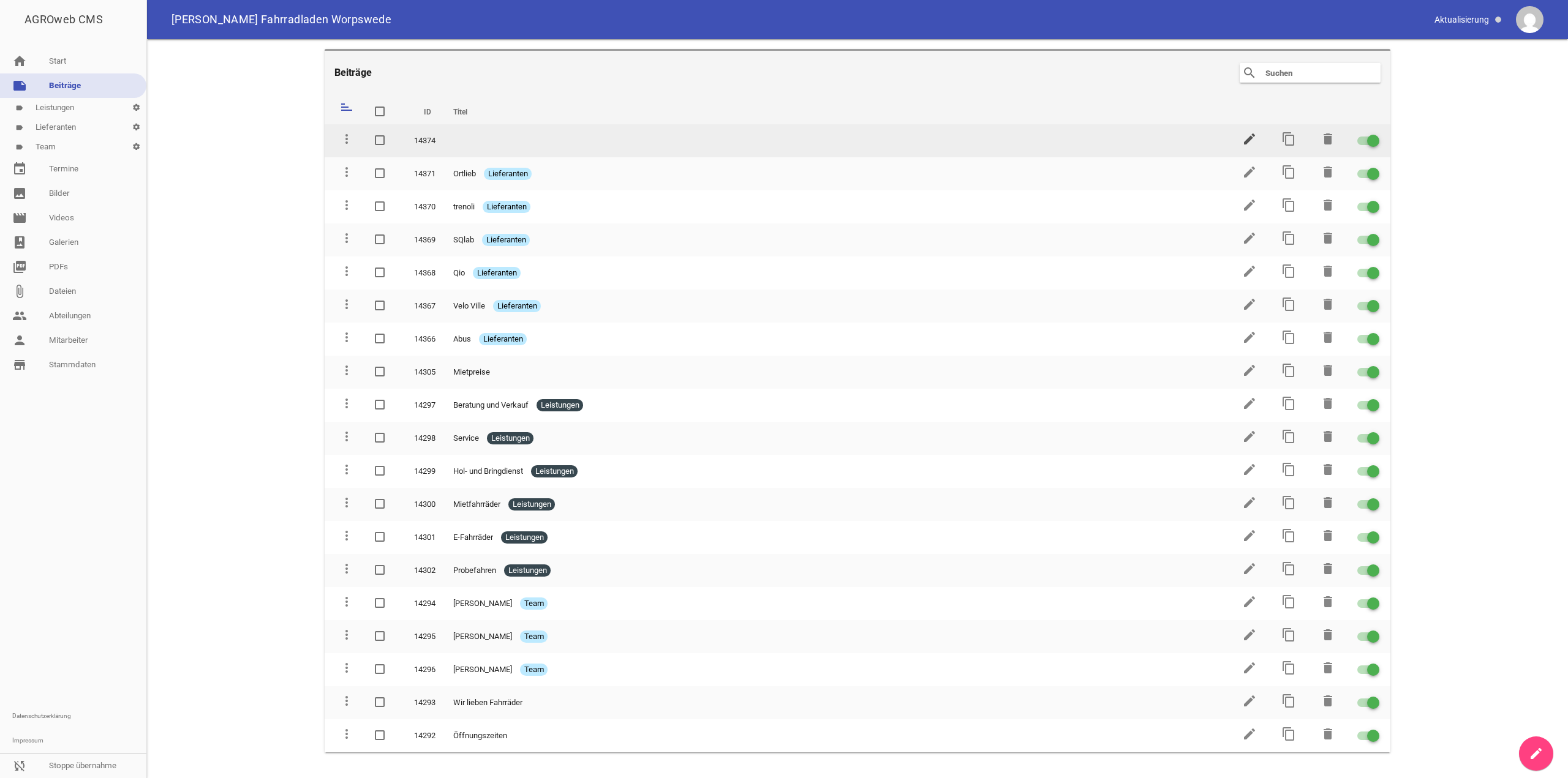
click at [1248, 138] on icon "edit" at bounding box center [1250, 139] width 15 height 15
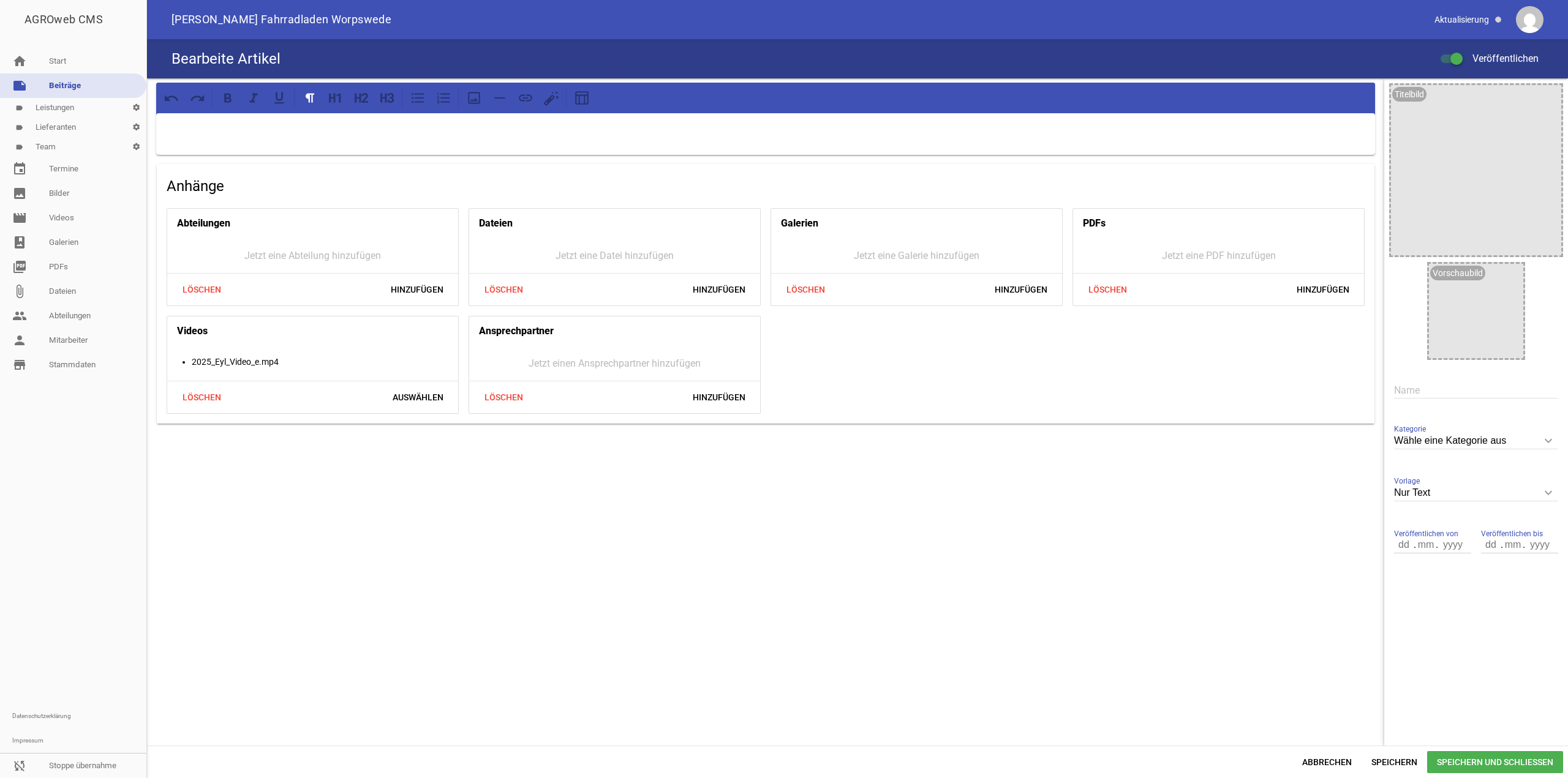
click at [1419, 397] on input "text" at bounding box center [1476, 390] width 164 height 16
type input "Video"
click at [1413, 766] on span "Speichern" at bounding box center [1394, 762] width 66 height 22
